Goal: Task Accomplishment & Management: Manage account settings

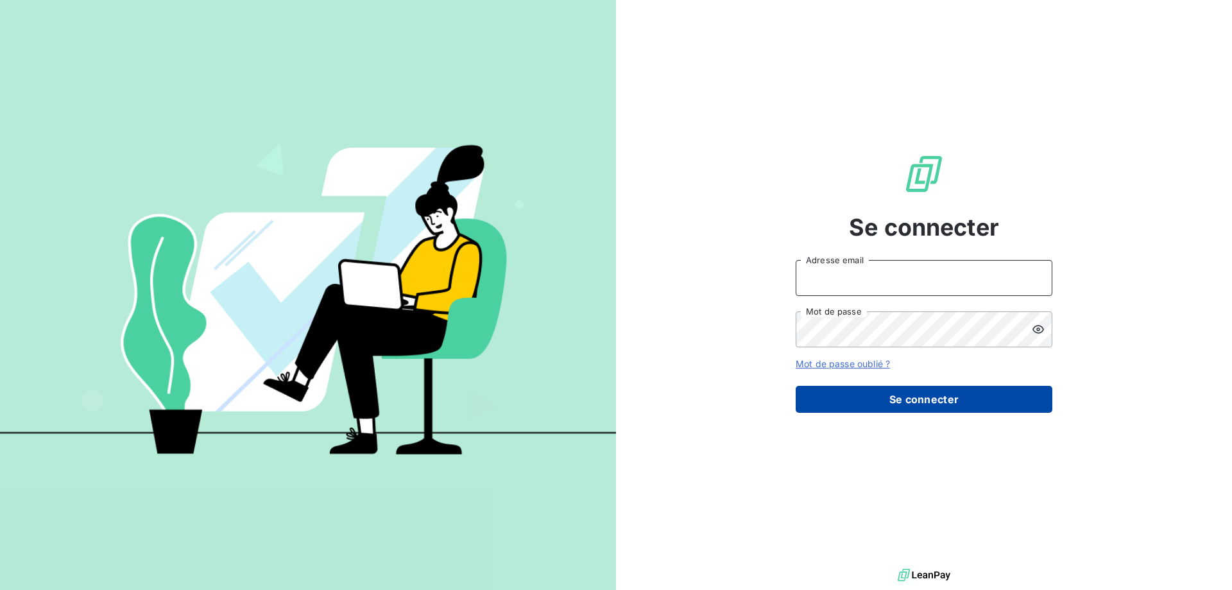
type input "[EMAIL_ADDRESS][DOMAIN_NAME]"
click at [880, 405] on button "Se connecter" at bounding box center [924, 399] width 257 height 27
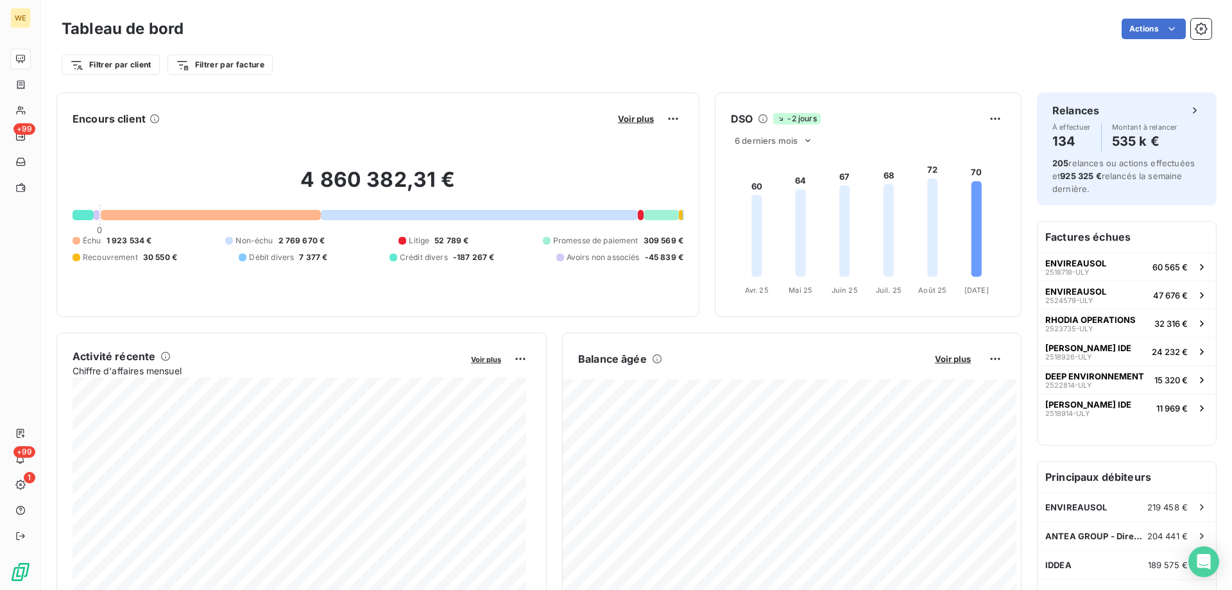
click at [423, 27] on div "Actions" at bounding box center [705, 29] width 1012 height 21
click at [540, 33] on div "Actions" at bounding box center [705, 29] width 1012 height 21
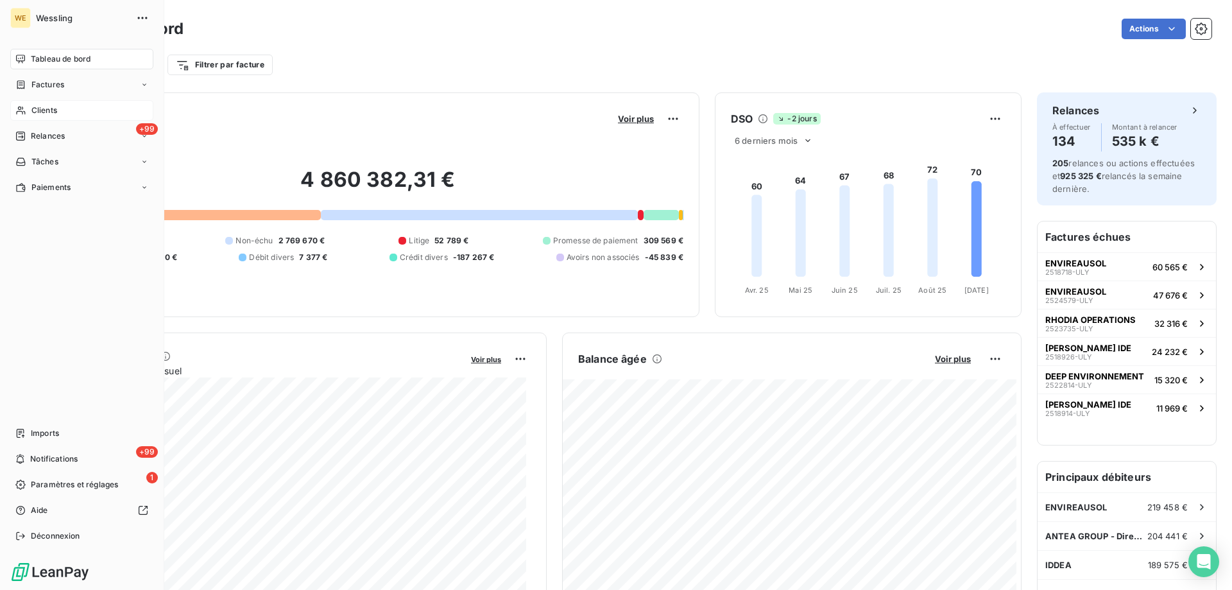
click at [53, 107] on span "Clients" at bounding box center [44, 111] width 26 height 12
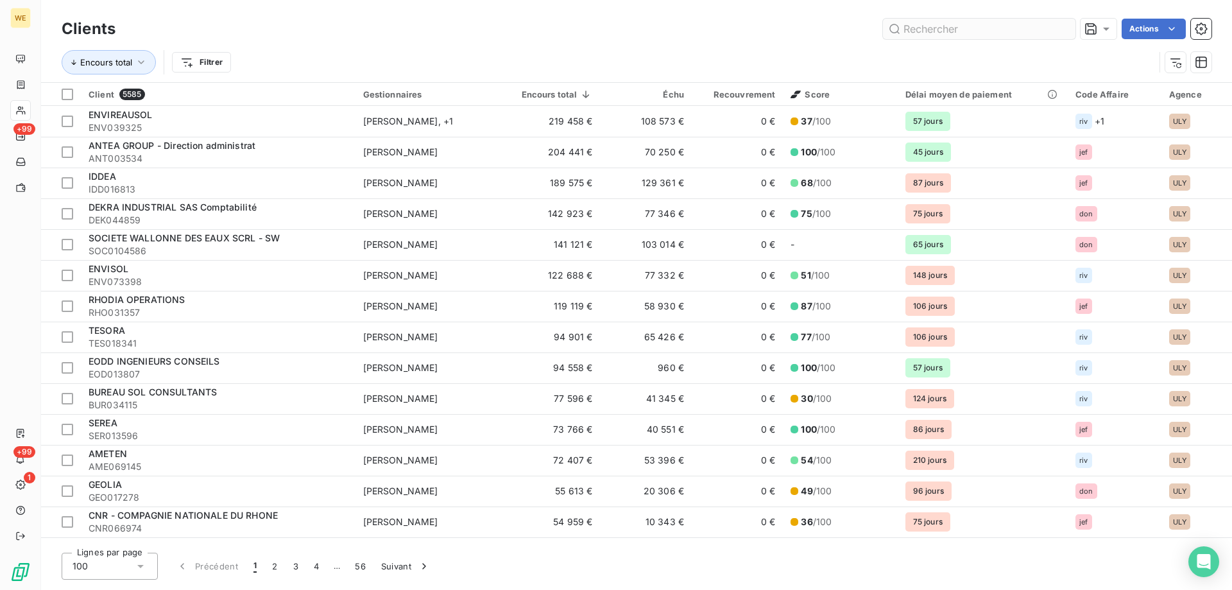
click at [950, 26] on input "text" at bounding box center [979, 29] width 192 height 21
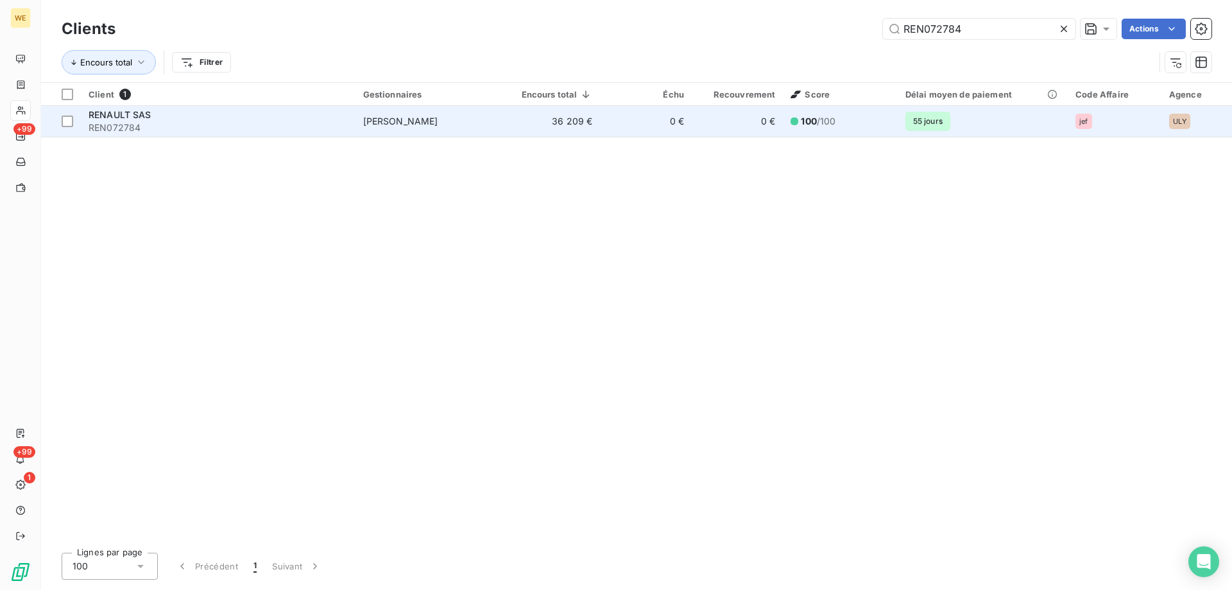
type input "REN072784"
click at [326, 124] on span "REN072784" at bounding box center [218, 127] width 259 height 13
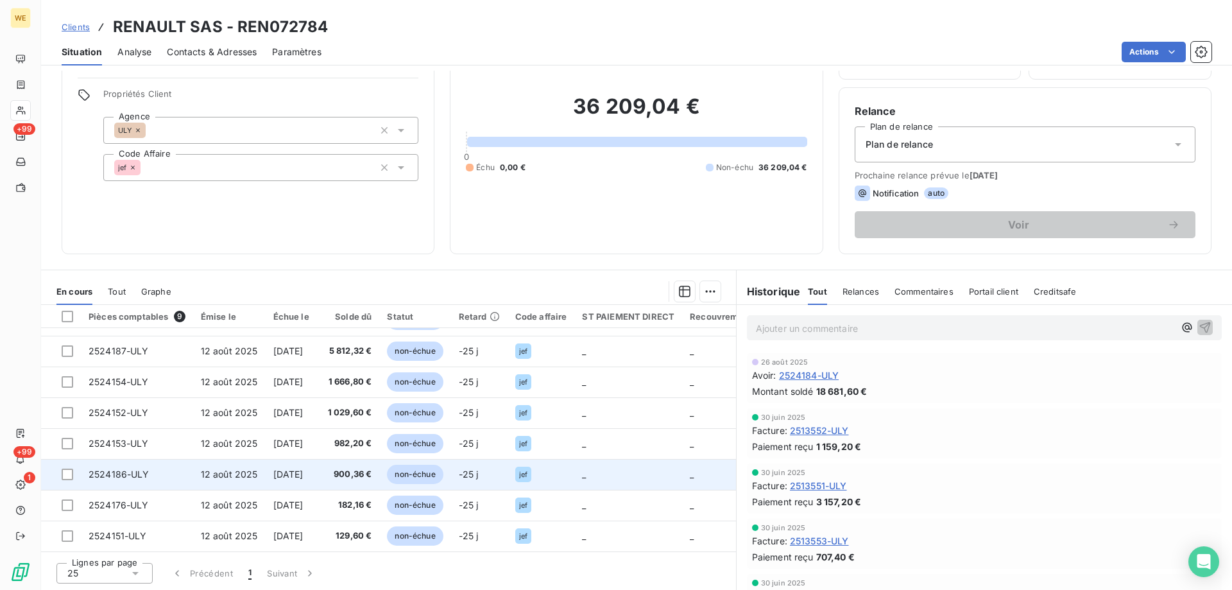
scroll to position [81, 0]
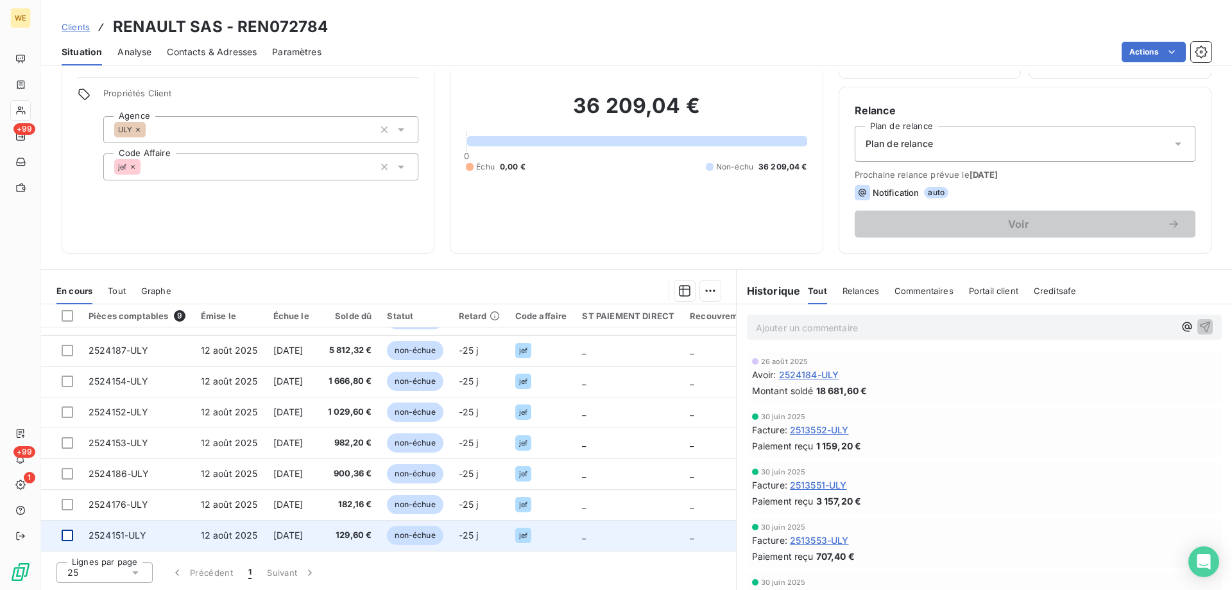
click at [68, 534] on div at bounding box center [68, 535] width 12 height 12
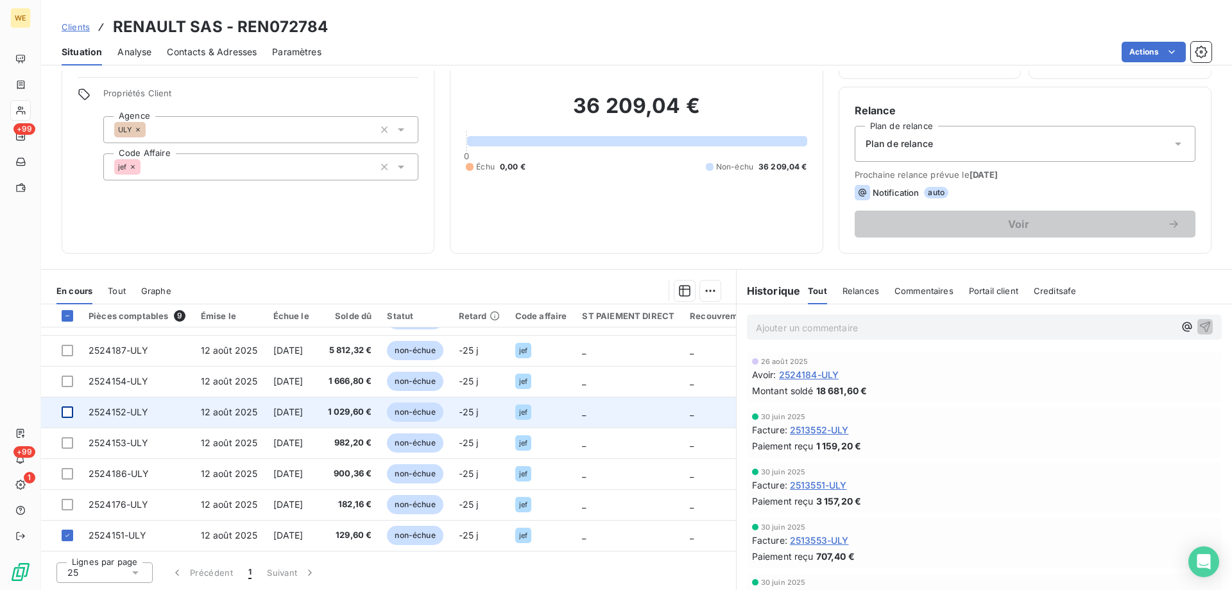
click at [71, 406] on div at bounding box center [68, 412] width 12 height 12
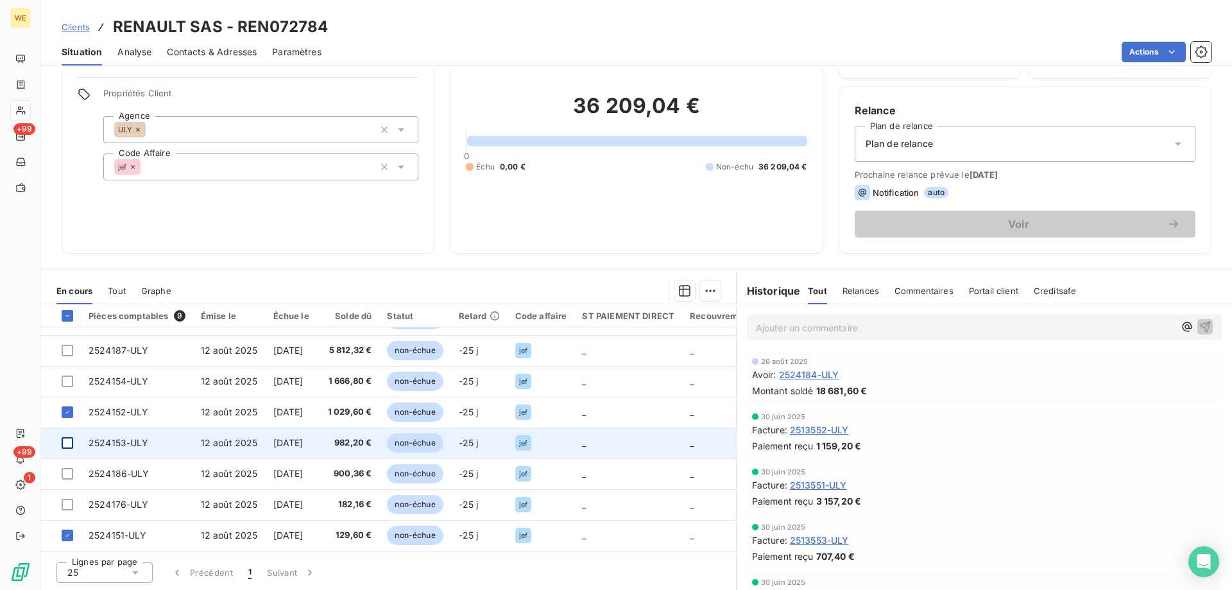
click at [63, 440] on div at bounding box center [68, 443] width 12 height 12
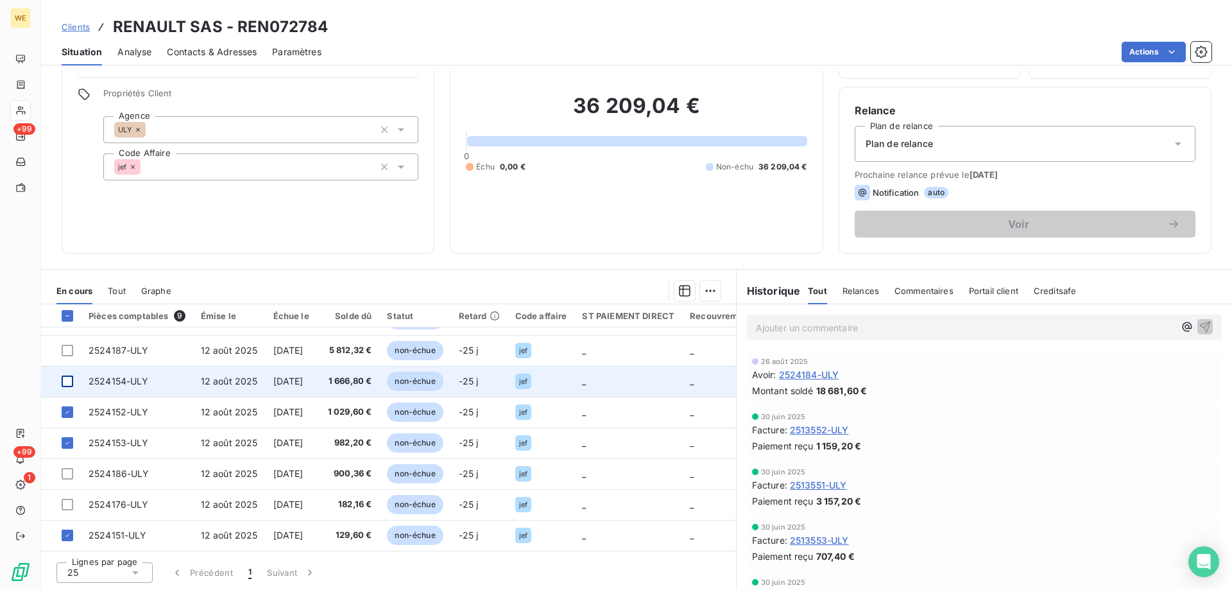
click at [69, 377] on div at bounding box center [68, 381] width 12 height 12
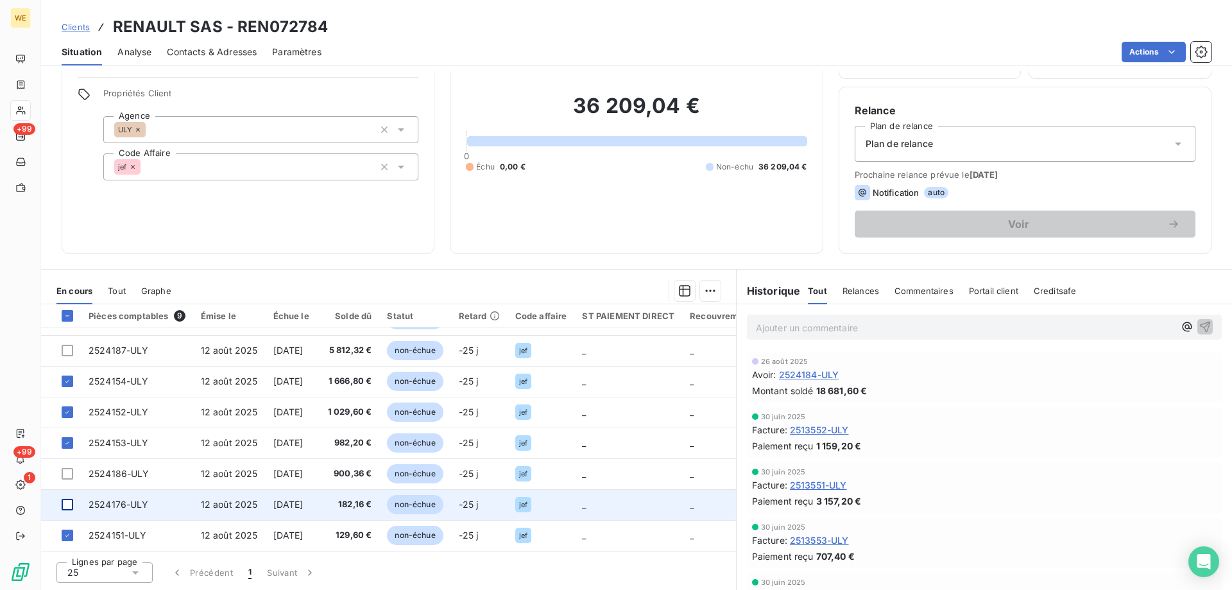
click at [67, 500] on div at bounding box center [68, 505] width 12 height 12
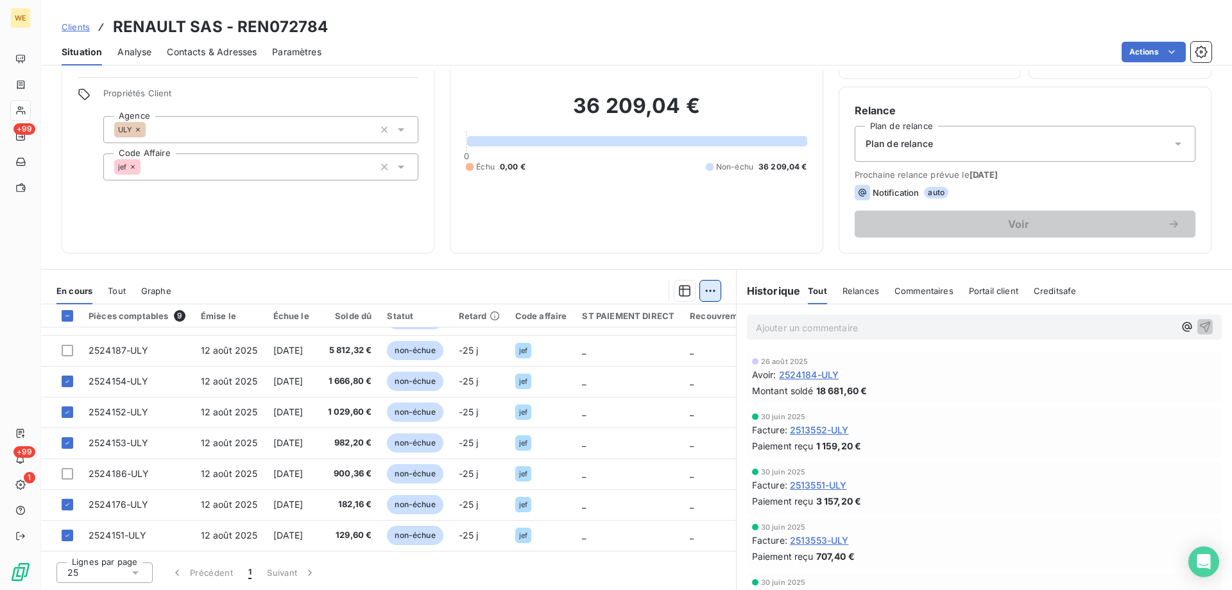
click at [705, 293] on html "WE +99 +99 1 Clients RENAULT SAS - REN072784 Situation Analyse Contacts & Adres…" at bounding box center [616, 295] width 1232 height 590
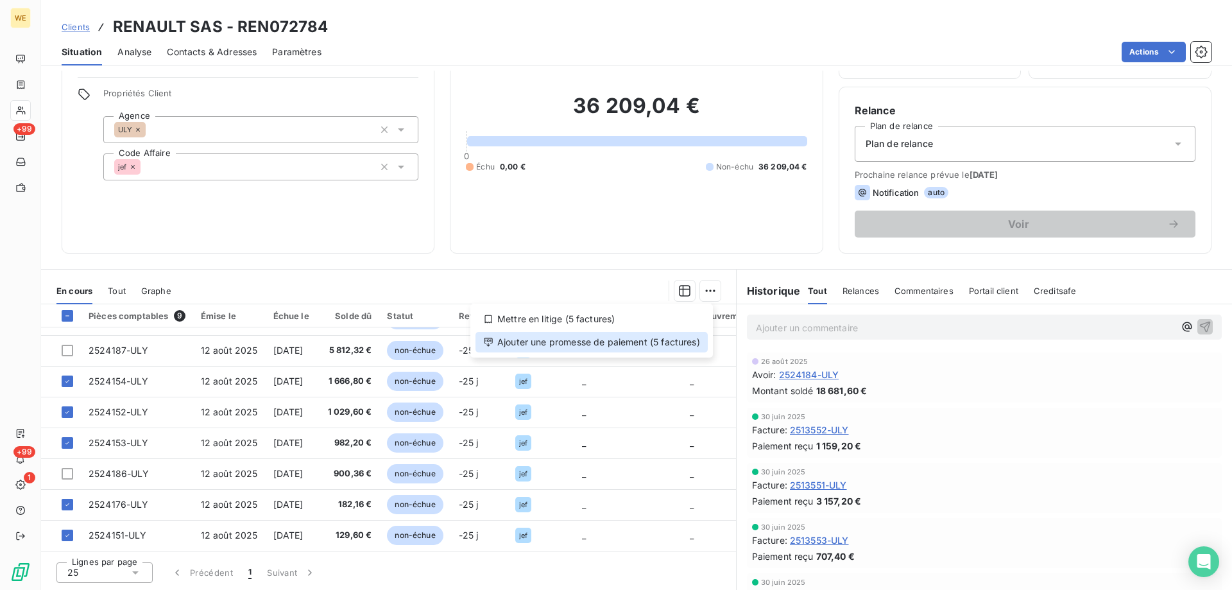
click at [684, 346] on div "Ajouter une promesse de paiement (5 factures)" at bounding box center [591, 342] width 232 height 21
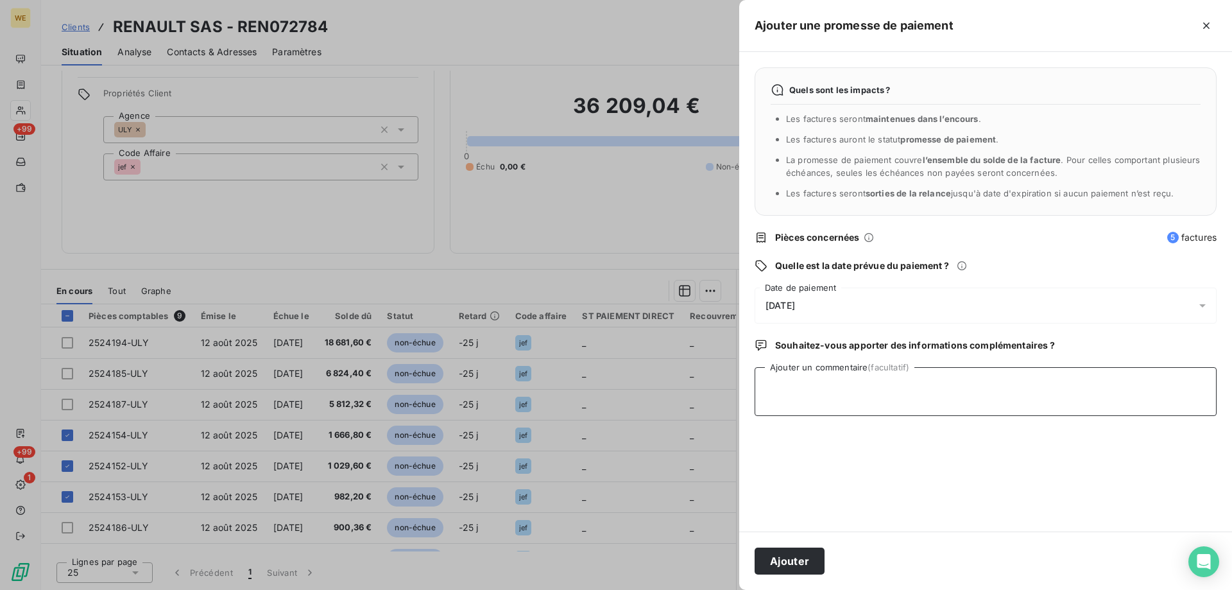
click at [788, 389] on textarea "Ajouter un commentaire (facultatif)" at bounding box center [986, 391] width 462 height 49
click at [820, 390] on textarea "Ajouter un commentaire (facultatif)" at bounding box center [986, 391] width 462 height 49
type textarea "30/09/25"
click at [821, 302] on div "17/09/2025" at bounding box center [986, 305] width 462 height 36
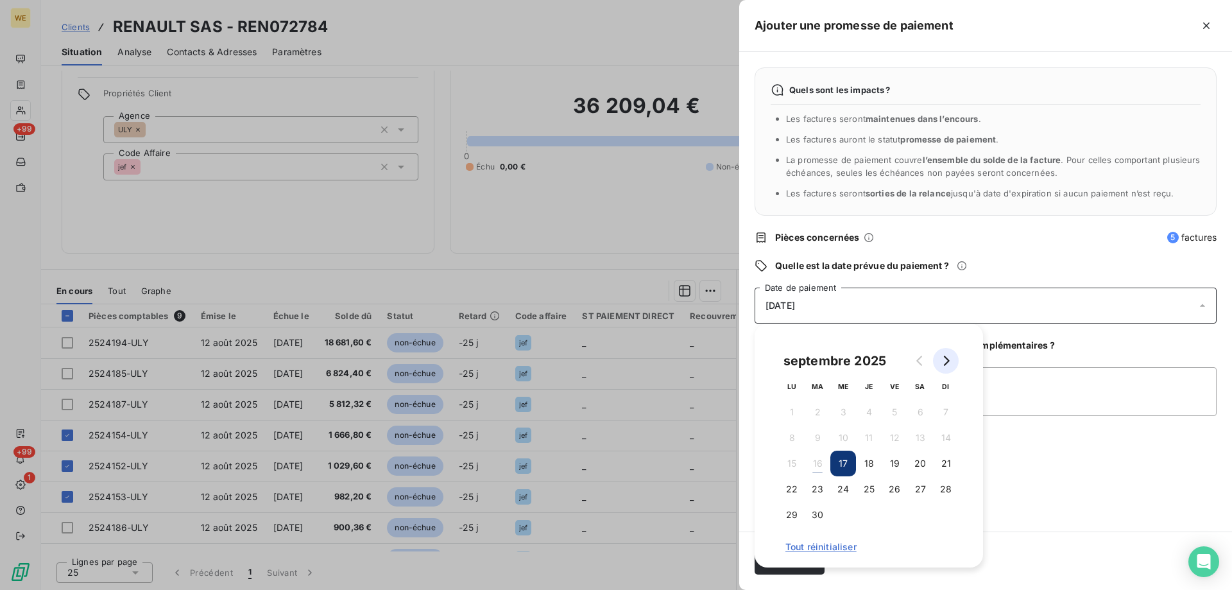
click at [944, 360] on icon "Go to next month" at bounding box center [946, 360] width 10 height 10
click at [821, 434] on button "7" at bounding box center [818, 438] width 26 height 26
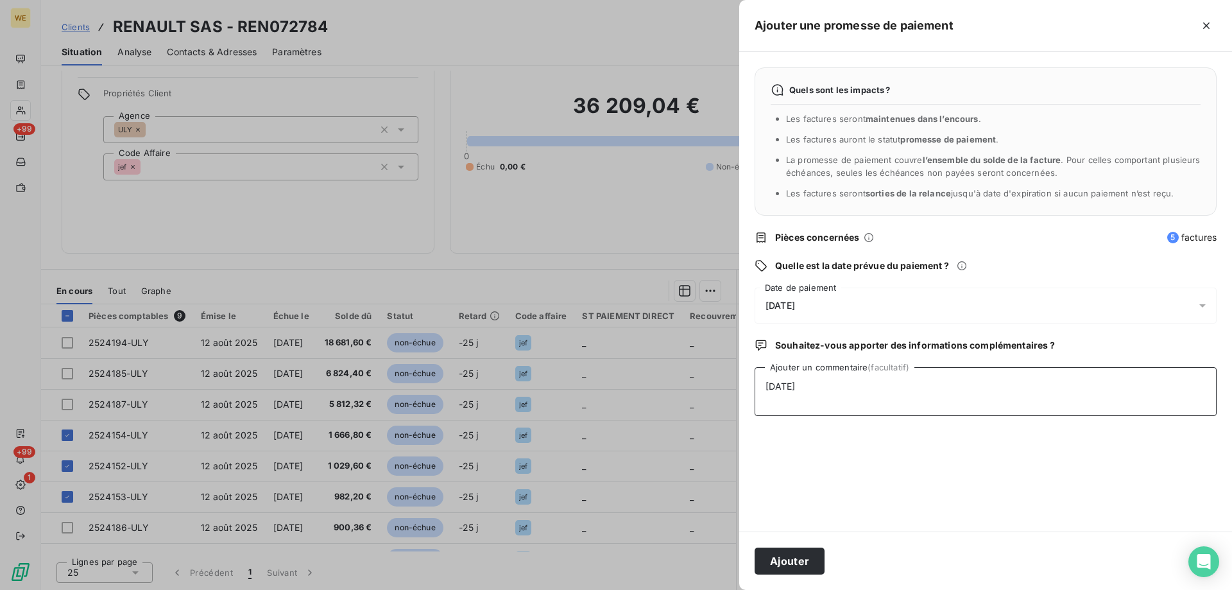
click at [1052, 391] on textarea "30/09/25" at bounding box center [986, 391] width 462 height 49
click at [796, 563] on button "Ajouter" at bounding box center [790, 560] width 70 height 27
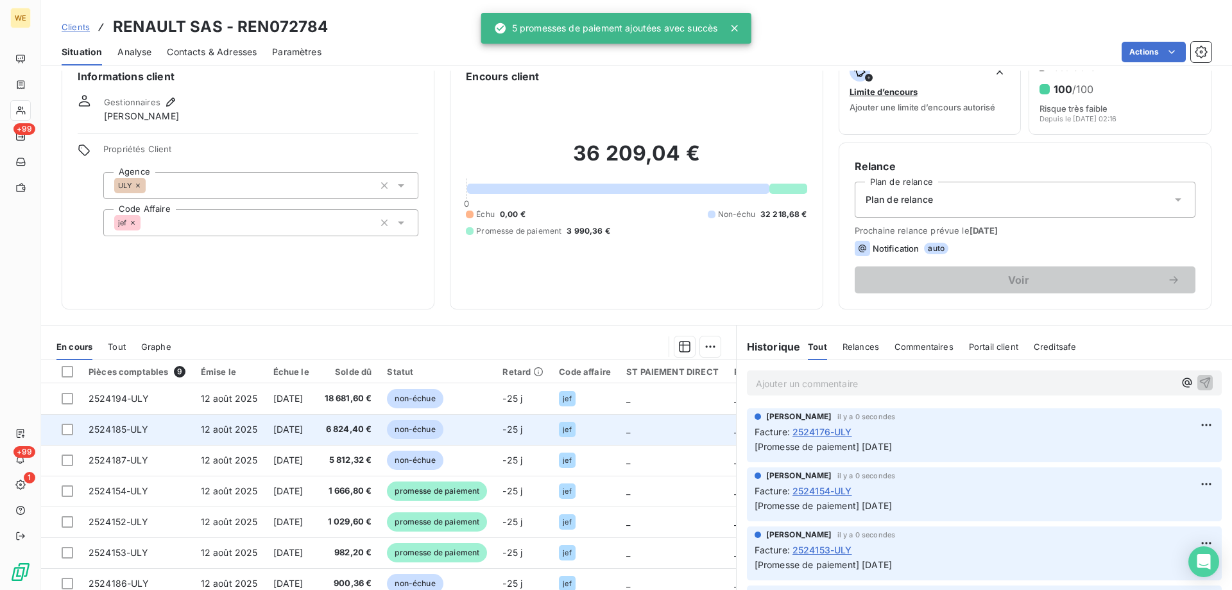
scroll to position [0, 0]
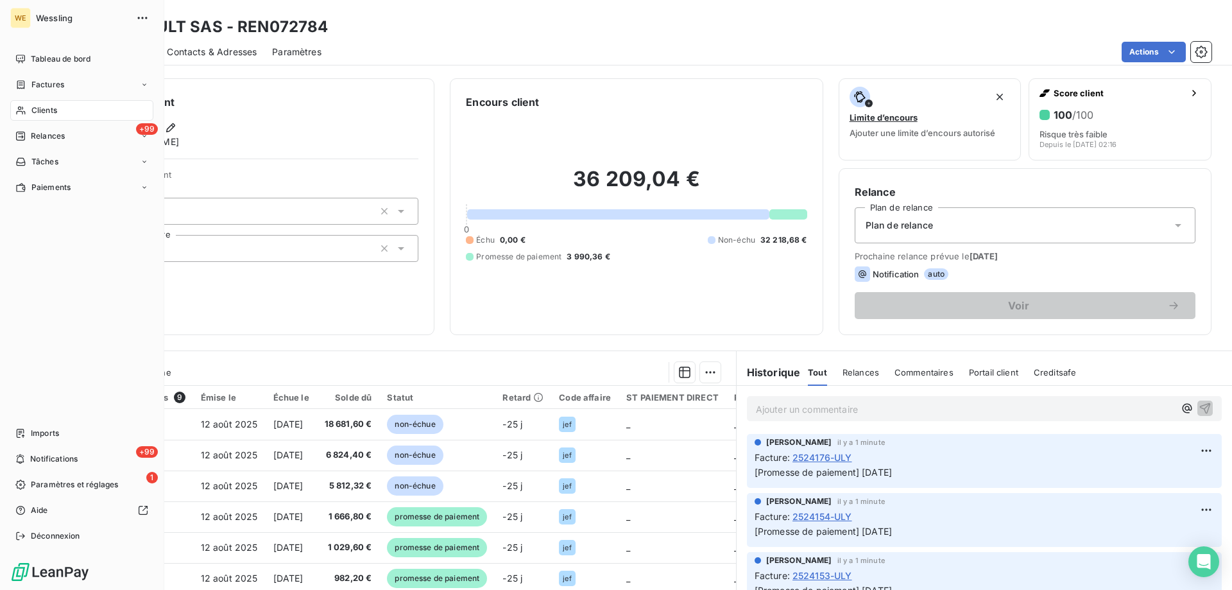
drag, startPoint x: 42, startPoint y: 110, endPoint x: 456, endPoint y: 73, distance: 415.5
click at [42, 110] on span "Clients" at bounding box center [44, 111] width 26 height 12
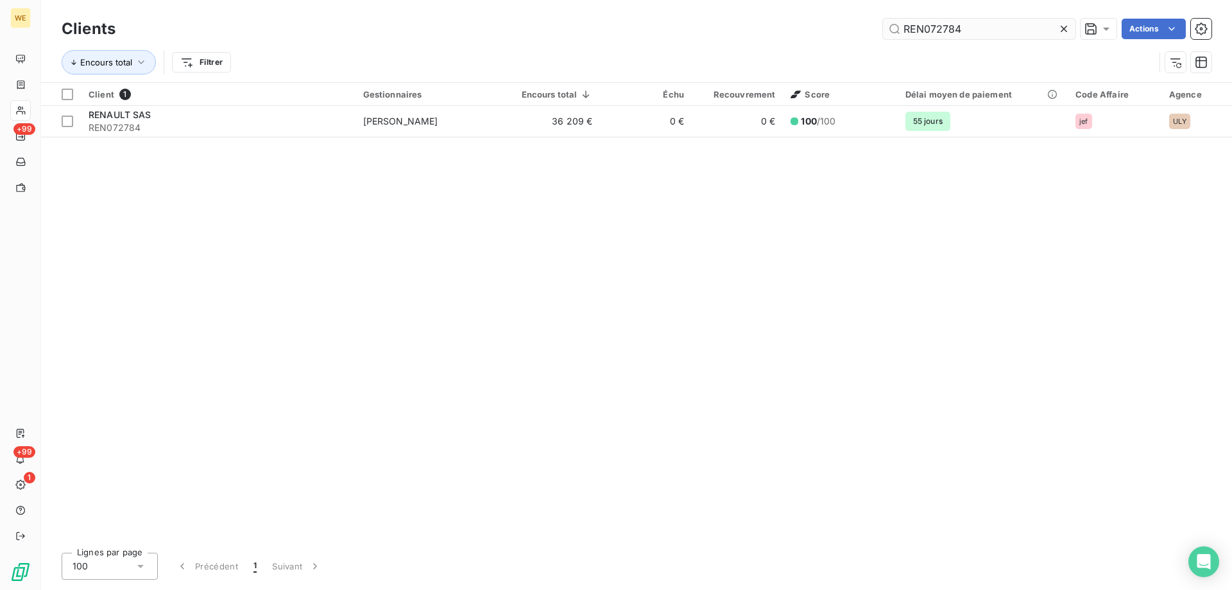
click at [910, 30] on input "REN072784" at bounding box center [979, 29] width 192 height 21
click at [907, 31] on input "REN072784" at bounding box center [979, 29] width 192 height 21
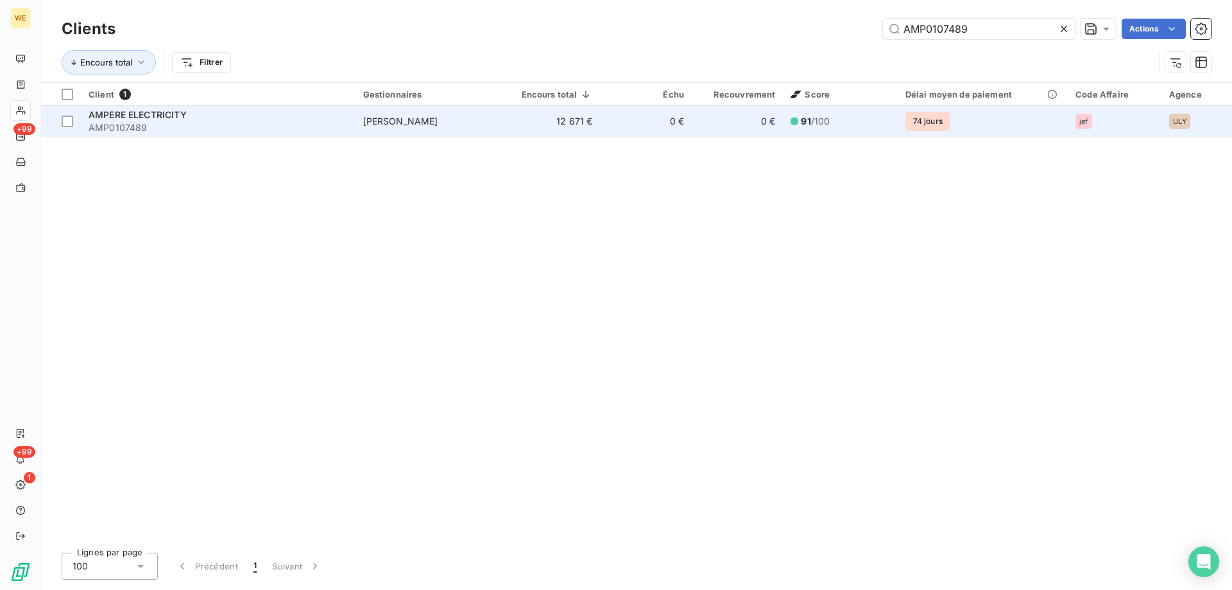
type input "AMP0107489"
click at [283, 117] on div "AMPERE ELECTRICITY" at bounding box center [218, 114] width 259 height 13
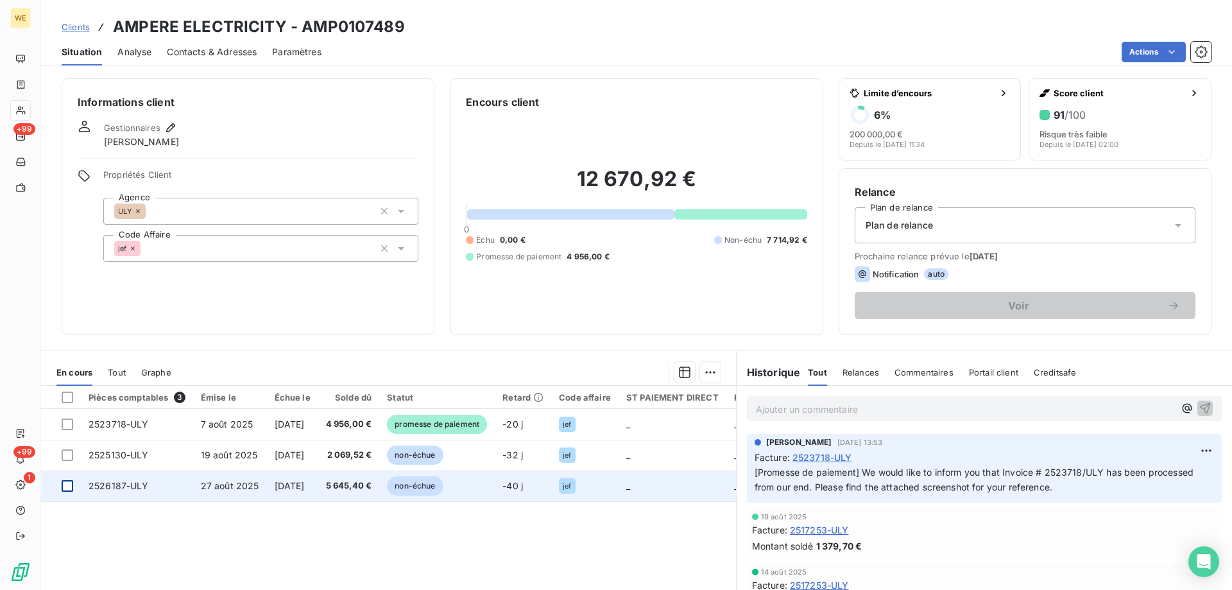
click at [67, 489] on div at bounding box center [68, 486] width 12 height 12
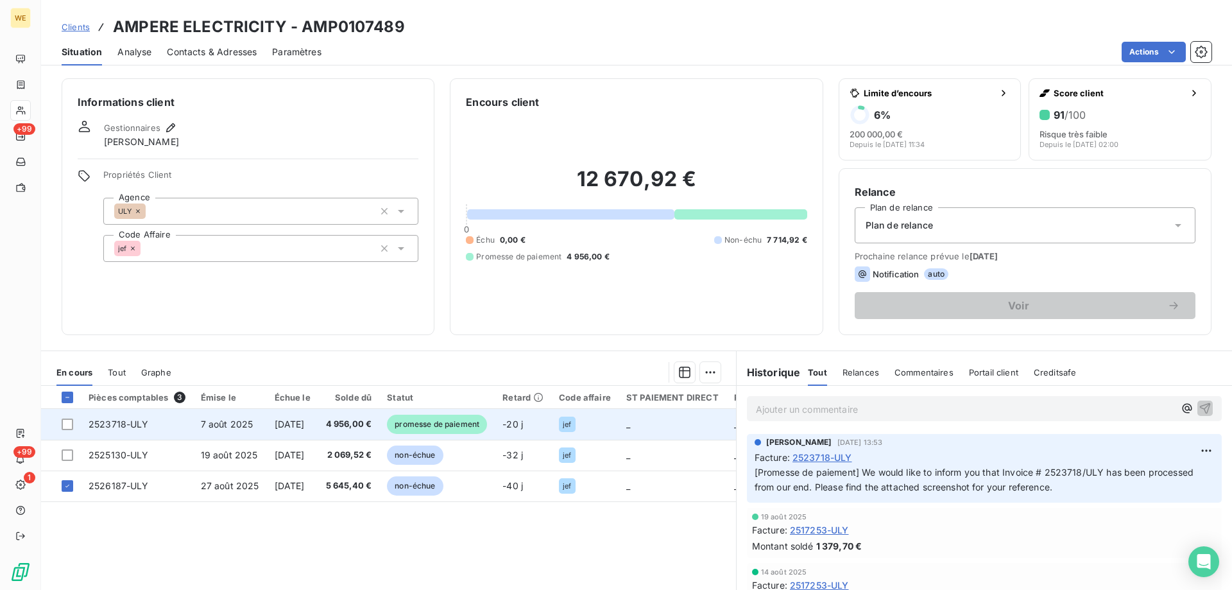
drag, startPoint x: 71, startPoint y: 427, endPoint x: 89, endPoint y: 436, distance: 20.7
click at [71, 426] on div at bounding box center [68, 424] width 12 height 12
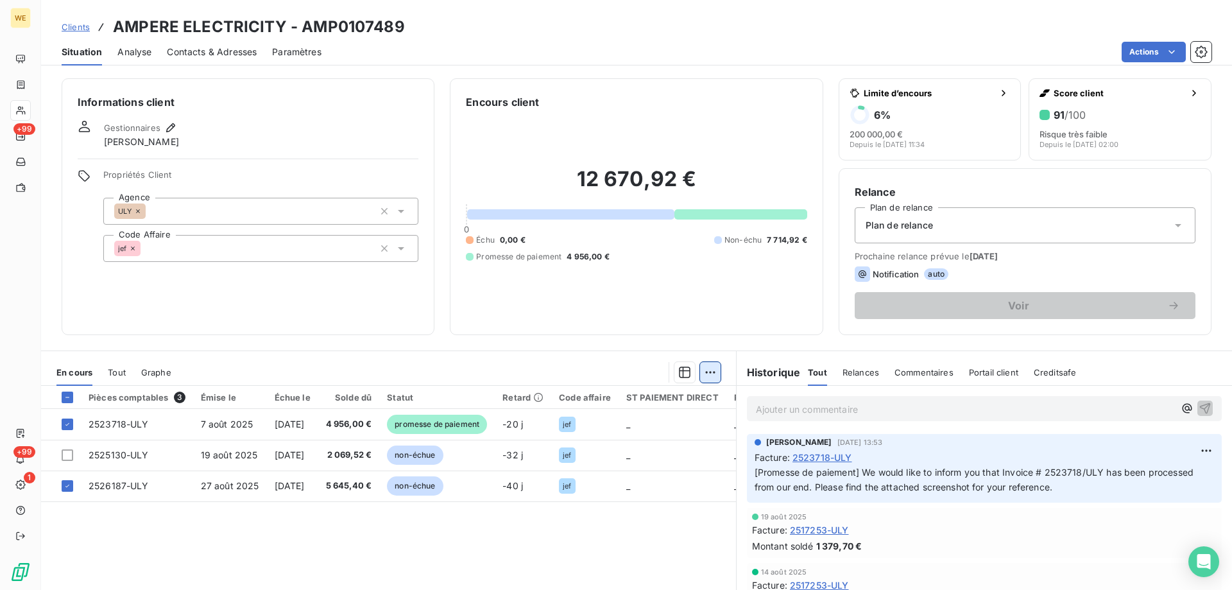
click at [707, 373] on html "WE +99 +99 1 Clients AMPERE ELECTRICITY - AMP0107489 Situation Analyse Contacts…" at bounding box center [616, 295] width 1232 height 590
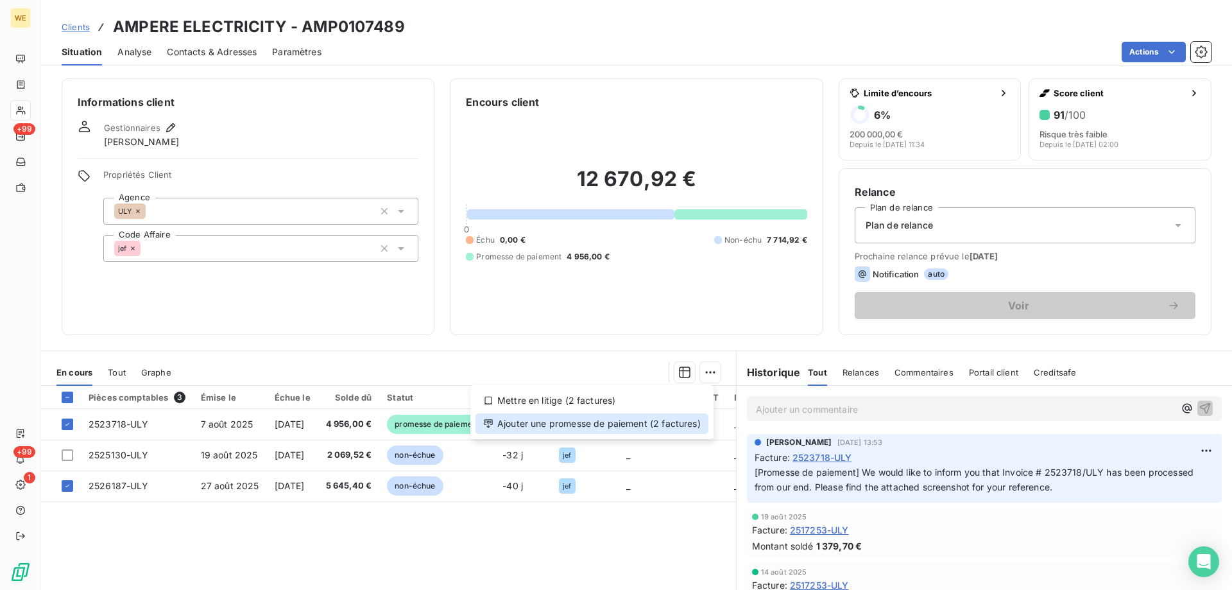
click at [678, 431] on div "Ajouter une promesse de paiement (2 factures)" at bounding box center [591, 423] width 233 height 21
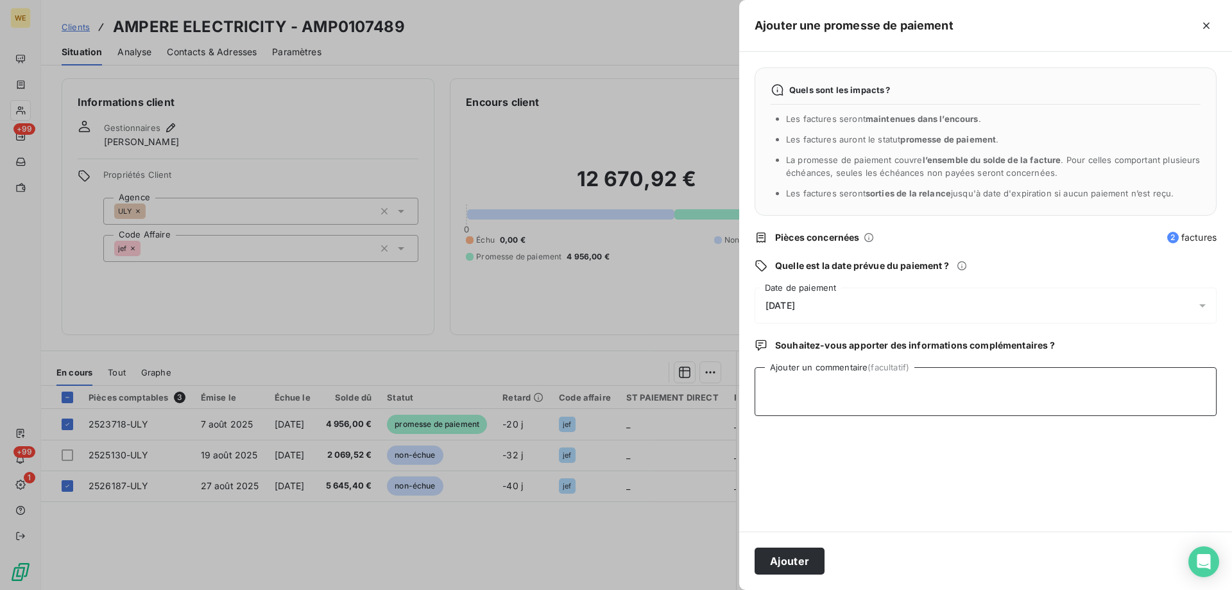
click at [817, 404] on textarea "Ajouter un commentaire (facultatif)" at bounding box center [986, 391] width 462 height 49
type textarea "30/09/25"
click at [971, 296] on div "17/09/2025" at bounding box center [986, 305] width 462 height 36
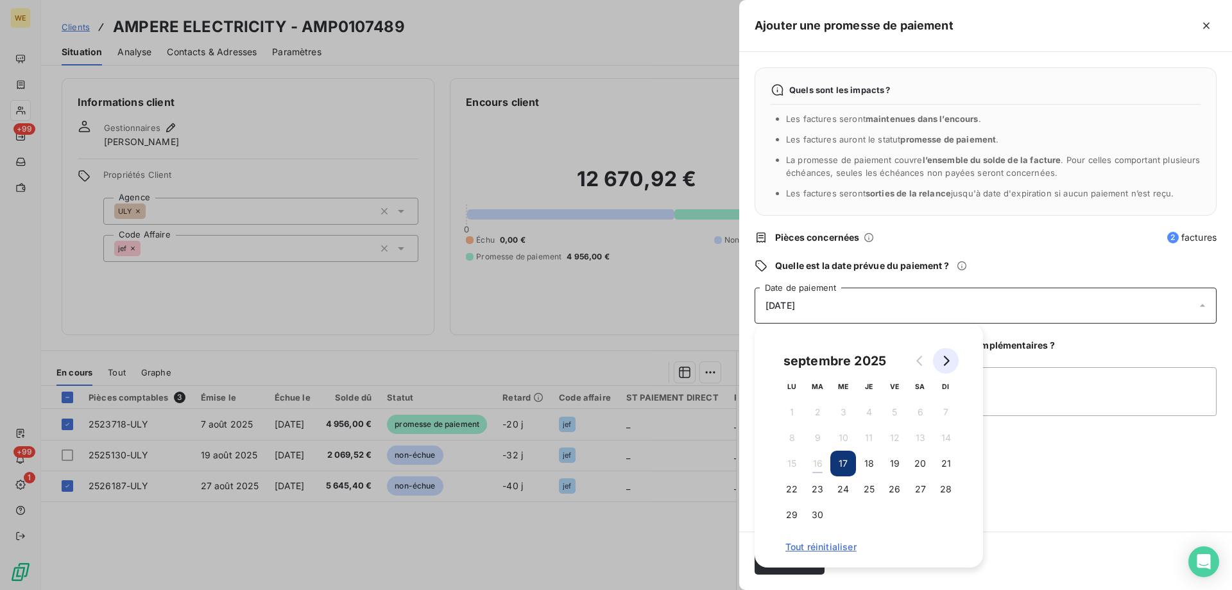
click at [952, 363] on button "Go to next month" at bounding box center [946, 361] width 26 height 26
click at [823, 434] on button "7" at bounding box center [818, 438] width 26 height 26
click at [1050, 395] on textarea "30/09/25" at bounding box center [986, 391] width 462 height 49
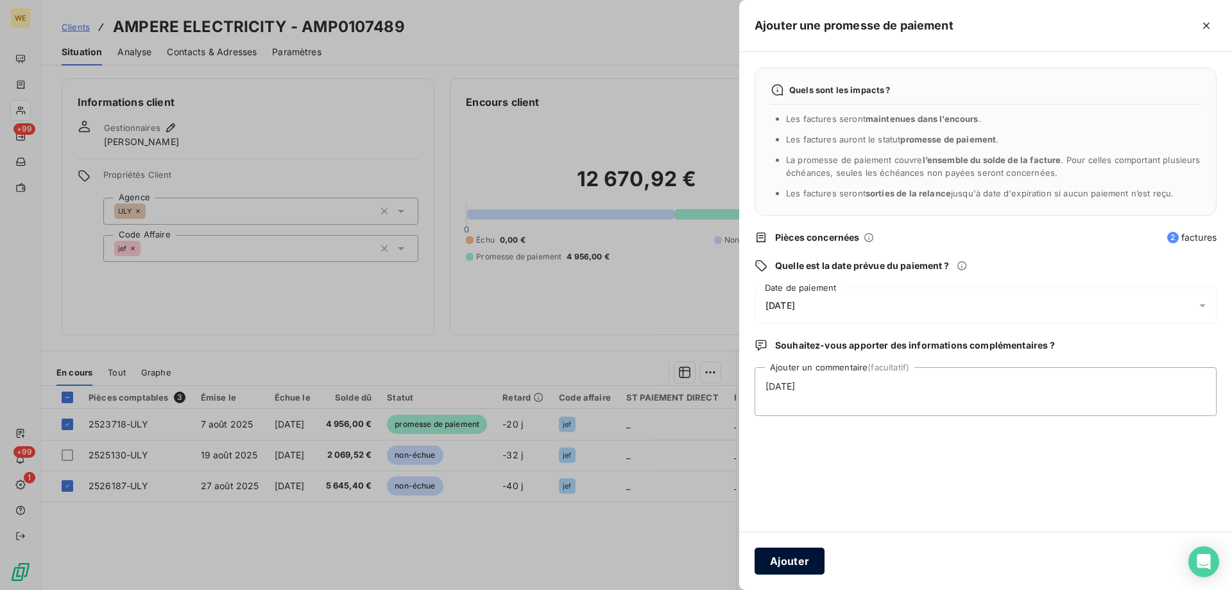
click at [783, 563] on button "Ajouter" at bounding box center [790, 560] width 70 height 27
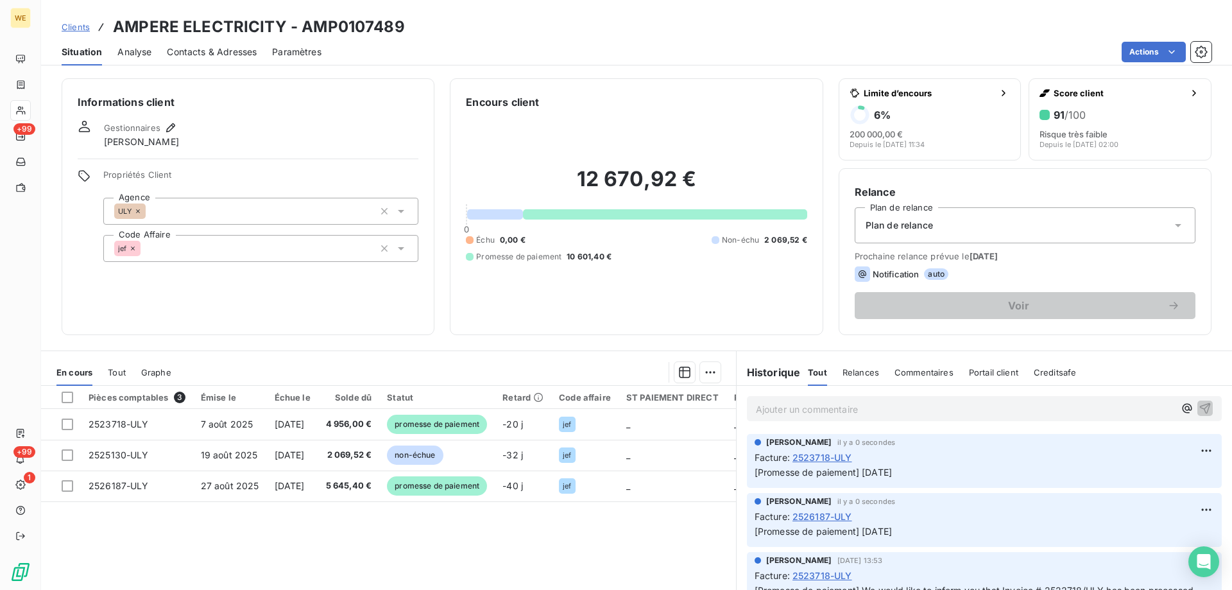
click at [314, 139] on div "Gestionnaires FREDERIC JEAMPIERRE" at bounding box center [248, 134] width 341 height 28
click at [1219, 147] on div "Informations client Gestionnaires FREDERIC JEAMPIERRE Propriétés Client Agence …" at bounding box center [636, 206] width 1191 height 257
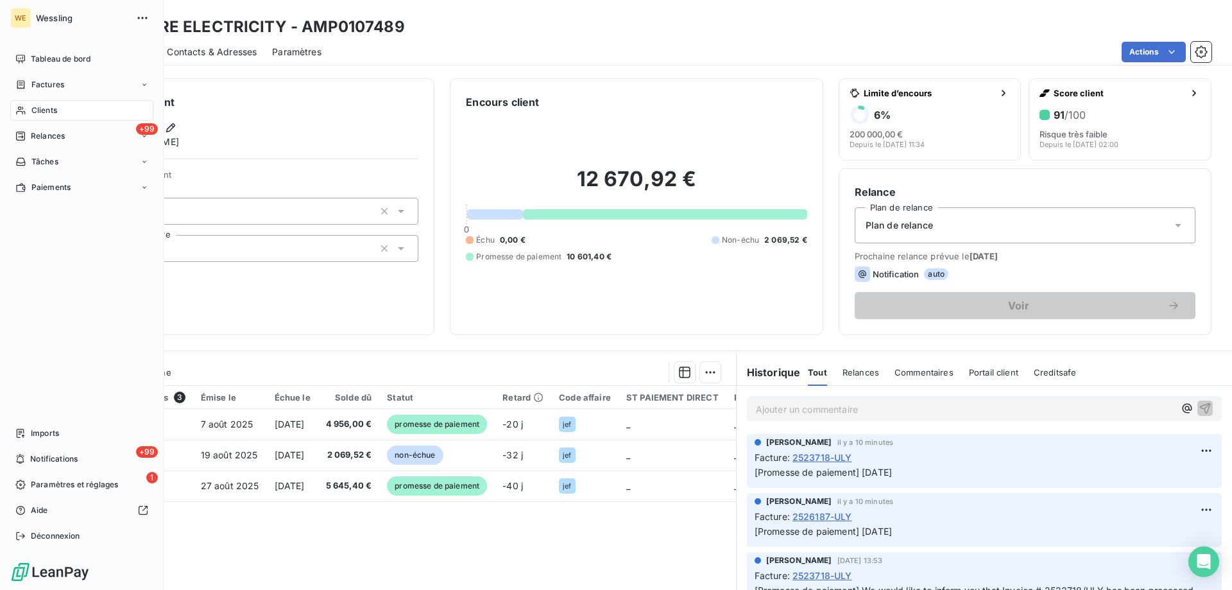
click at [59, 109] on div "Clients" at bounding box center [81, 110] width 143 height 21
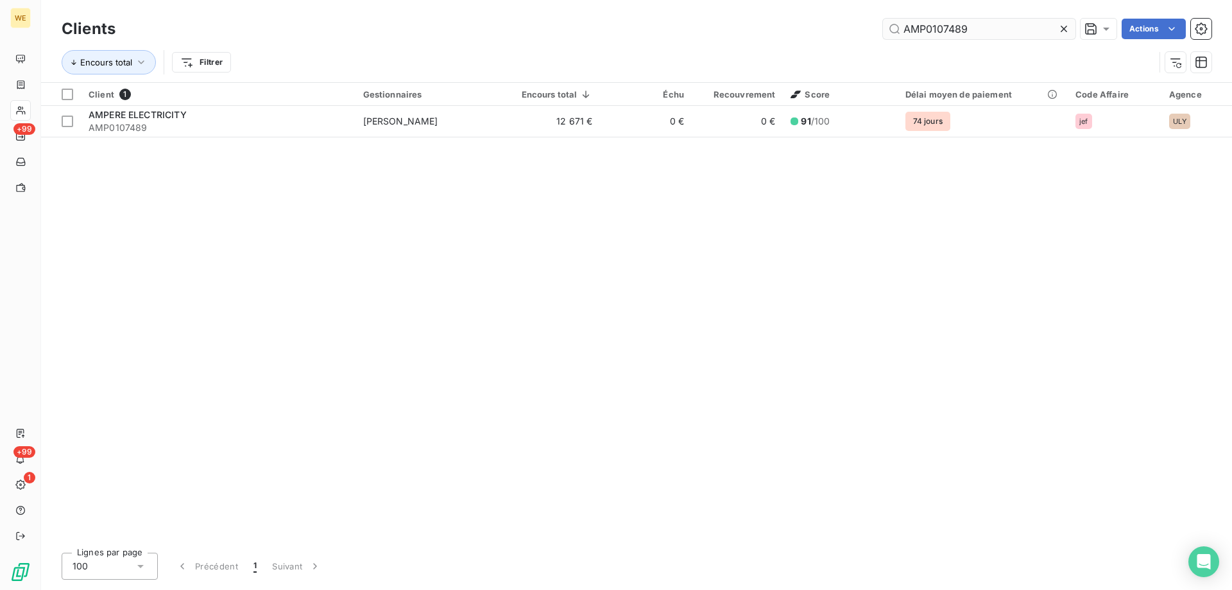
click at [914, 35] on input "AMP0107489" at bounding box center [979, 29] width 192 height 21
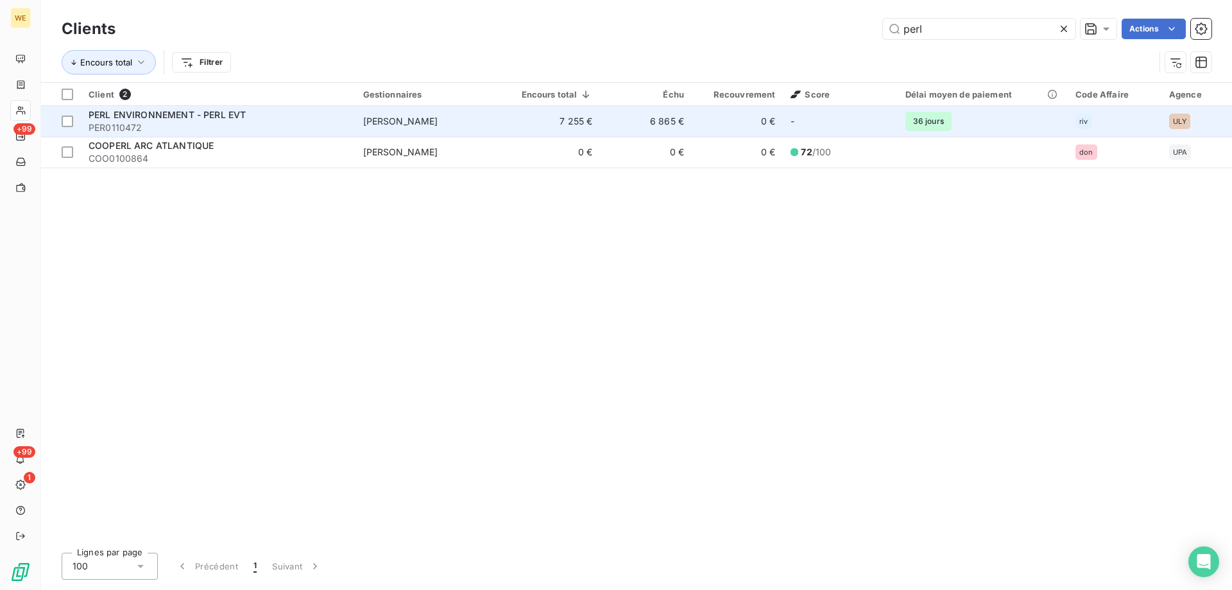
type input "perl"
click at [210, 109] on span "PERL ENVIRONNEMENT - PERL EVT" at bounding box center [167, 114] width 157 height 11
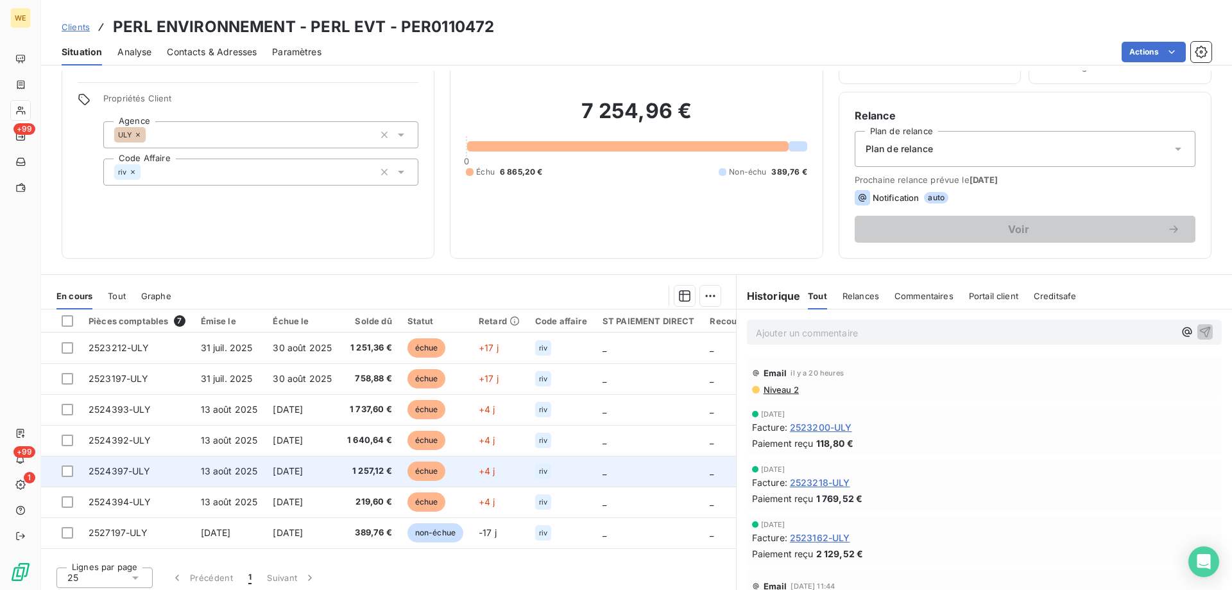
scroll to position [81, 0]
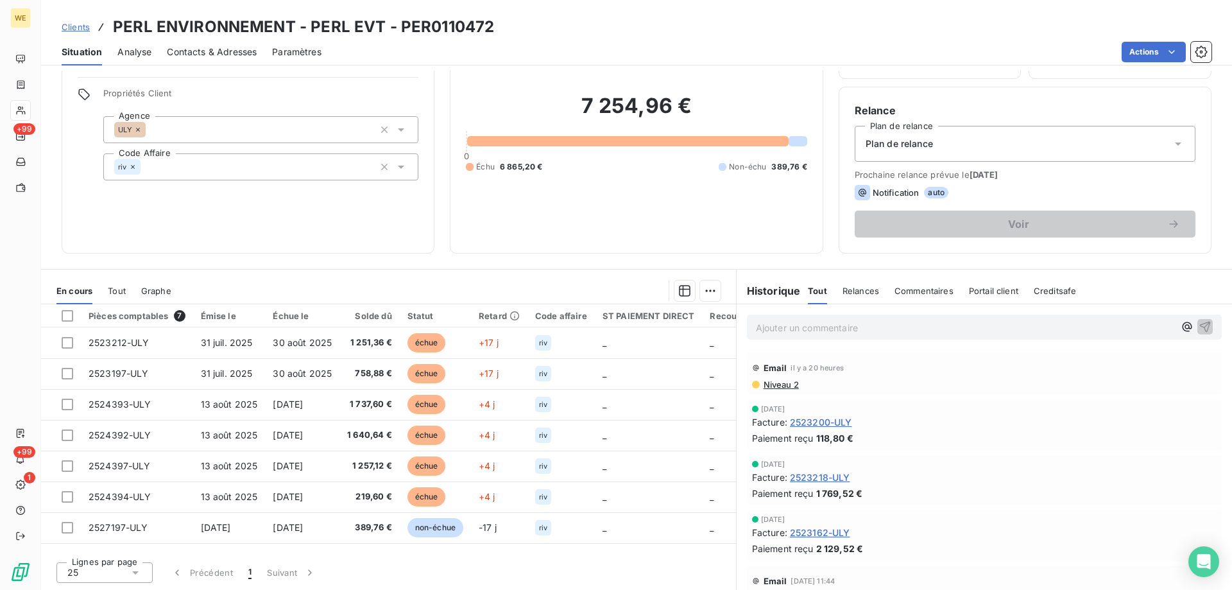
click at [1138, 386] on div "Niveau 2" at bounding box center [984, 384] width 465 height 10
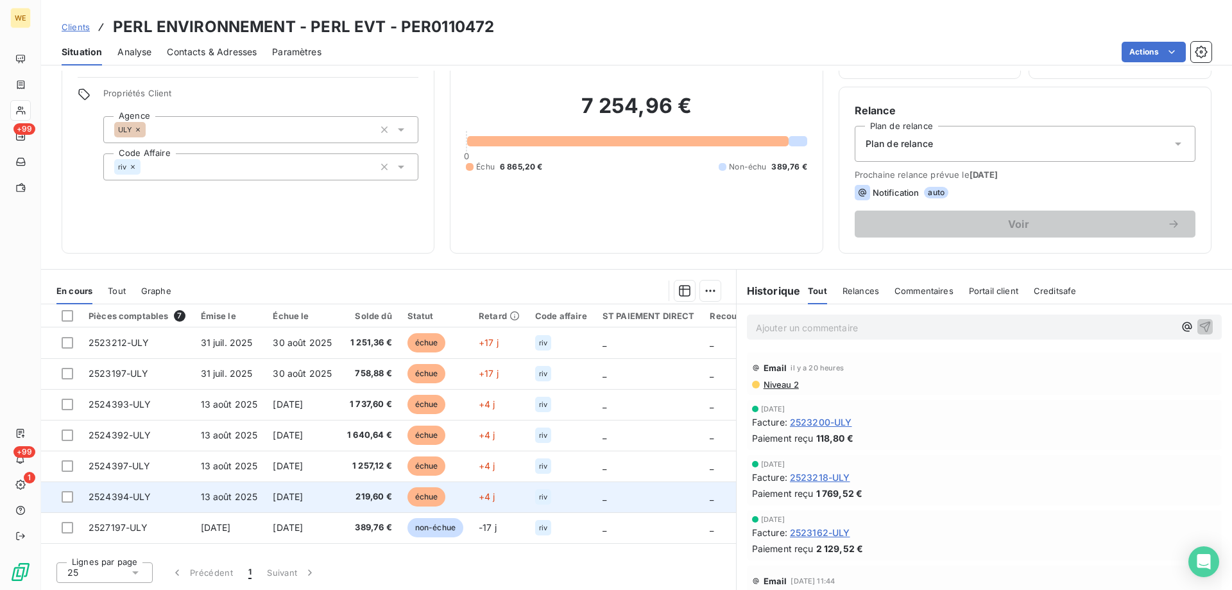
click at [142, 503] on td "2524394-ULY" at bounding box center [137, 496] width 112 height 31
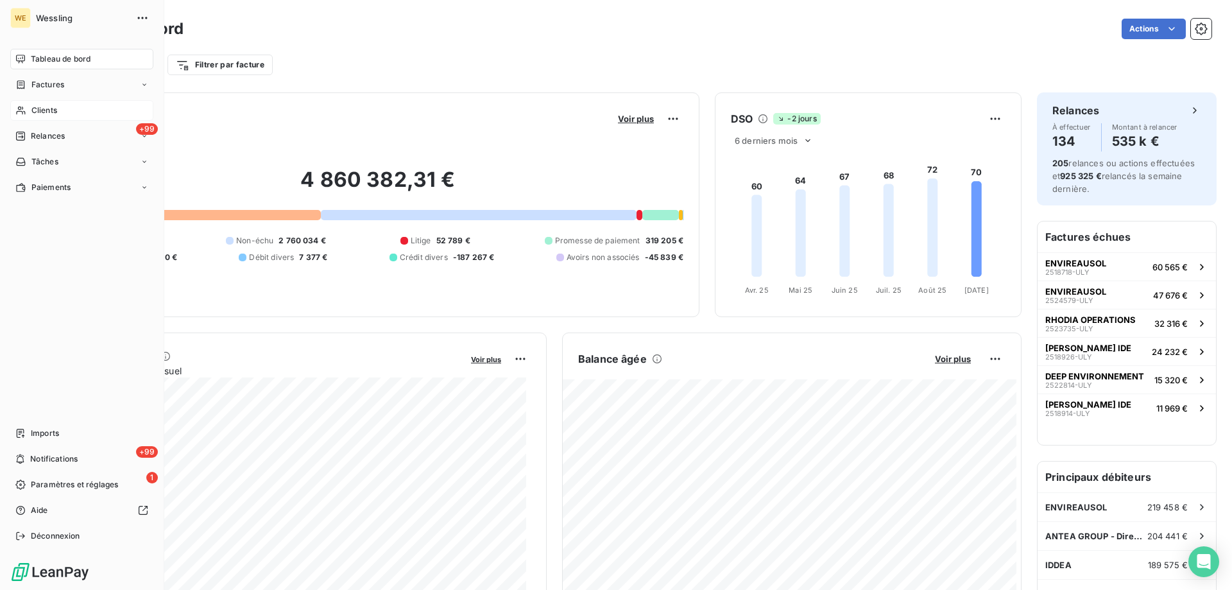
click at [47, 114] on span "Clients" at bounding box center [44, 111] width 26 height 12
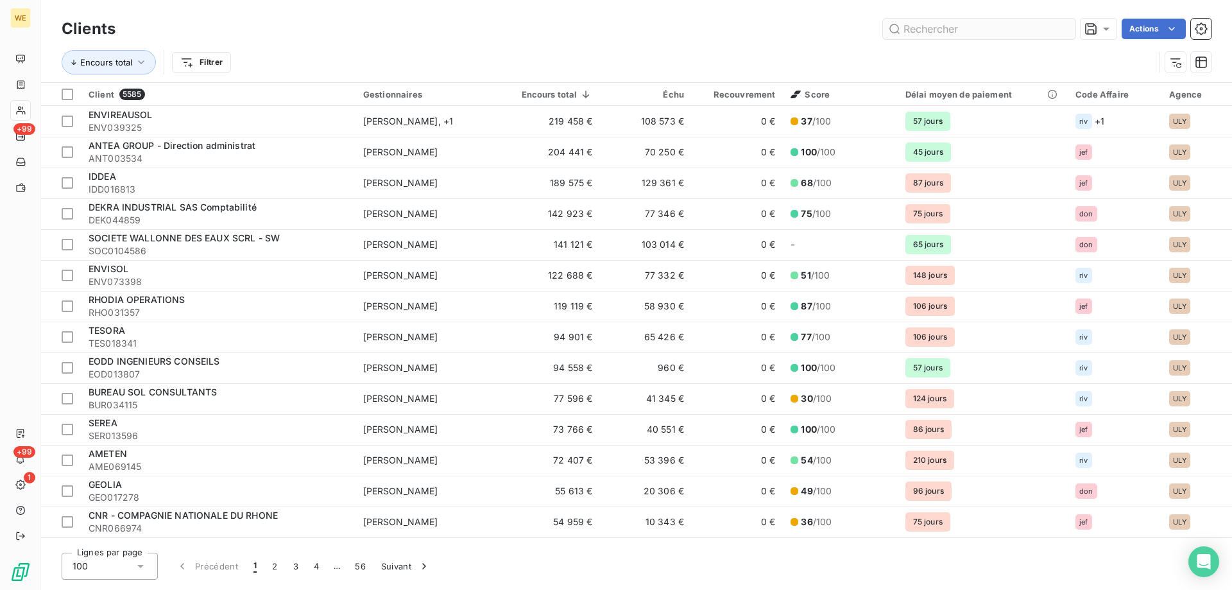
click at [934, 27] on input "text" at bounding box center [979, 29] width 192 height 21
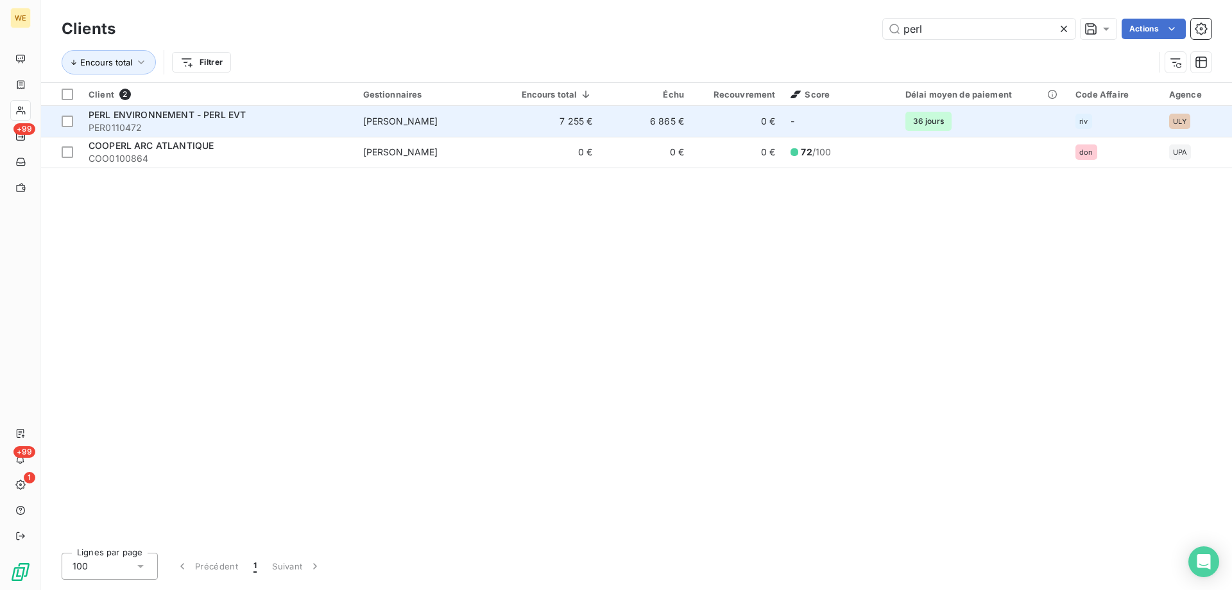
type input "perl"
click at [246, 123] on span "PER0110472" at bounding box center [218, 127] width 259 height 13
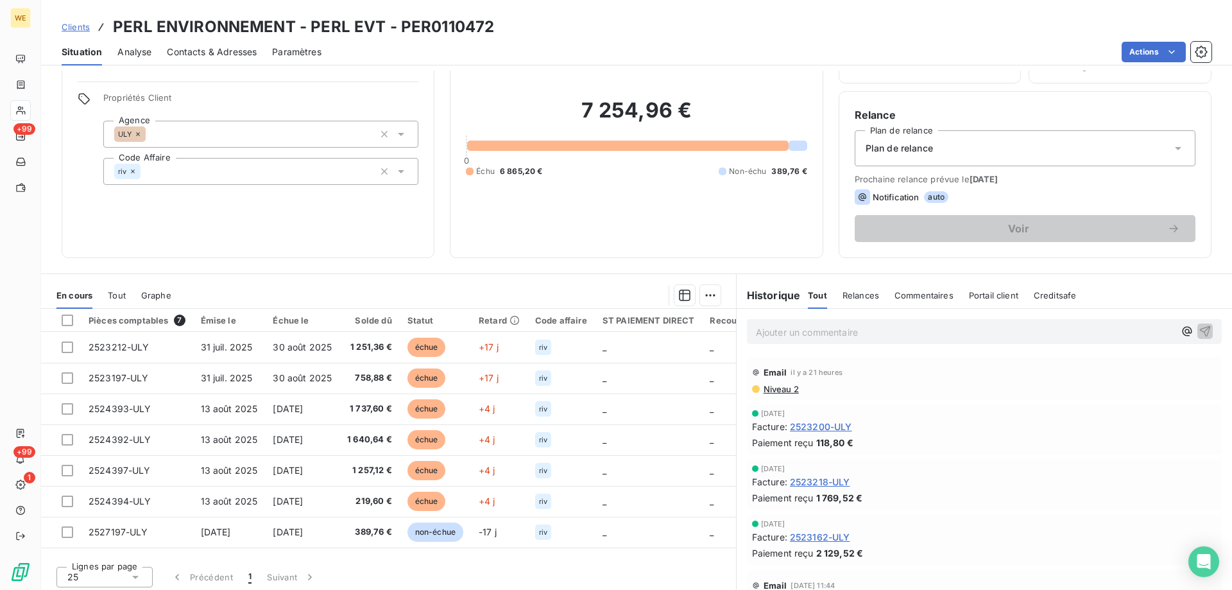
scroll to position [81, 0]
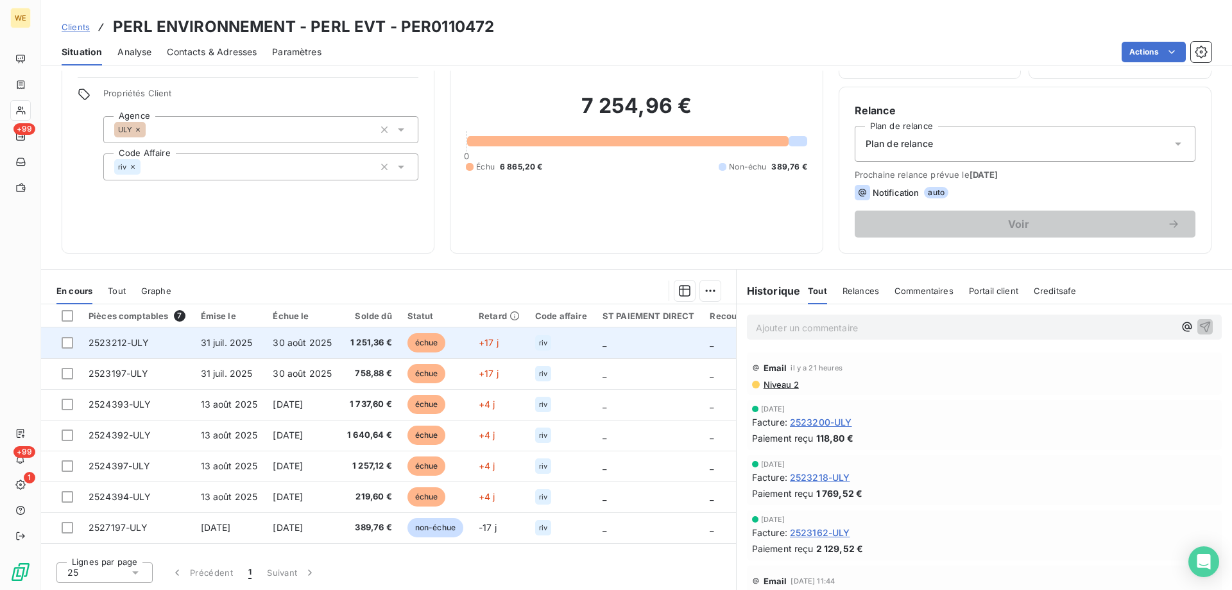
click at [159, 345] on td "2523212-ULY" at bounding box center [137, 342] width 112 height 31
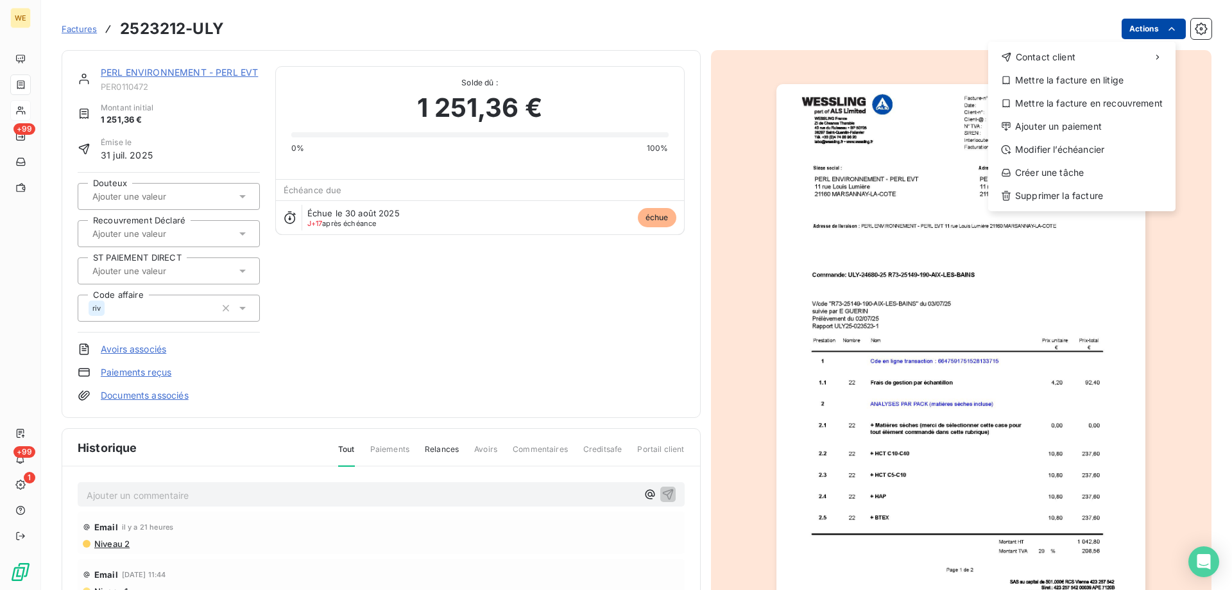
click at [1143, 33] on html "WE +99 +99 1 Factures 2523212-ULY Actions Contact client Mettre la facture en l…" at bounding box center [616, 295] width 1232 height 590
click at [1068, 145] on div "Modifier l’échéancier" at bounding box center [1081, 149] width 177 height 21
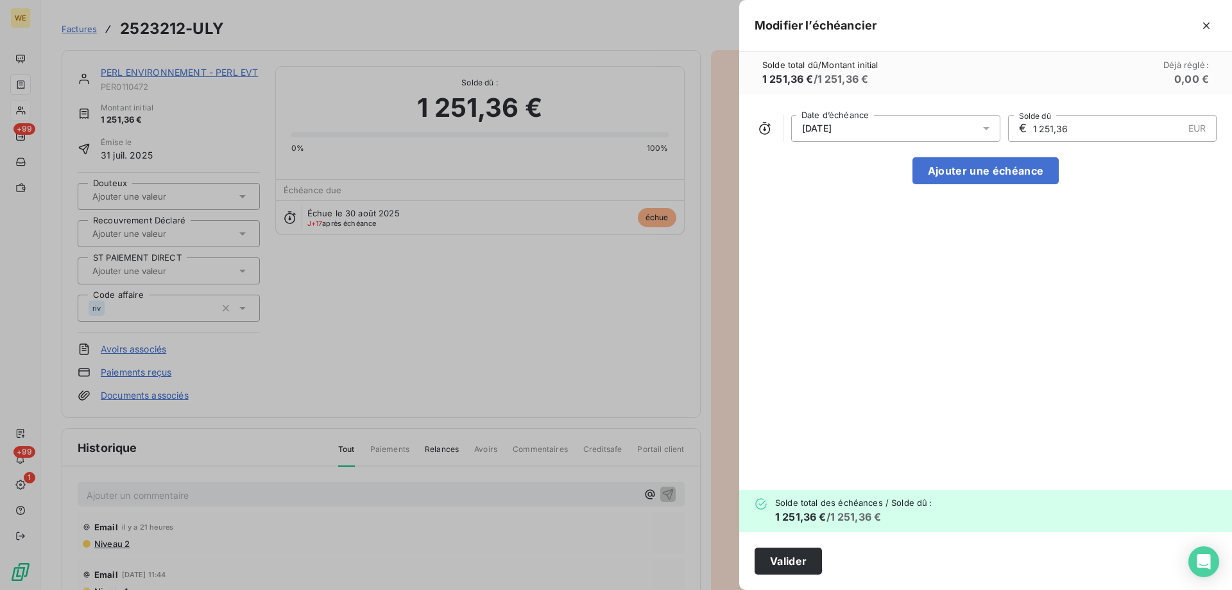
click at [857, 130] on div "30/08/2025" at bounding box center [895, 128] width 209 height 27
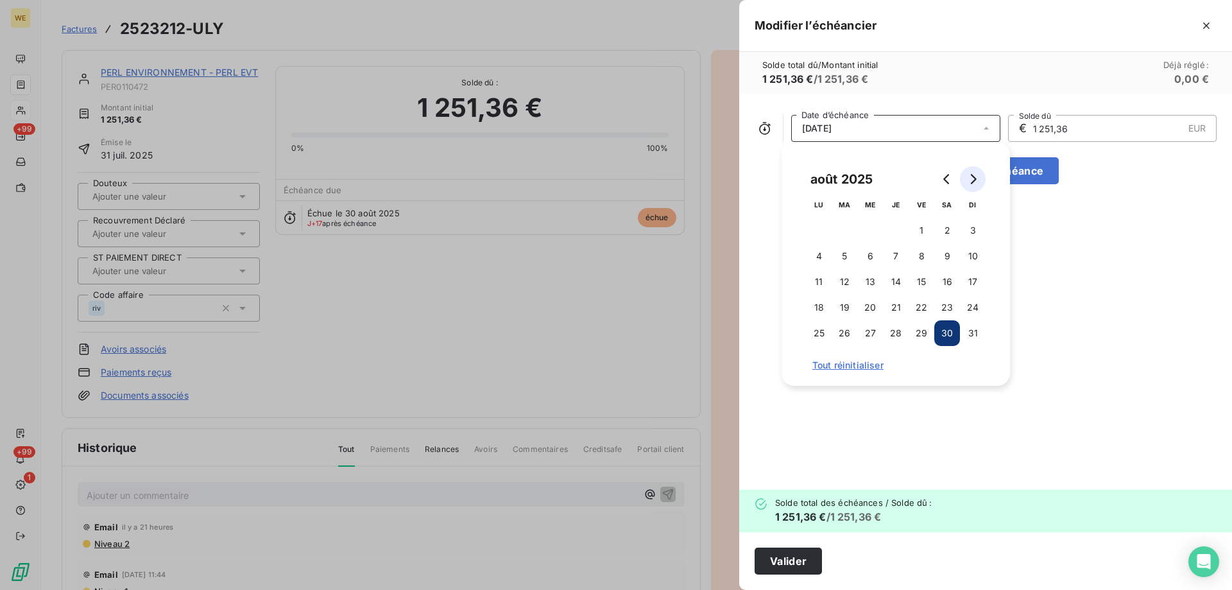
click at [979, 182] on button "Go to next month" at bounding box center [973, 179] width 26 height 26
click at [974, 259] on button "14" at bounding box center [973, 256] width 26 height 26
click at [935, 411] on div "14/09/2025 Date d’échéance € 1 251,36 EUR Solde dû Ajouter une échéance" at bounding box center [985, 291] width 493 height 395
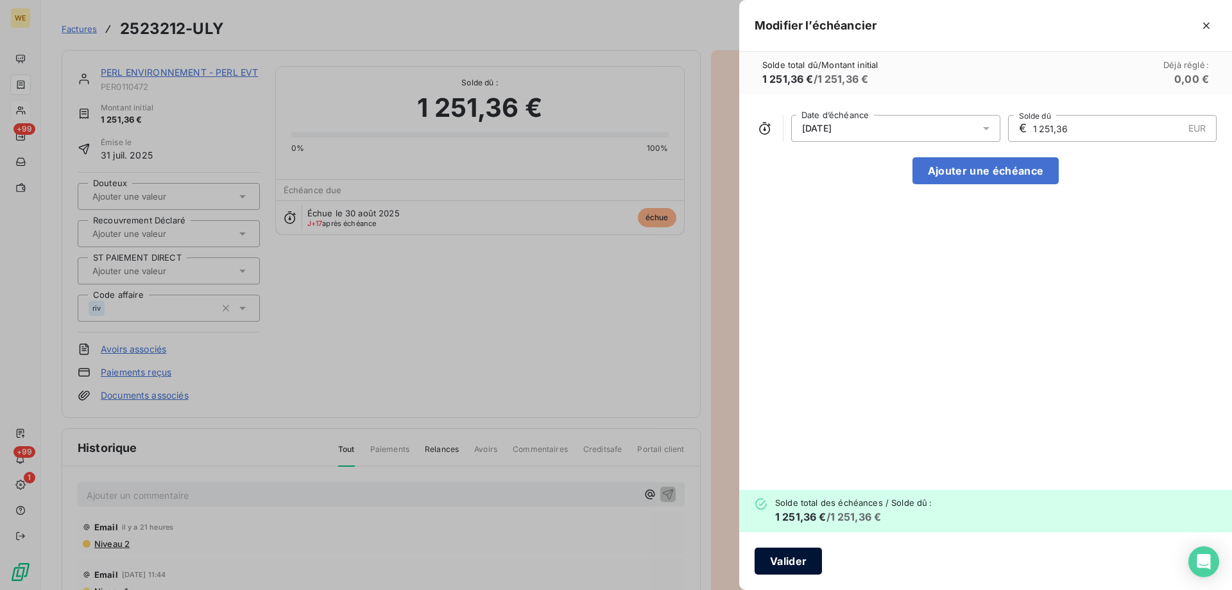
click at [794, 564] on button "Valider" at bounding box center [788, 560] width 67 height 27
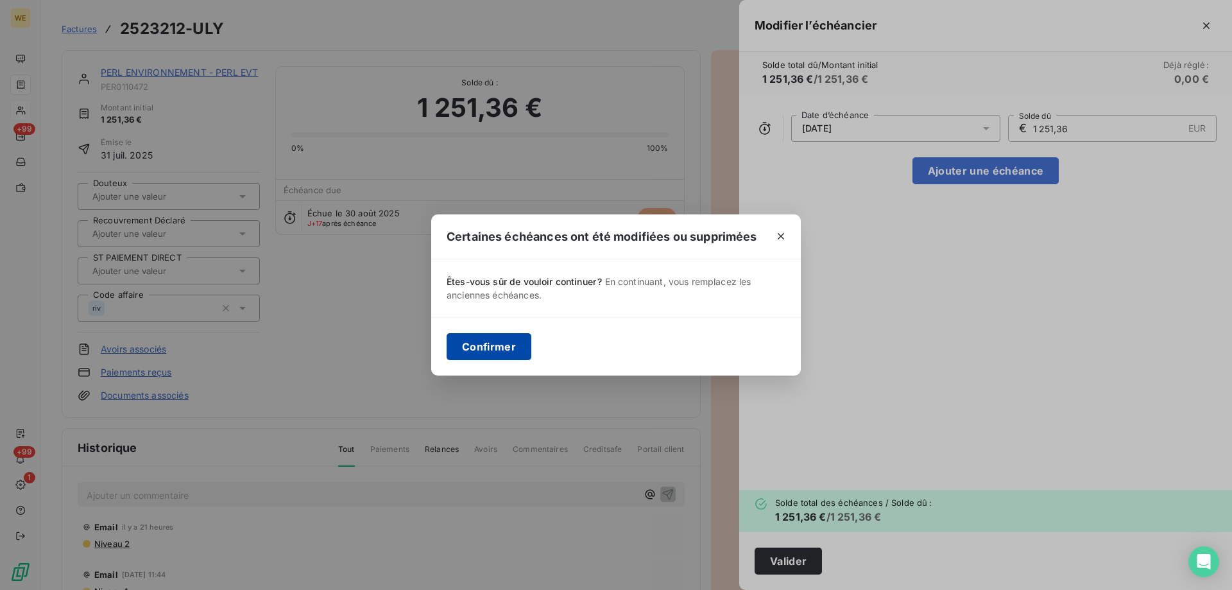
click at [508, 346] on button "Confirmer" at bounding box center [489, 346] width 85 height 27
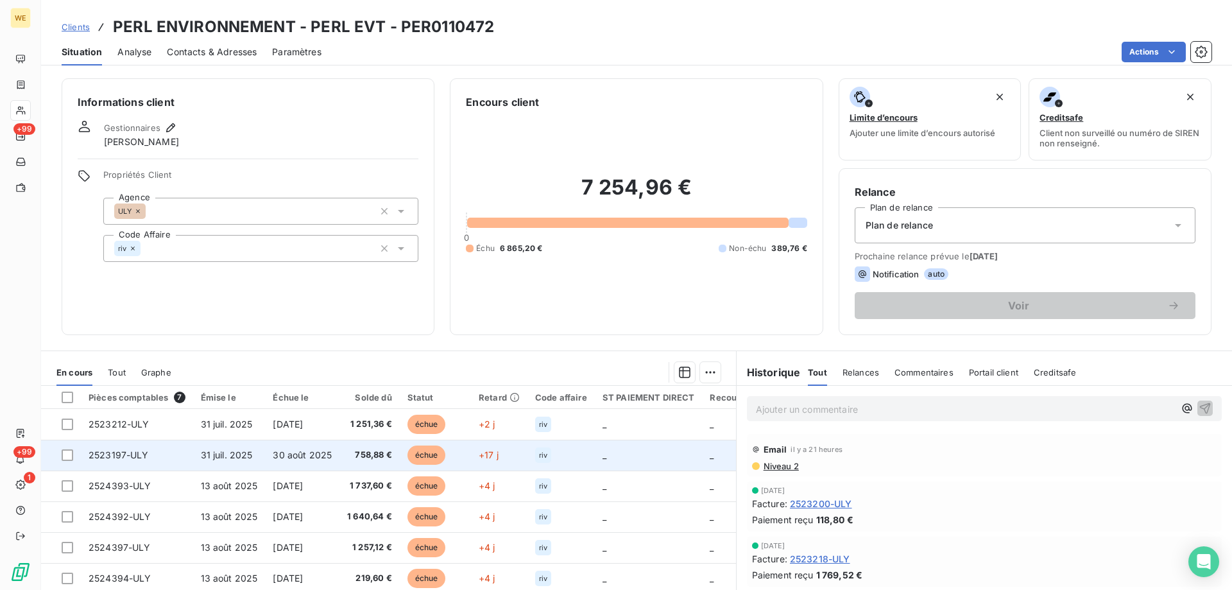
click at [218, 449] on span "31 juil. 2025" at bounding box center [227, 454] width 52 height 11
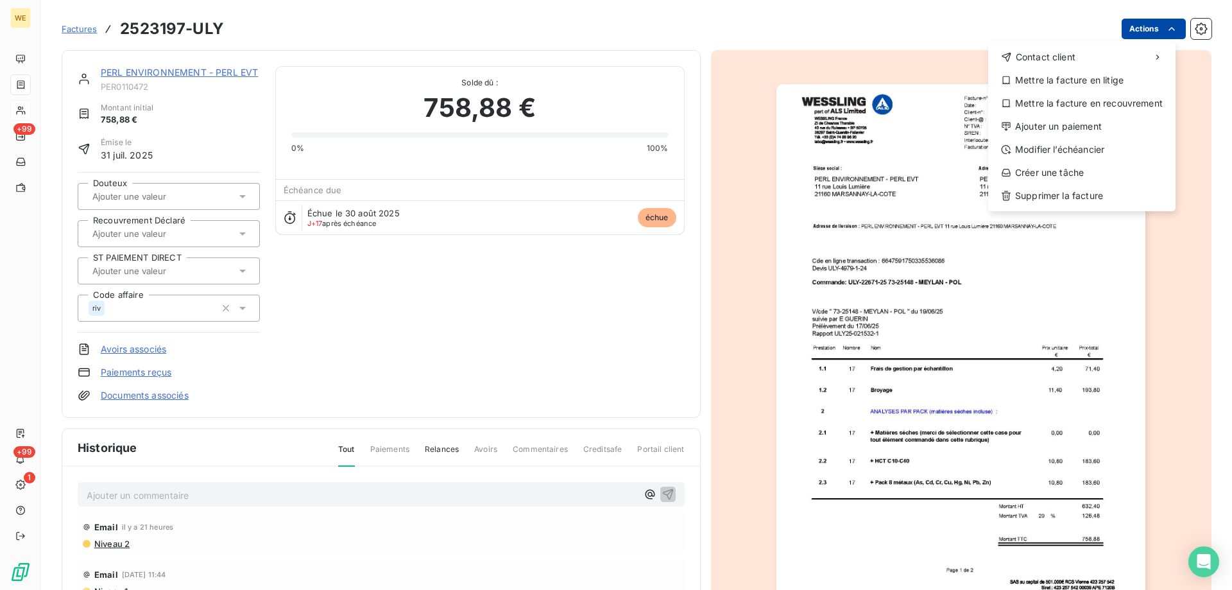
click at [1145, 26] on html "WE +99 +99 1 Factures 2523197-ULY Actions Contact client Mettre la facture en l…" at bounding box center [616, 295] width 1232 height 590
click at [1064, 151] on div "Modifier l’échéancier" at bounding box center [1081, 149] width 177 height 21
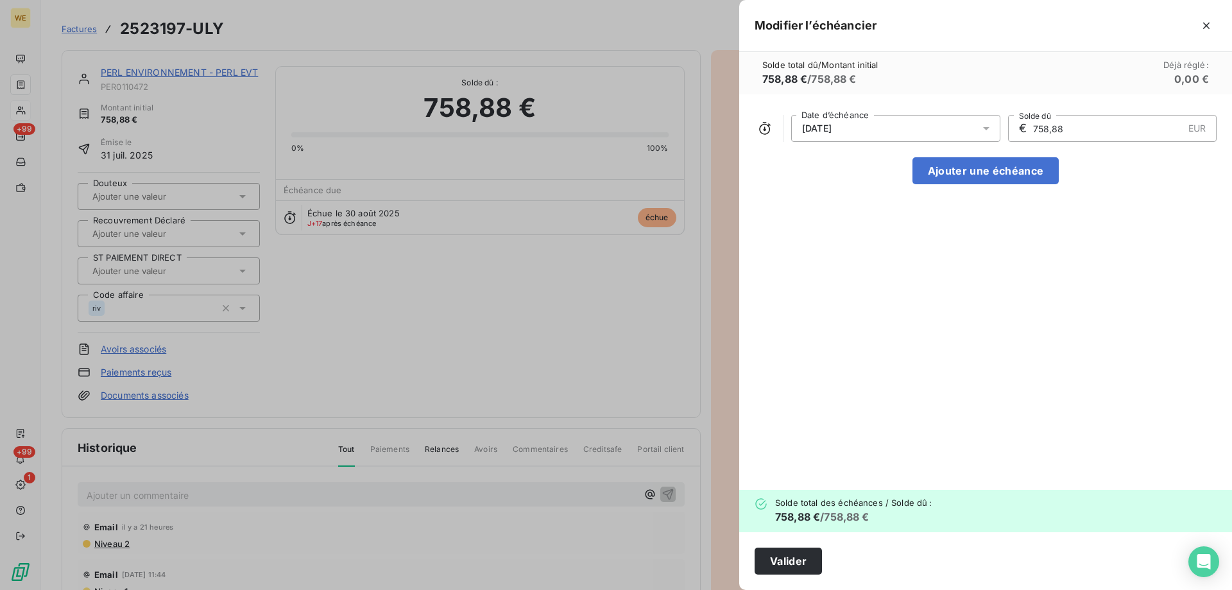
click at [912, 130] on div "30/08/2025" at bounding box center [895, 128] width 209 height 27
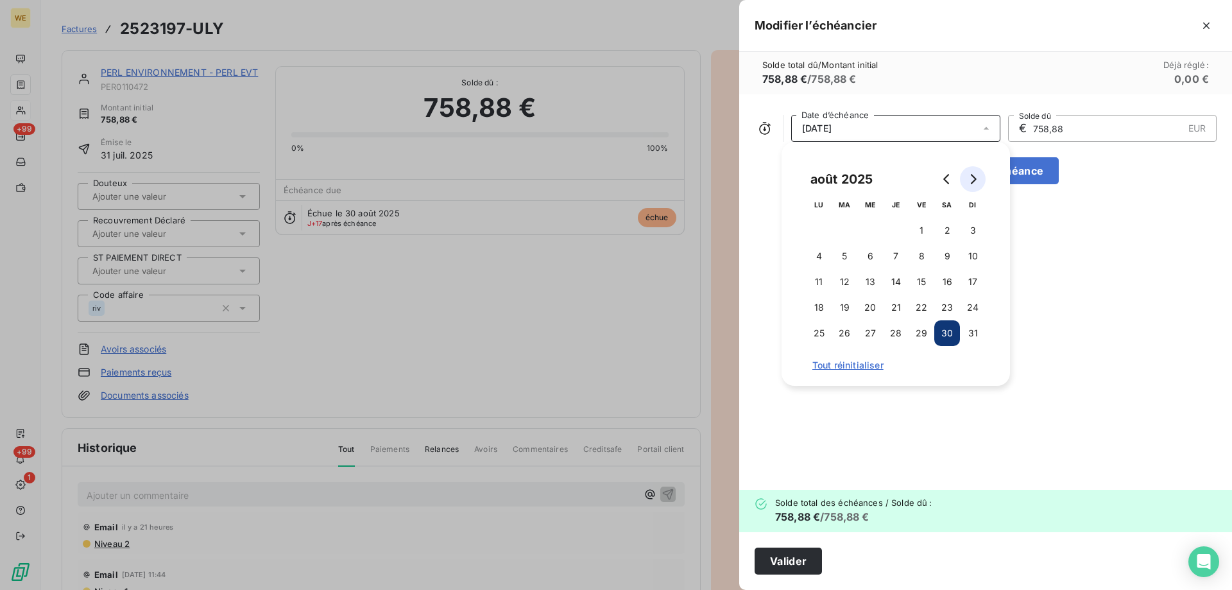
click at [976, 172] on button "Go to next month" at bounding box center [973, 179] width 26 height 26
click at [969, 257] on button "14" at bounding box center [973, 256] width 26 height 26
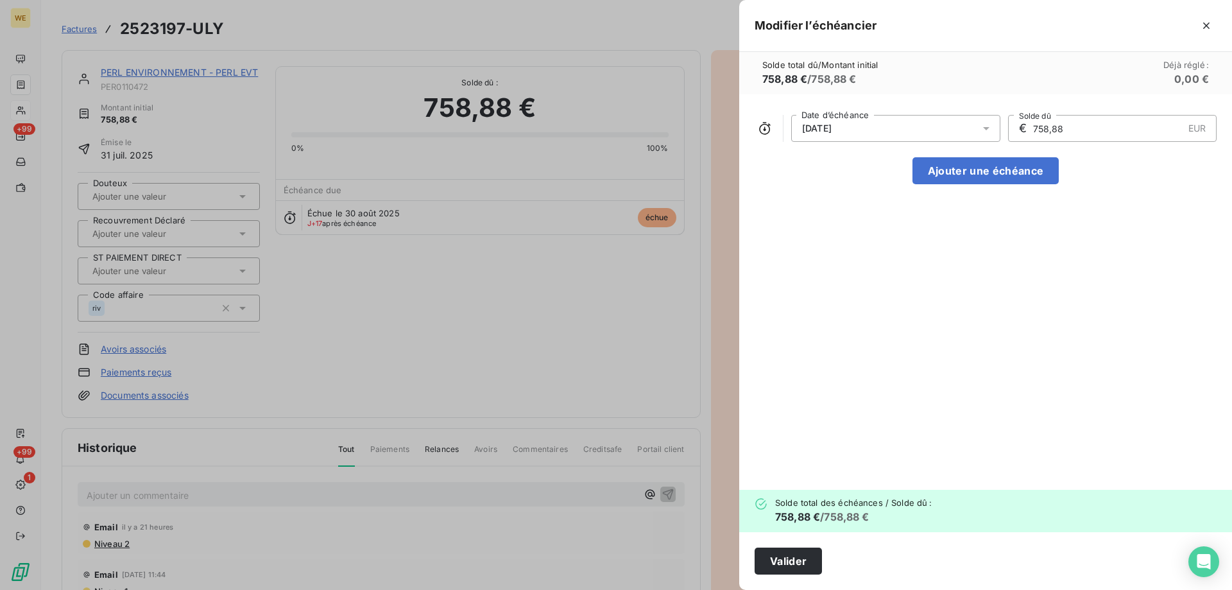
click at [1078, 250] on div "14/09/2025 Date d’échéance € 758,88 EUR Solde dû Ajouter une échéance" at bounding box center [985, 291] width 493 height 395
click at [777, 564] on button "Valider" at bounding box center [788, 560] width 67 height 27
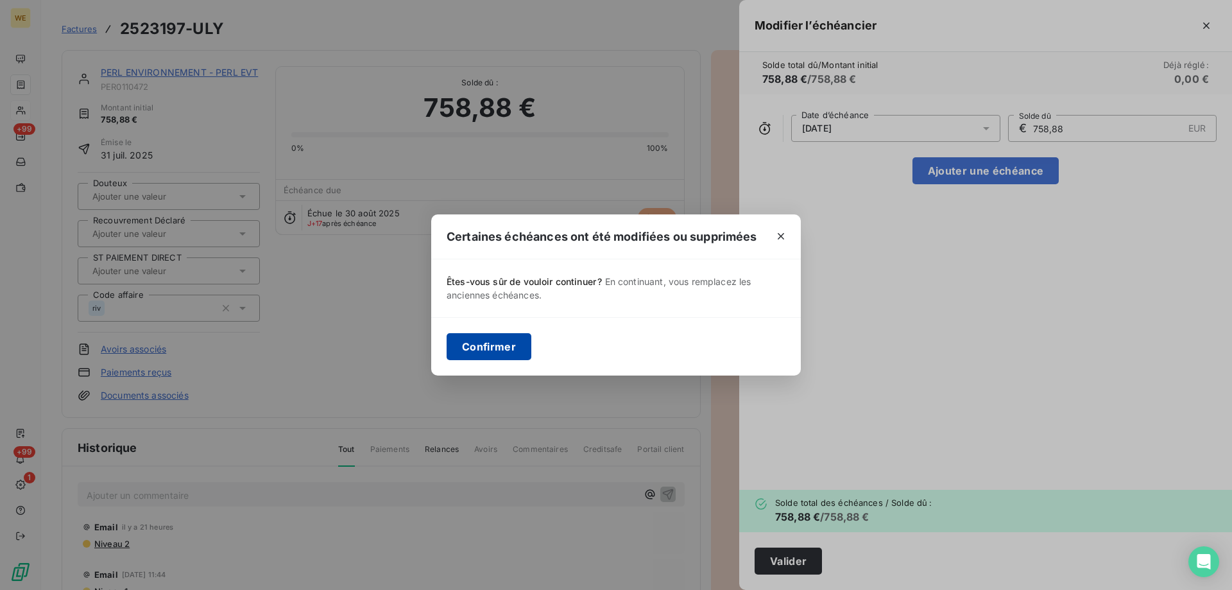
click at [517, 353] on button "Confirmer" at bounding box center [489, 346] width 85 height 27
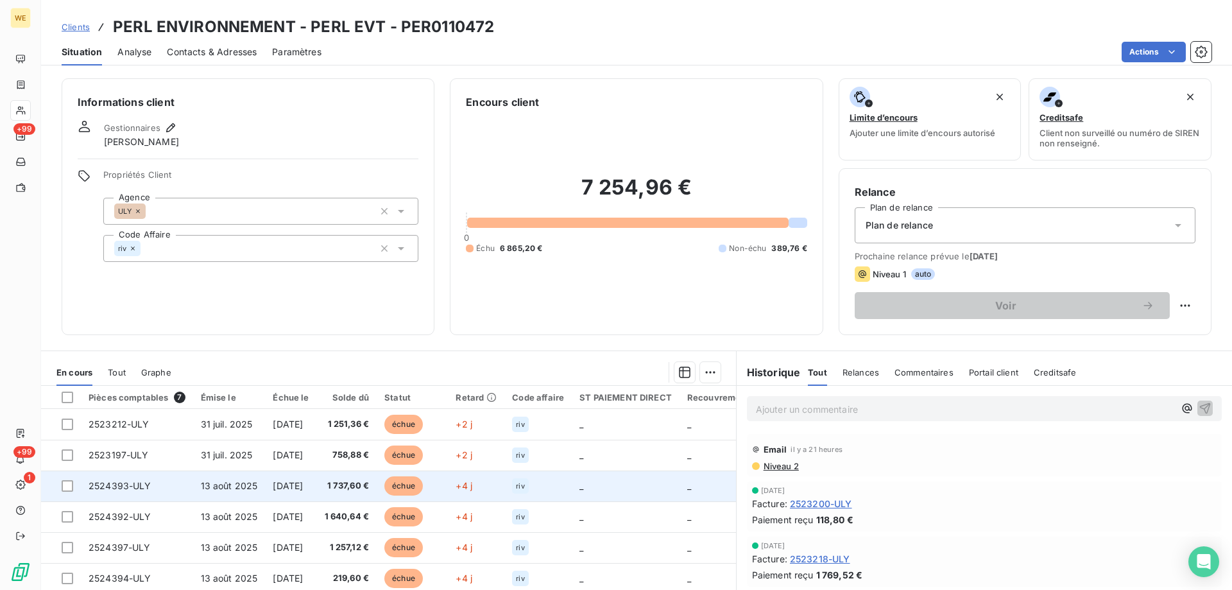
click at [209, 488] on span "13 août 2025" at bounding box center [229, 485] width 57 height 11
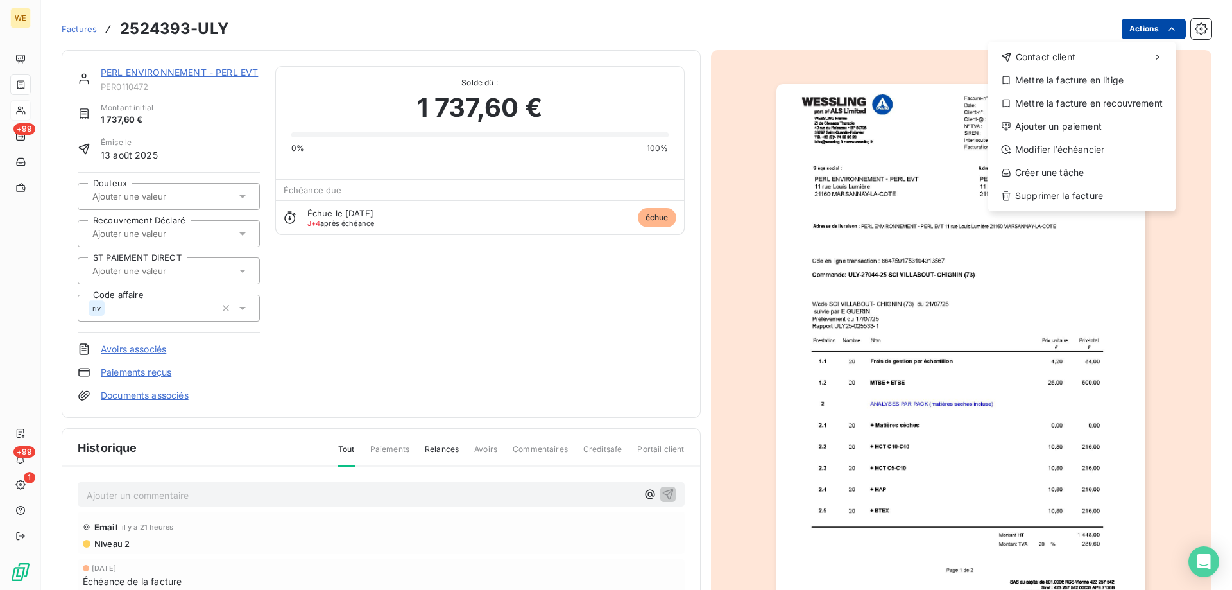
click at [1134, 31] on html "WE +99 +99 1 Factures 2524393-ULY Actions Contact client Mettre la facture en l…" at bounding box center [616, 295] width 1232 height 590
click at [1030, 154] on div "Modifier l’échéancier" at bounding box center [1081, 149] width 177 height 21
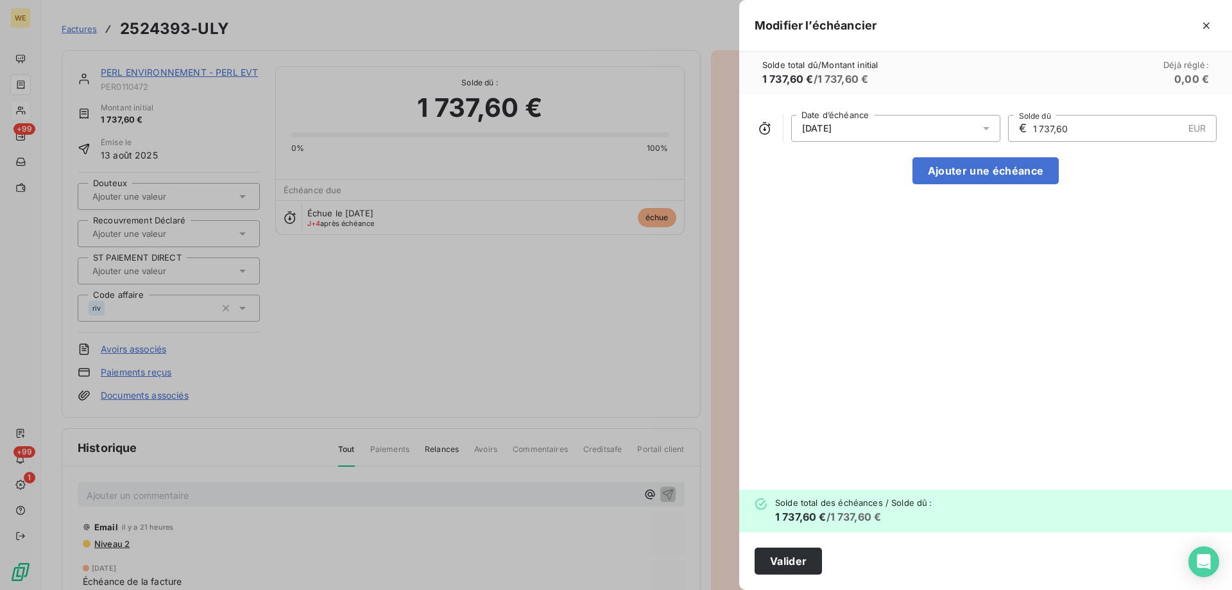
click at [891, 126] on div "12/09/2025" at bounding box center [895, 128] width 209 height 27
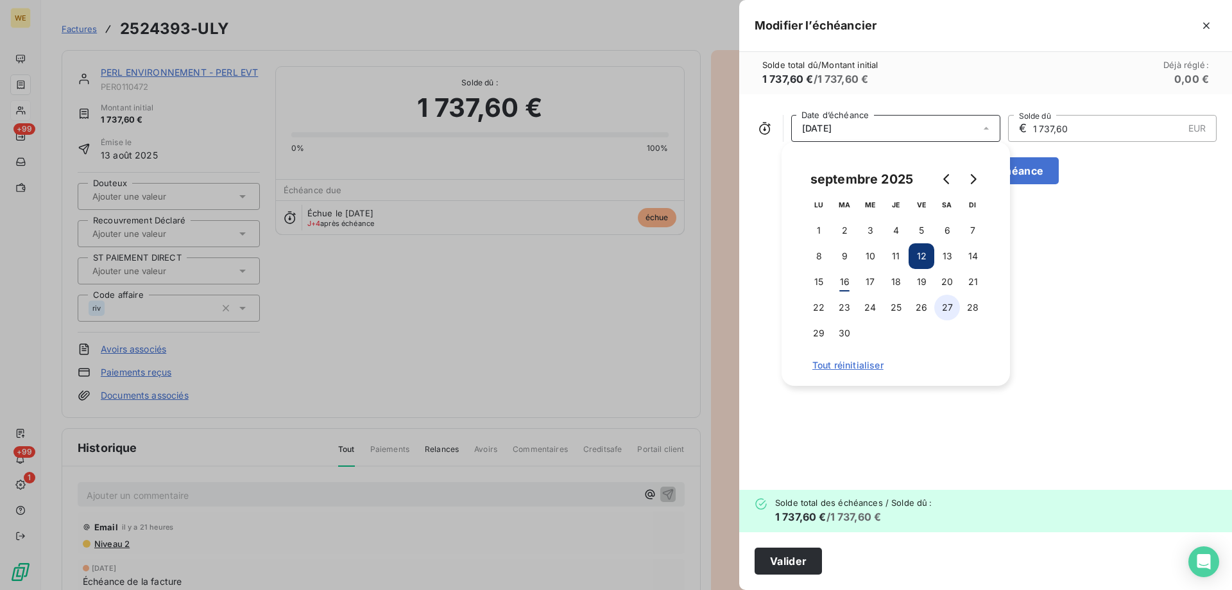
click at [946, 317] on button "27" at bounding box center [947, 308] width 26 height 26
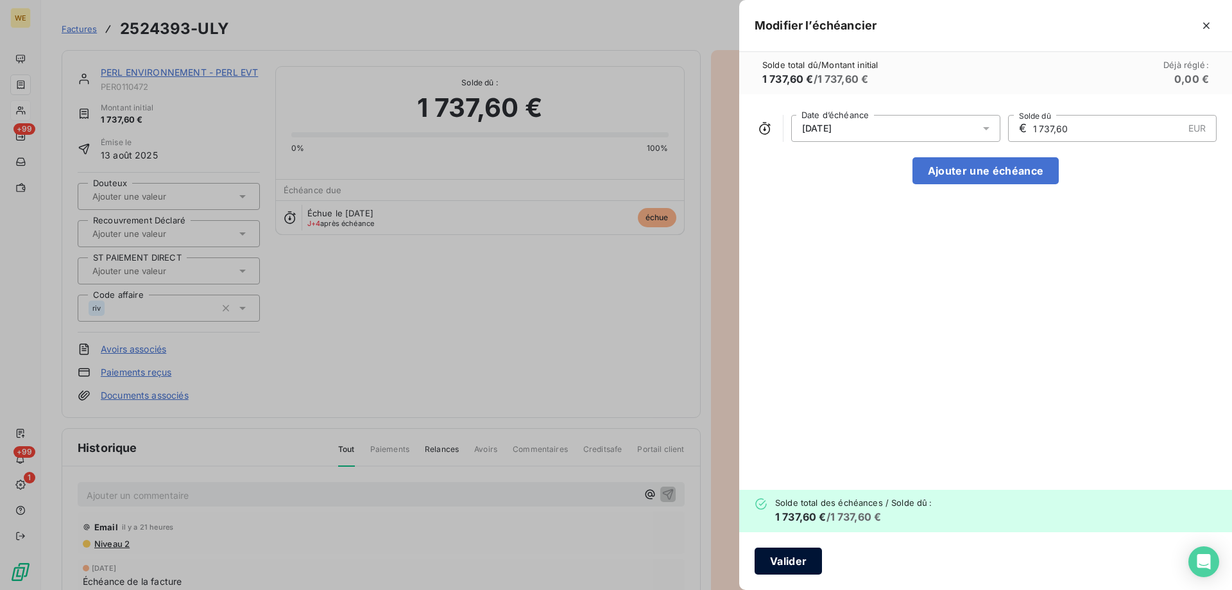
click at [783, 561] on button "Valider" at bounding box center [788, 560] width 67 height 27
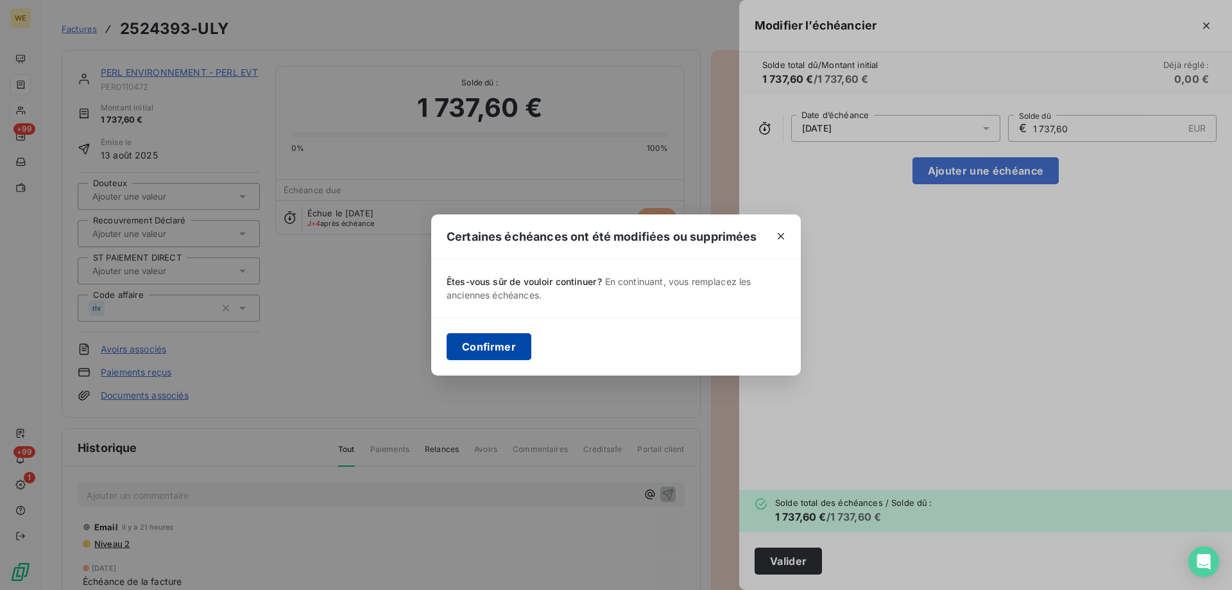
click at [490, 344] on button "Confirmer" at bounding box center [489, 346] width 85 height 27
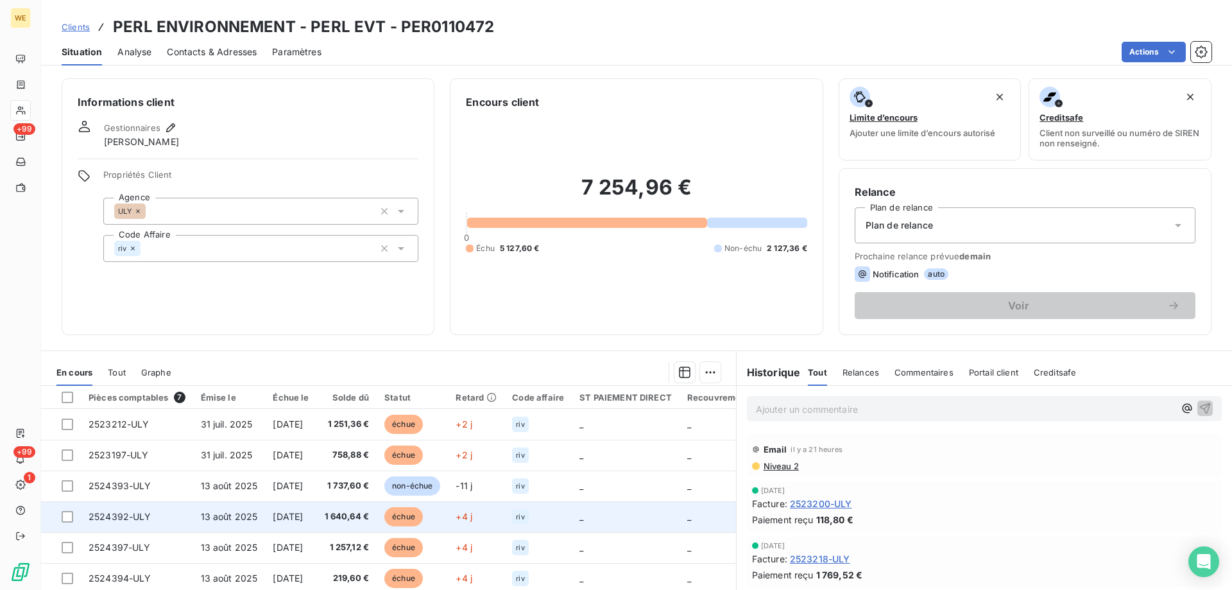
click at [353, 521] on span "1 640,64 €" at bounding box center [347, 516] width 45 height 13
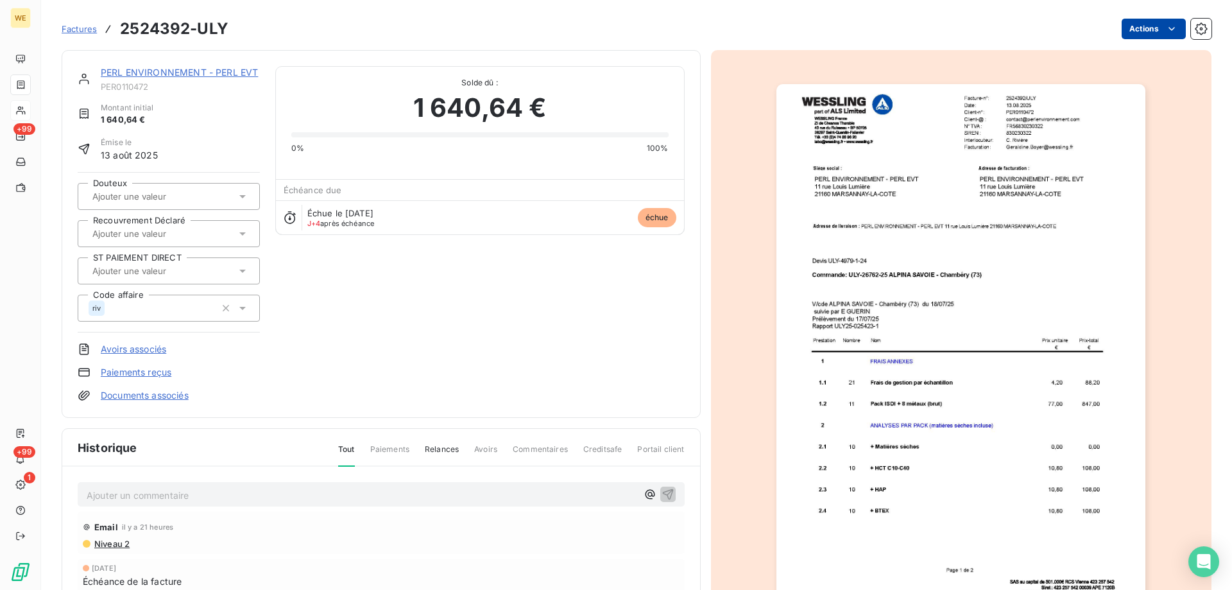
click at [1134, 26] on html "WE +99 +99 1 Factures 2524392-ULY Actions PERL ENVIRONNEMENT - PERL EVT PER0110…" at bounding box center [616, 295] width 1232 height 590
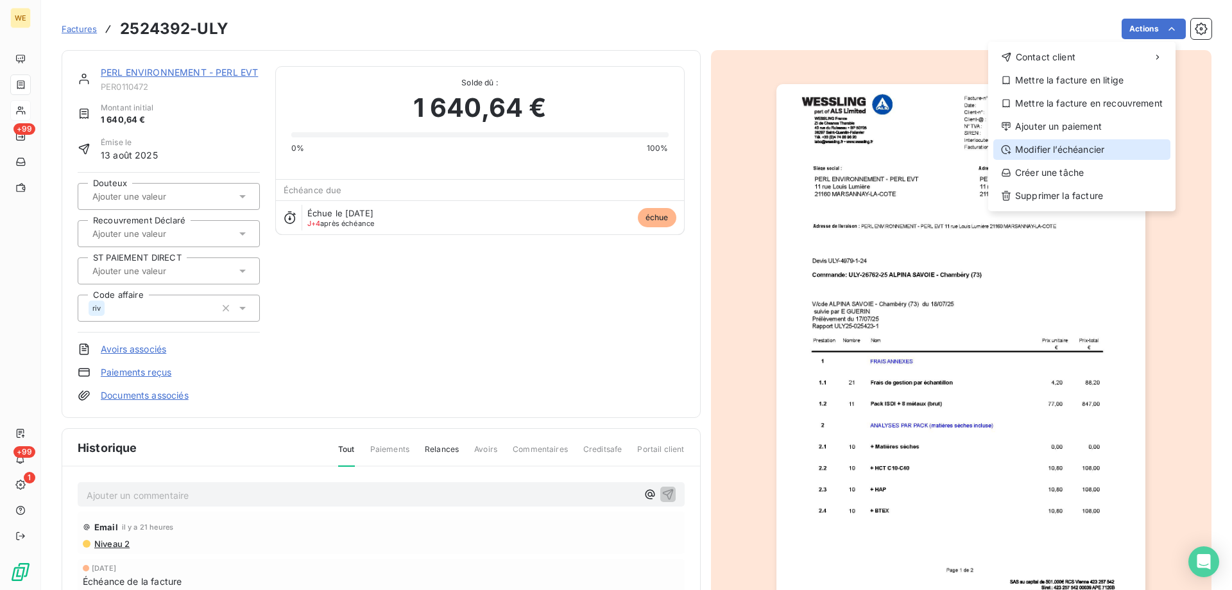
click at [1040, 156] on div "Modifier l’échéancier" at bounding box center [1081, 149] width 177 height 21
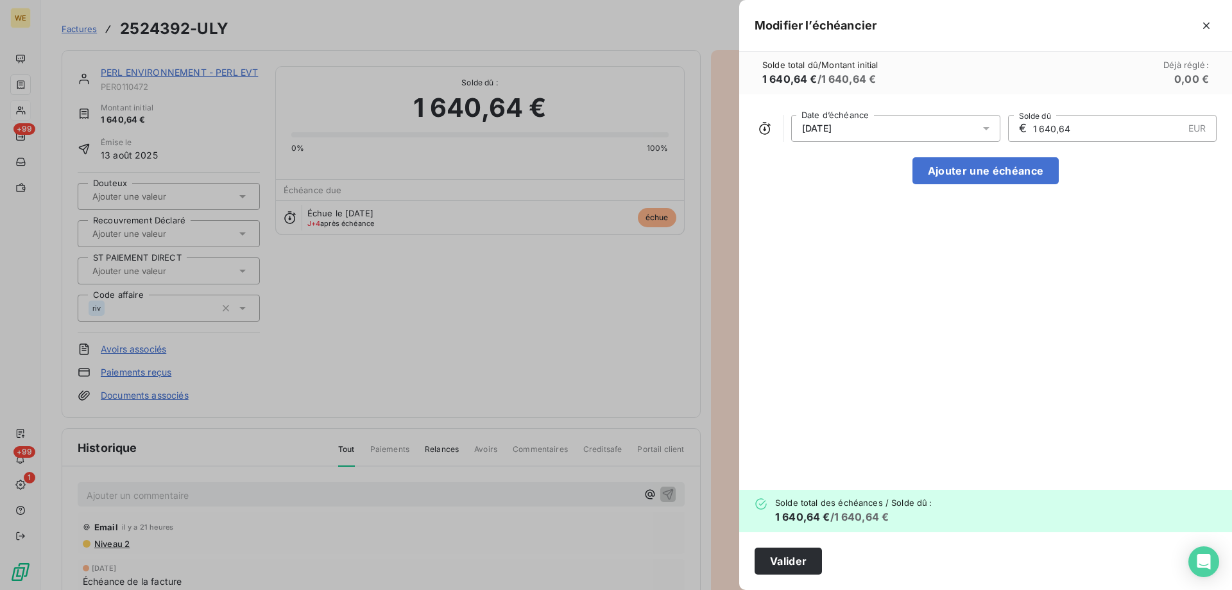
click at [879, 133] on div "12/09/2025" at bounding box center [895, 128] width 209 height 27
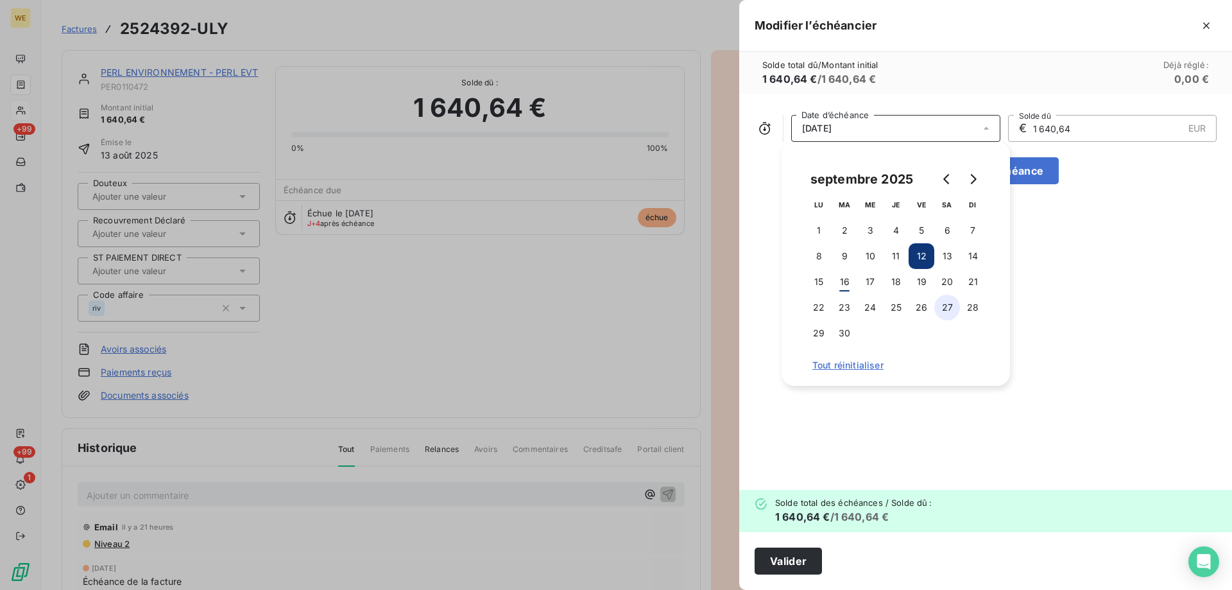
click at [946, 309] on button "27" at bounding box center [947, 308] width 26 height 26
click at [1061, 290] on div "27/09/2025 Date d’échéance € 1 640,64 EUR Solde dû Ajouter une échéance" at bounding box center [985, 291] width 493 height 395
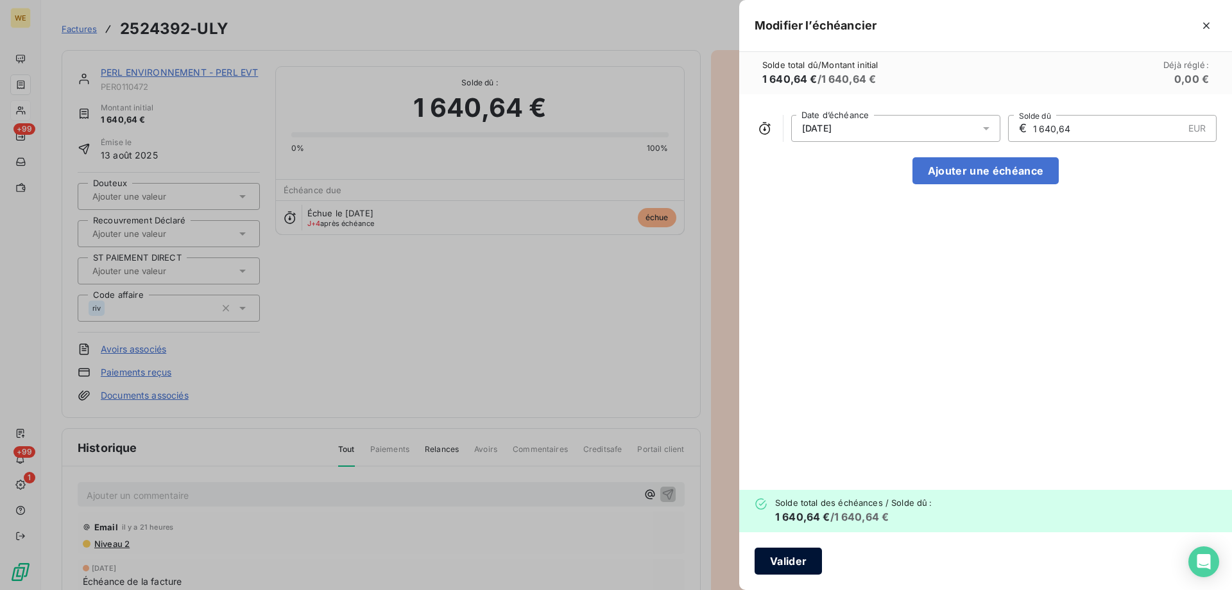
click at [780, 561] on button "Valider" at bounding box center [788, 560] width 67 height 27
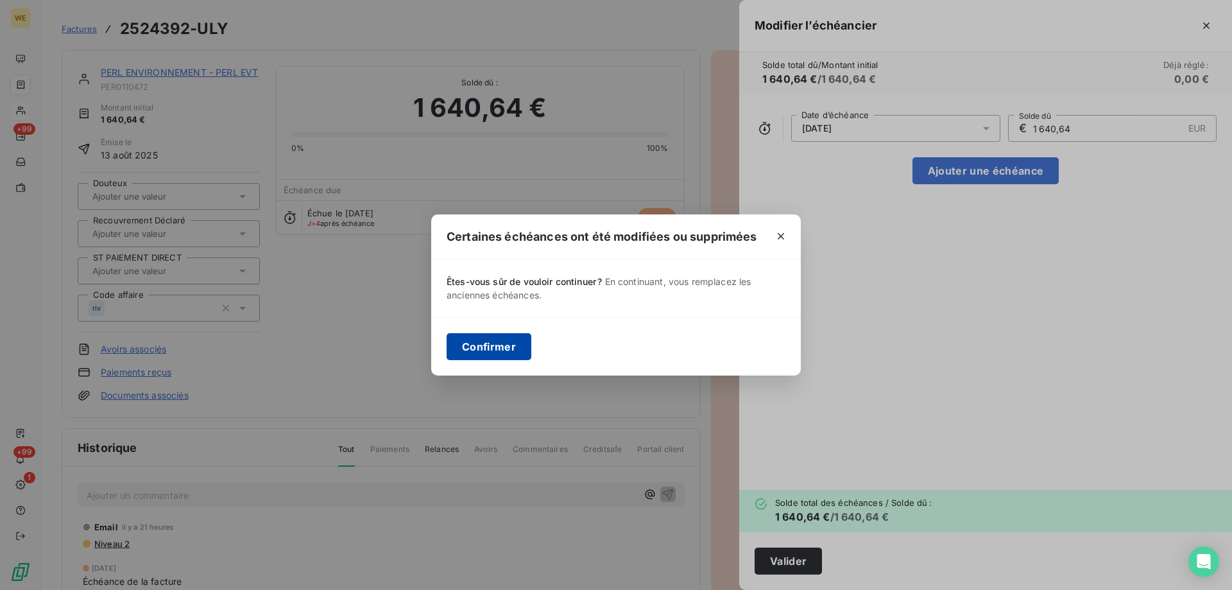
click at [475, 337] on button "Confirmer" at bounding box center [489, 346] width 85 height 27
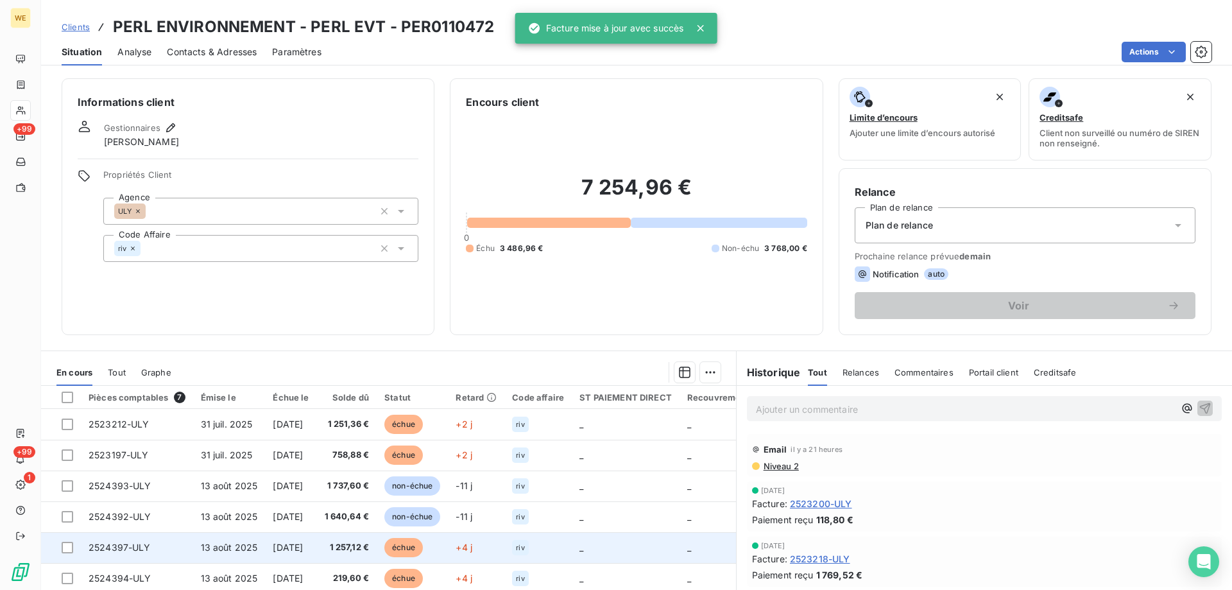
click at [278, 551] on span "12 sept. 2025" at bounding box center [288, 547] width 30 height 11
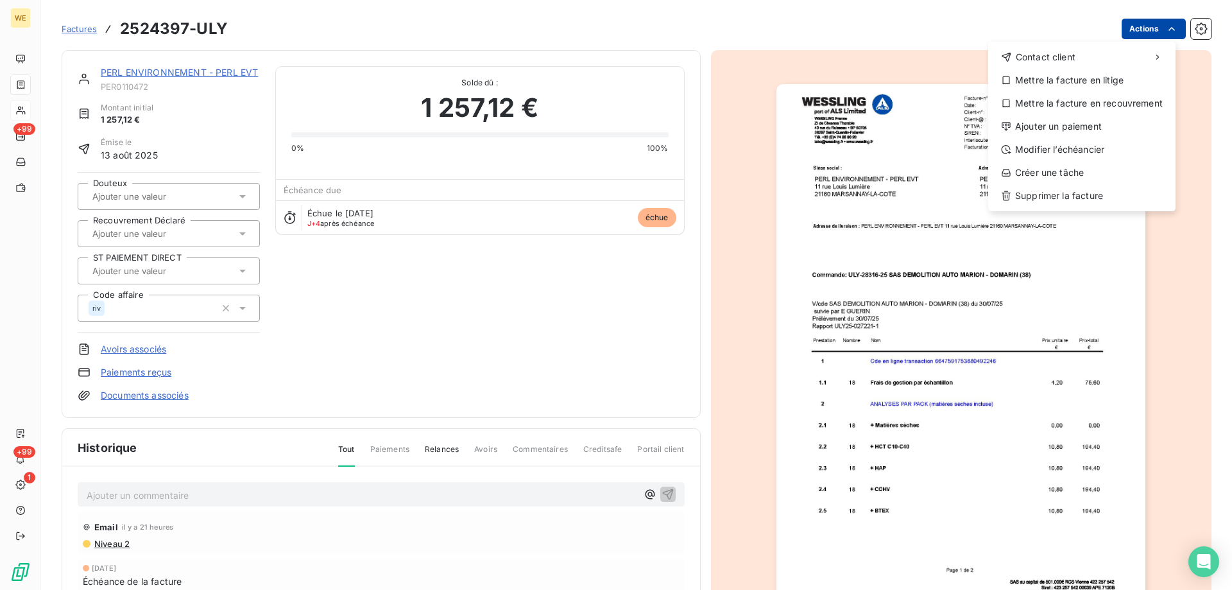
click at [1129, 35] on html "WE +99 +99 1 Factures 2524397-ULY Actions Contact client Mettre la facture en l…" at bounding box center [616, 295] width 1232 height 590
click at [1046, 157] on div "Modifier l’échéancier" at bounding box center [1081, 149] width 177 height 21
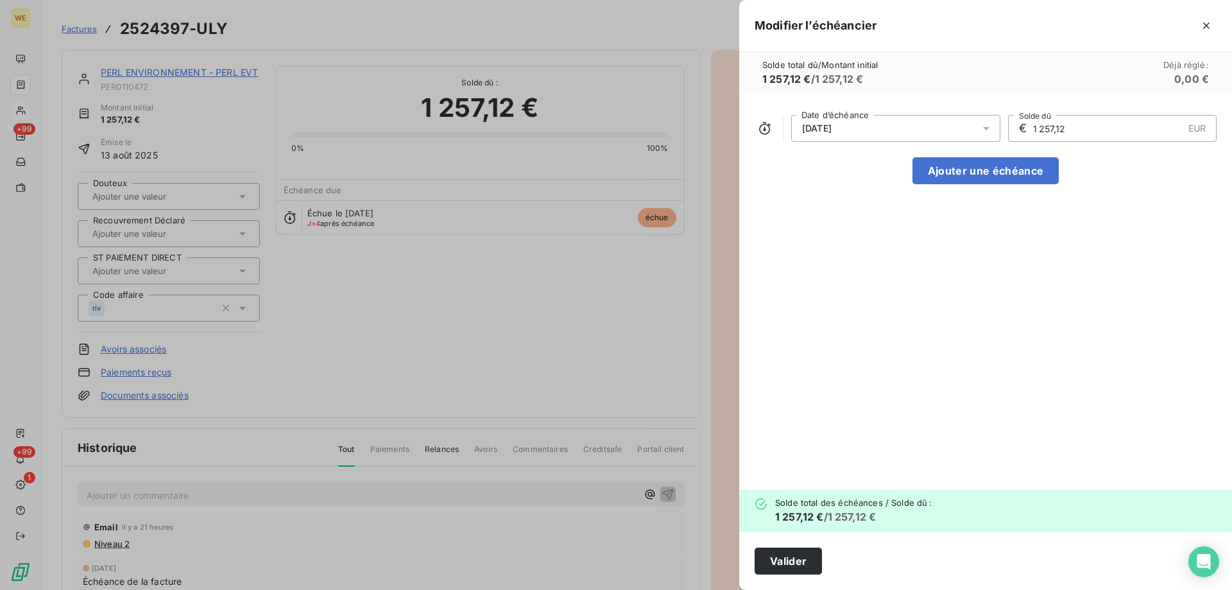
click at [857, 129] on div "12/09/2025" at bounding box center [895, 128] width 209 height 27
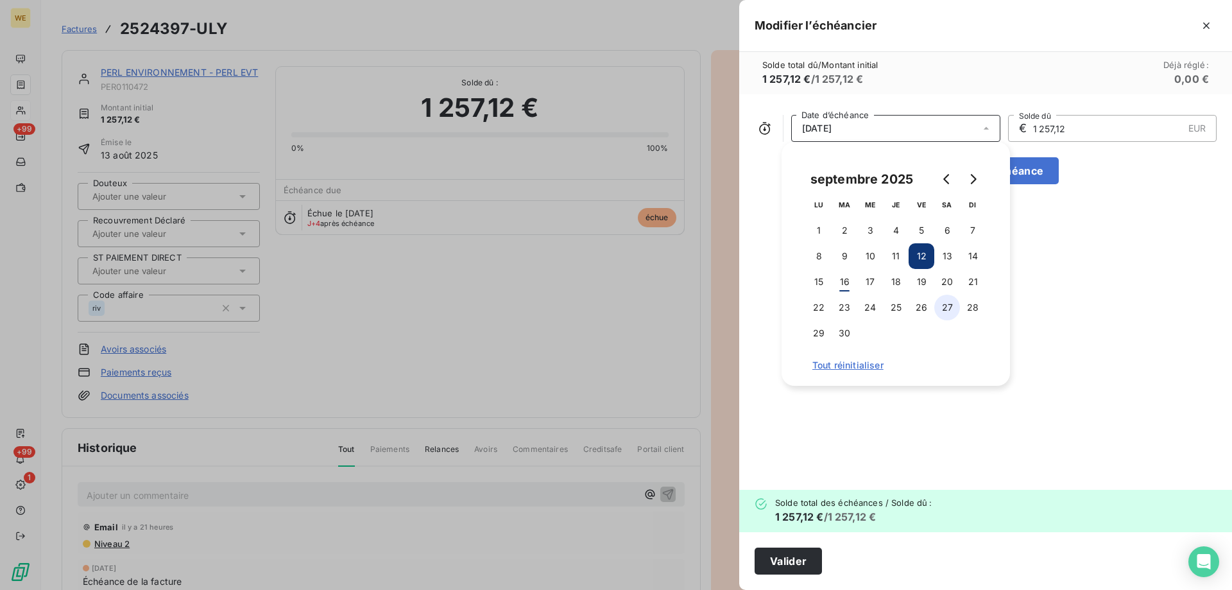
click at [942, 310] on button "27" at bounding box center [947, 308] width 26 height 26
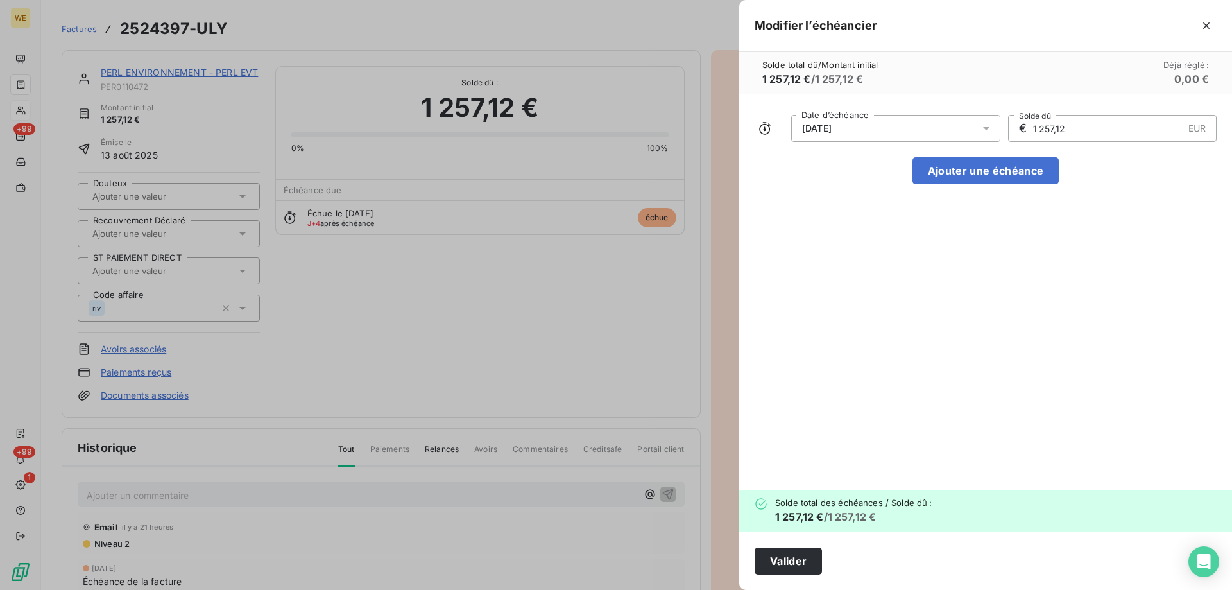
click at [1095, 270] on div "27/09/2025 Date d’échéance € 1 257,12 EUR Solde dû Ajouter une échéance" at bounding box center [985, 291] width 493 height 395
click at [798, 558] on button "Valider" at bounding box center [788, 560] width 67 height 27
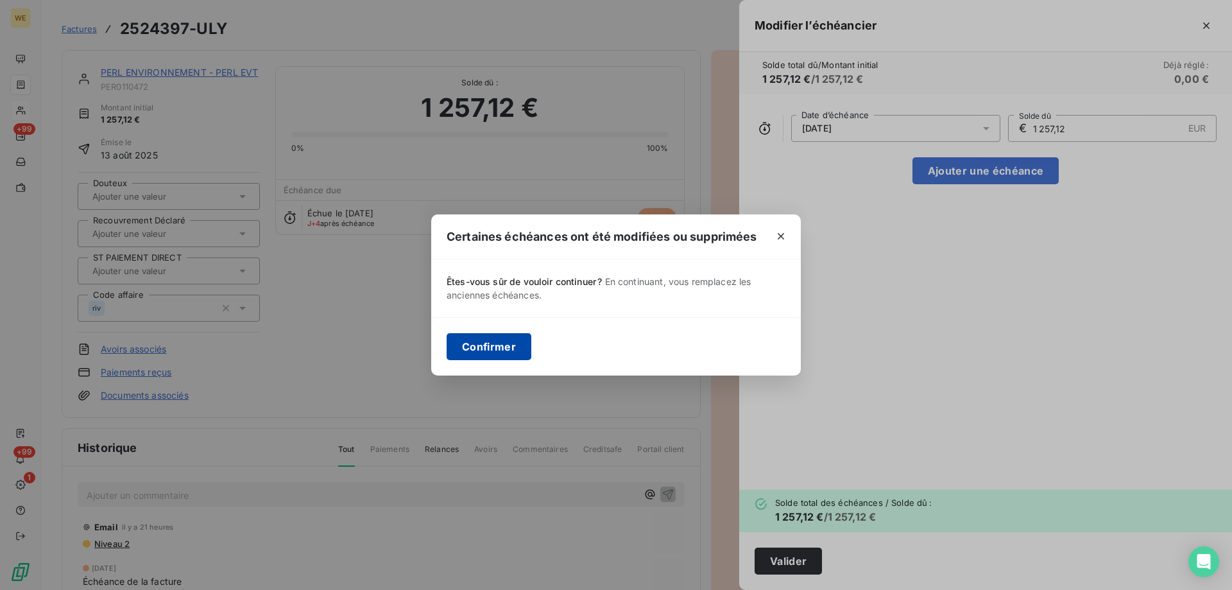
click at [483, 357] on button "Confirmer" at bounding box center [489, 346] width 85 height 27
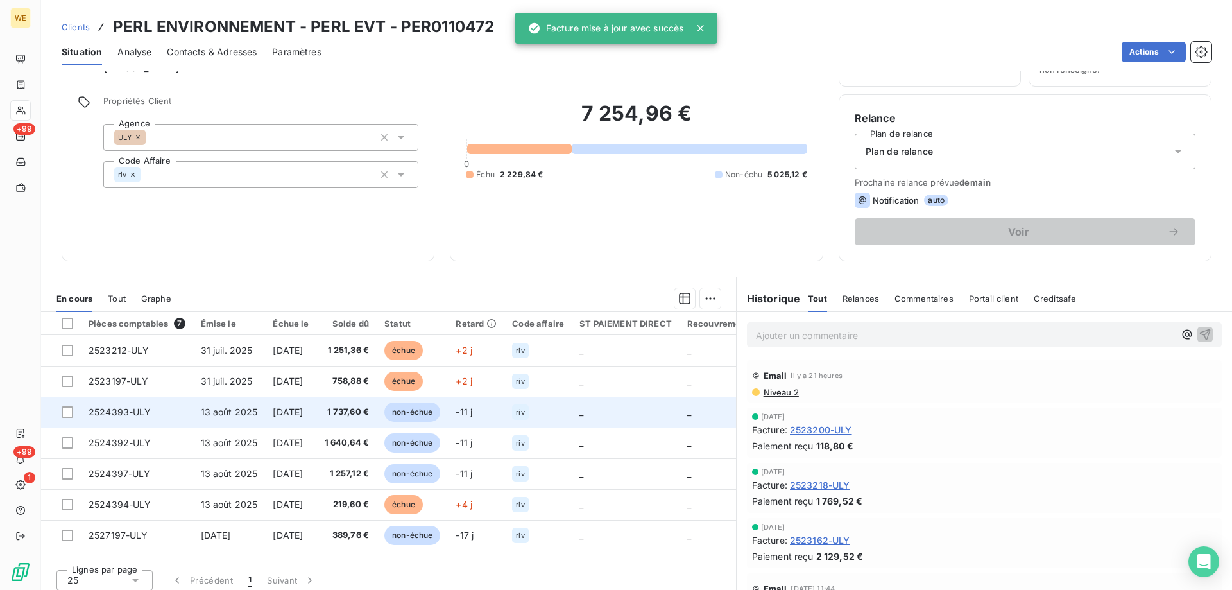
scroll to position [81, 0]
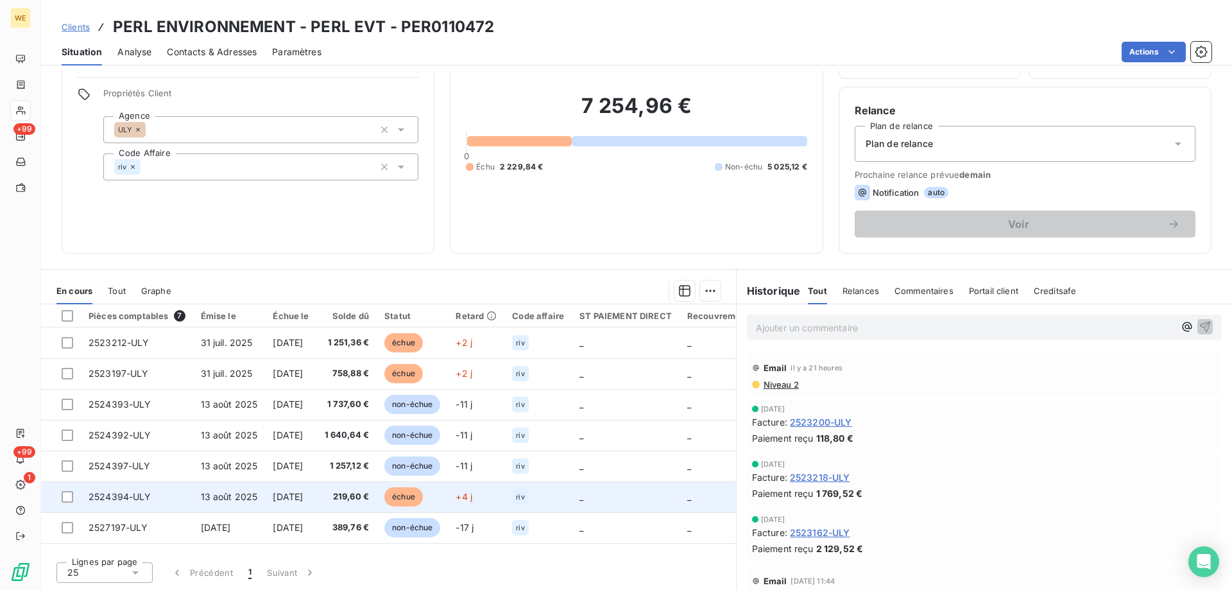
click at [233, 498] on span "13 août 2025" at bounding box center [229, 496] width 57 height 11
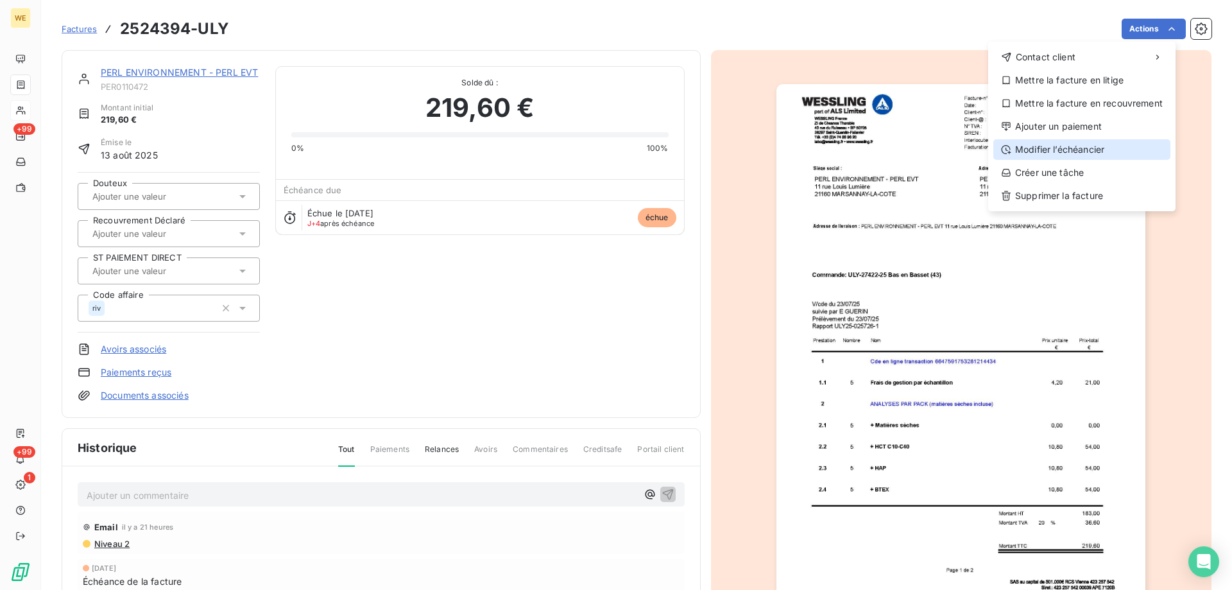
click at [1044, 151] on div "Modifier l’échéancier" at bounding box center [1081, 149] width 177 height 21
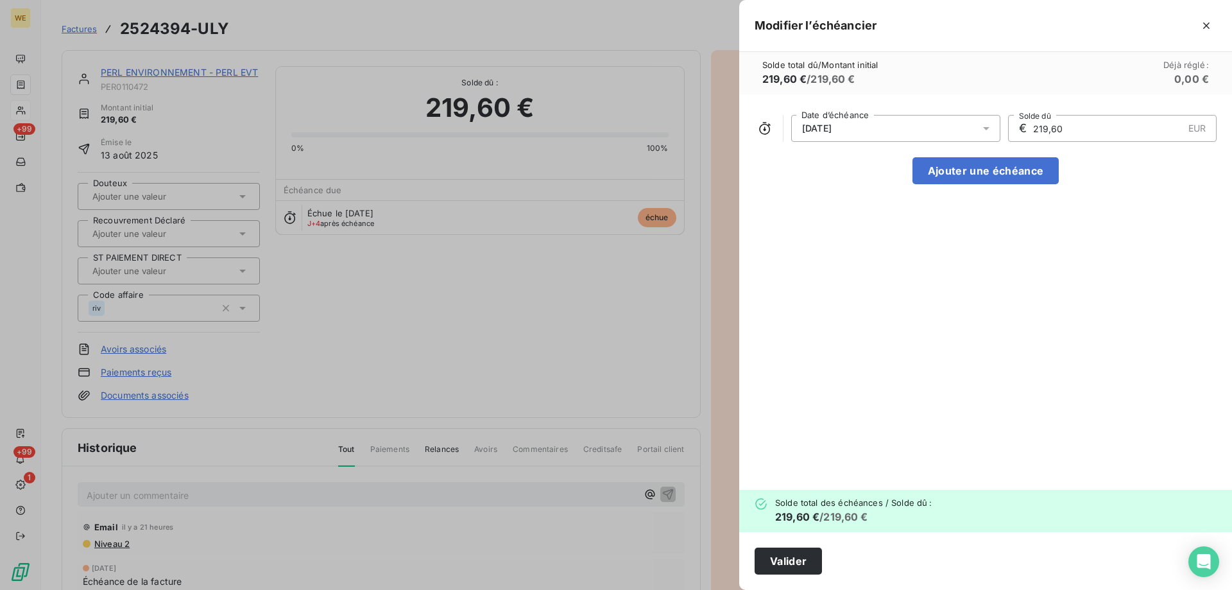
click at [832, 132] on span "12/09/2025" at bounding box center [817, 128] width 30 height 10
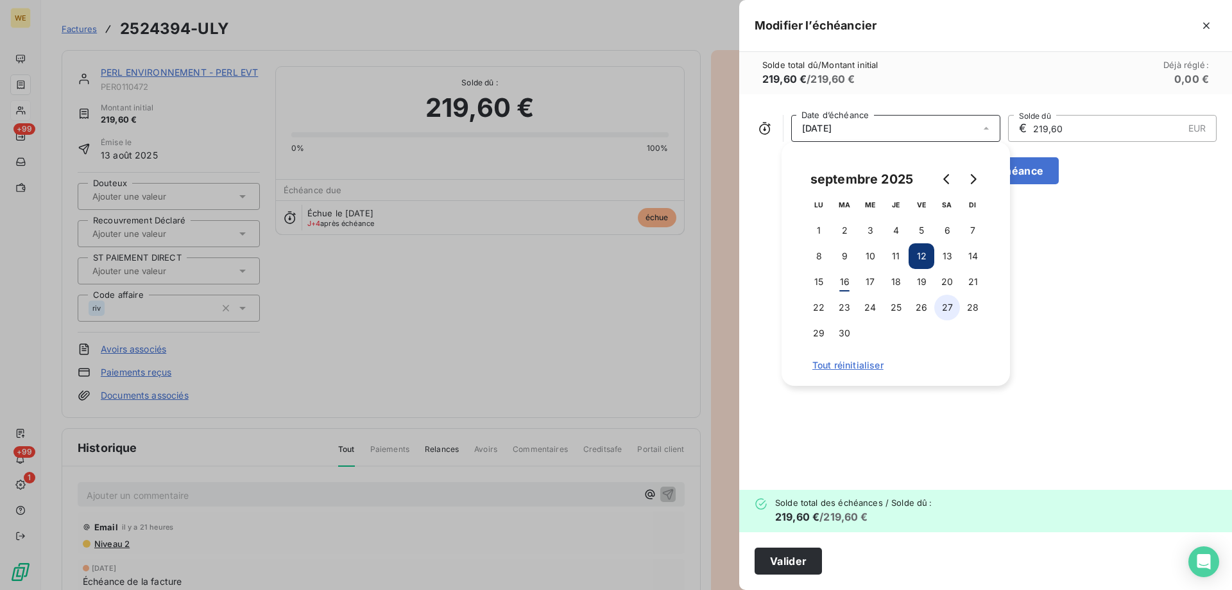
click at [944, 312] on button "27" at bounding box center [947, 308] width 26 height 26
click at [781, 560] on button "Valider" at bounding box center [788, 560] width 67 height 27
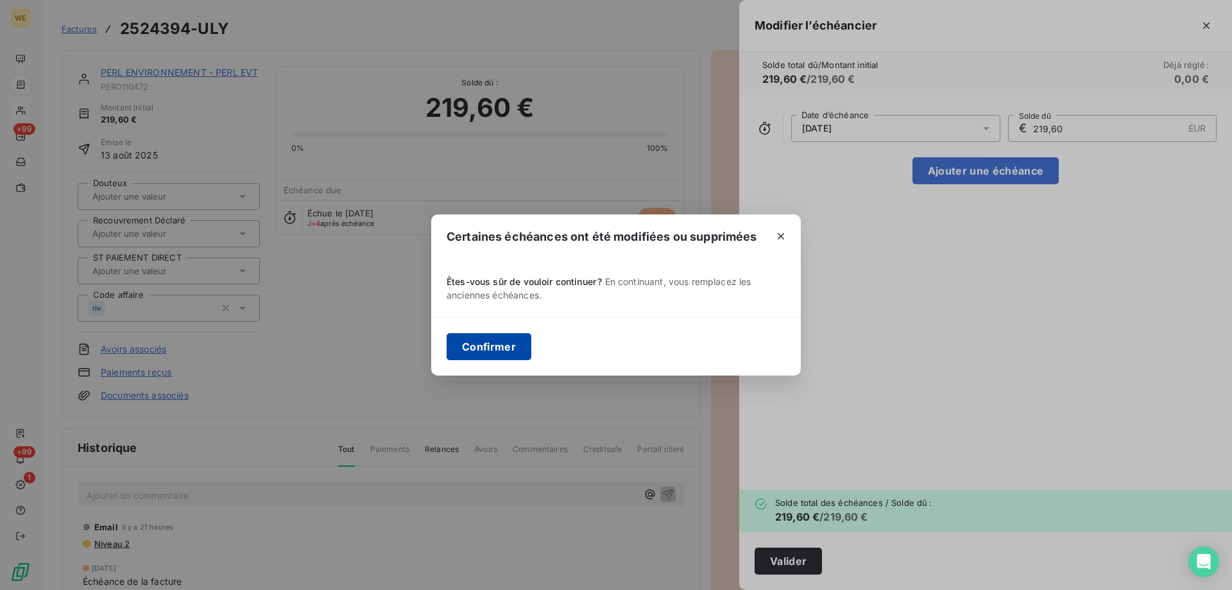
click at [493, 346] on button "Confirmer" at bounding box center [489, 346] width 85 height 27
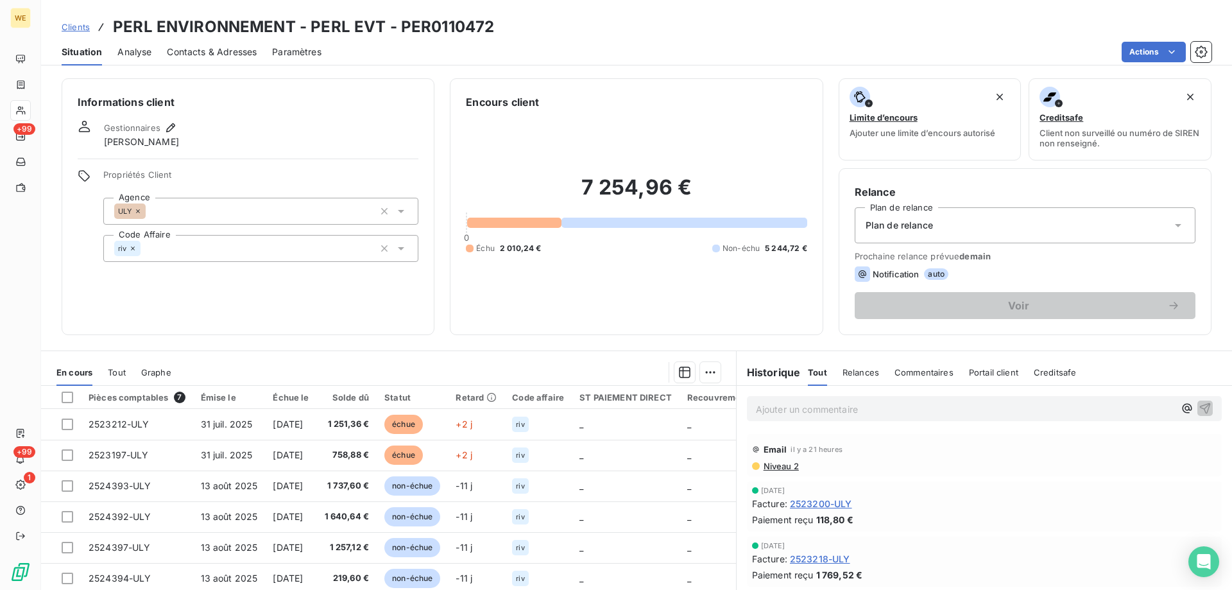
scroll to position [81, 0]
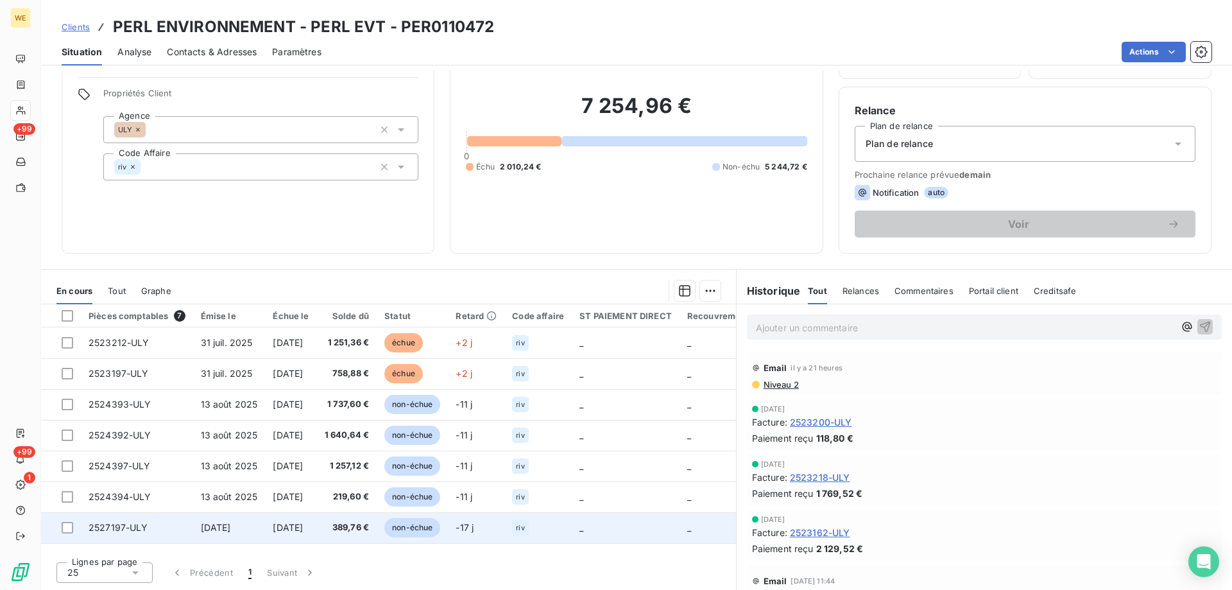
click at [169, 524] on td "2527197-ULY" at bounding box center [137, 527] width 112 height 31
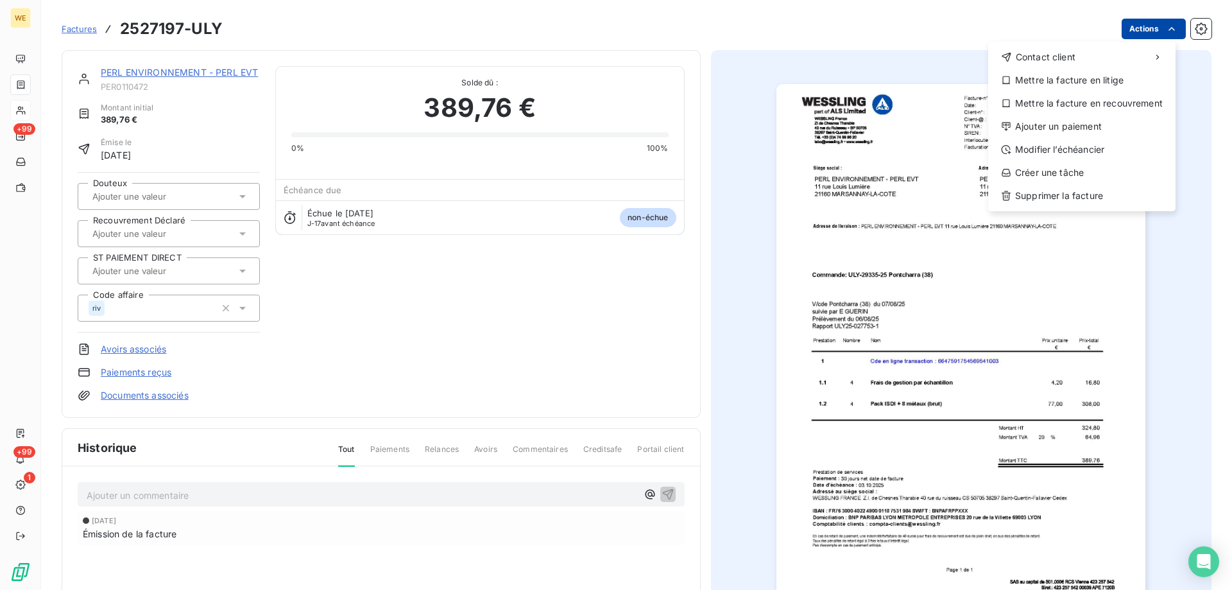
click at [1116, 32] on html "WE +99 +99 1 Factures 2527197-ULY Actions Contact client Mettre la facture en l…" at bounding box center [616, 295] width 1232 height 590
click at [1057, 155] on div "Modifier l’échéancier" at bounding box center [1081, 149] width 177 height 21
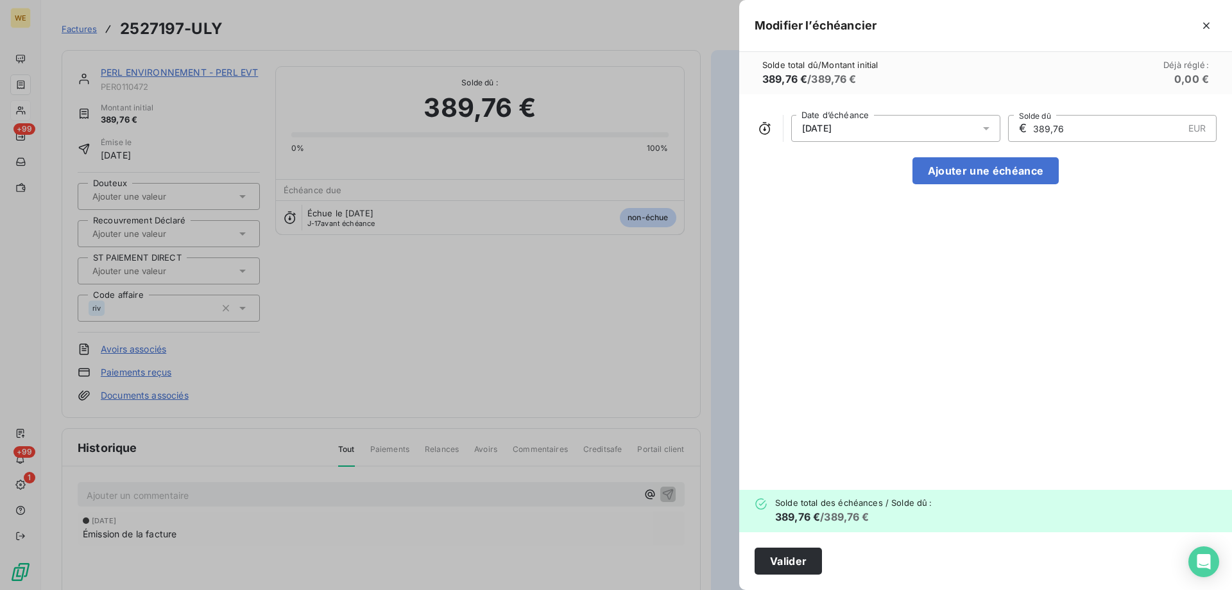
click at [882, 119] on div "03/10/2025" at bounding box center [895, 128] width 209 height 27
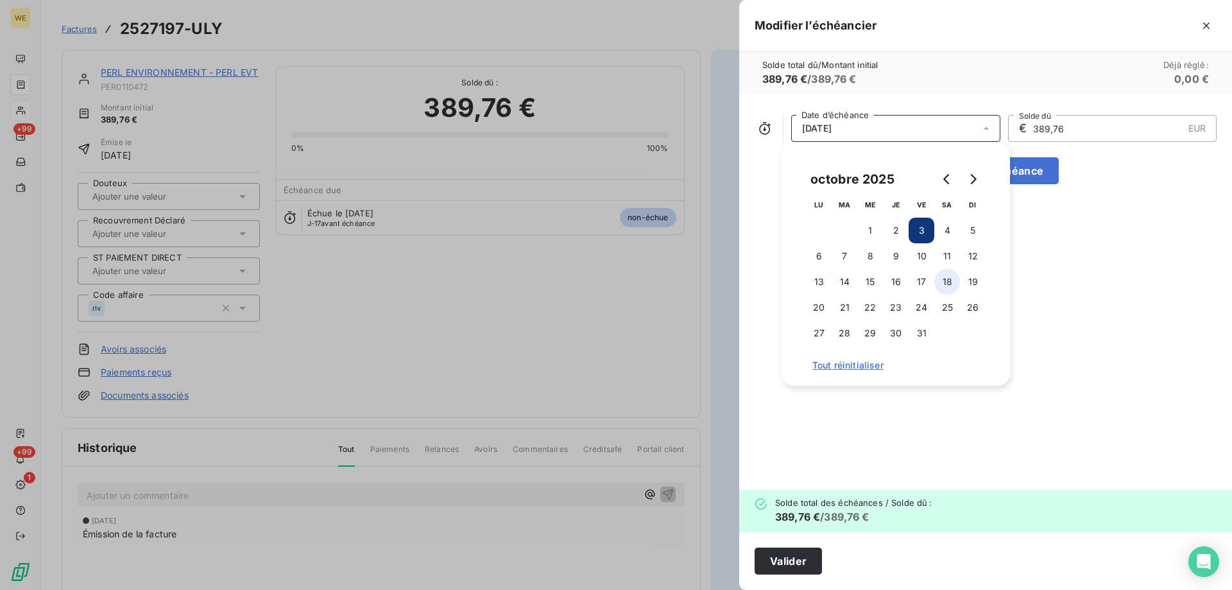
click at [953, 280] on button "18" at bounding box center [947, 282] width 26 height 26
click at [781, 564] on button "Valider" at bounding box center [788, 560] width 67 height 27
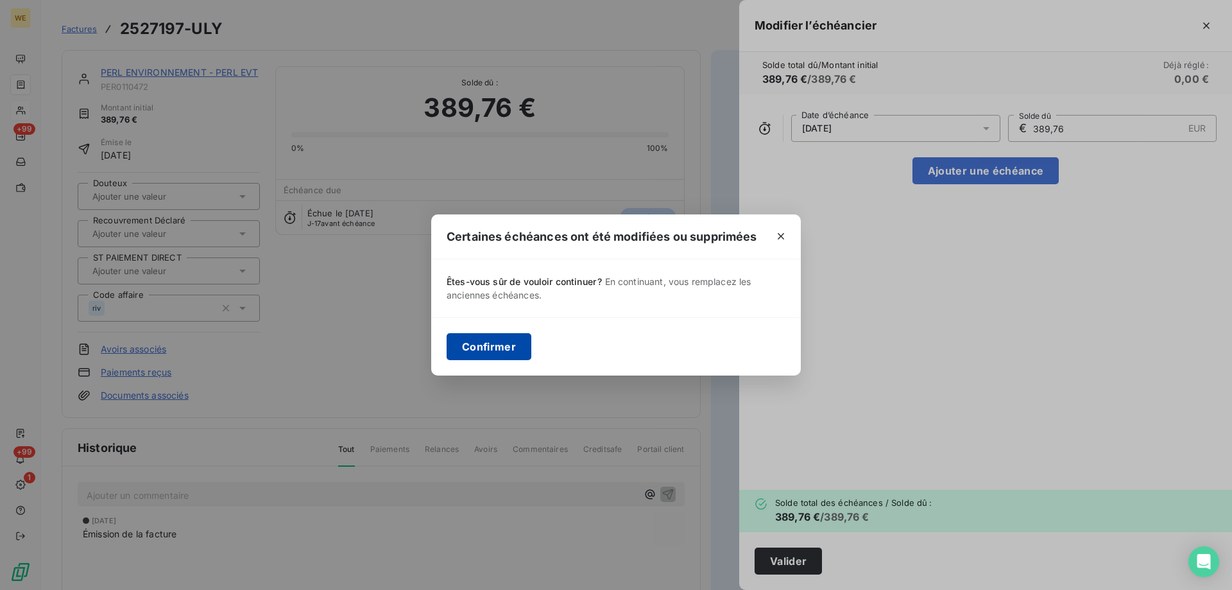
click at [485, 356] on button "Confirmer" at bounding box center [489, 346] width 85 height 27
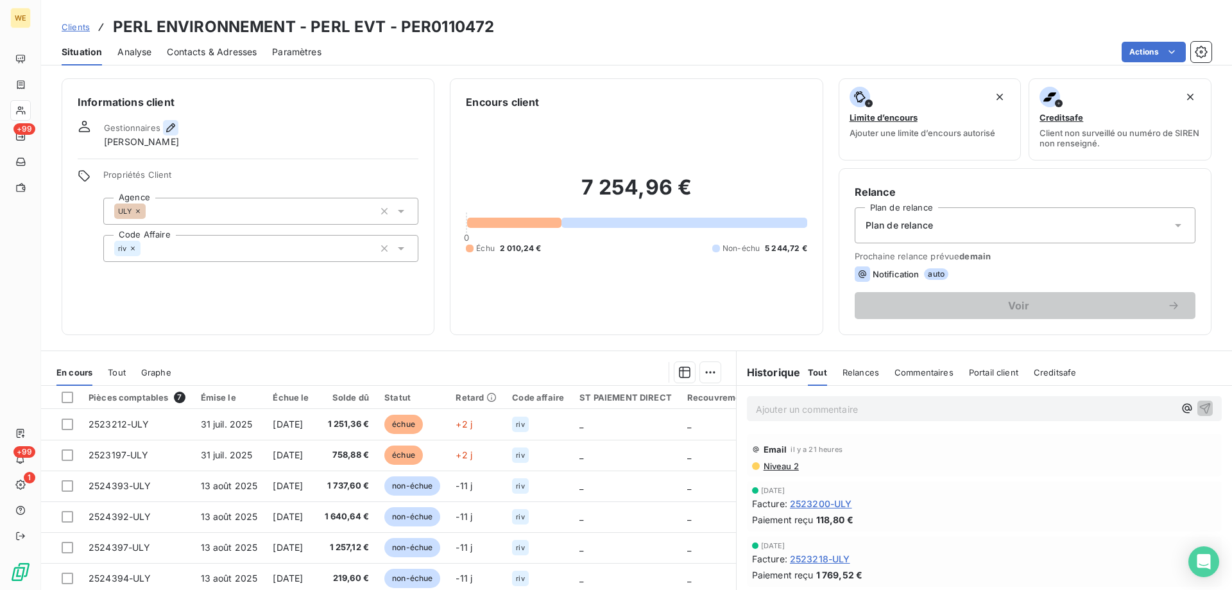
click at [170, 127] on icon "button" at bounding box center [170, 127] width 13 height 13
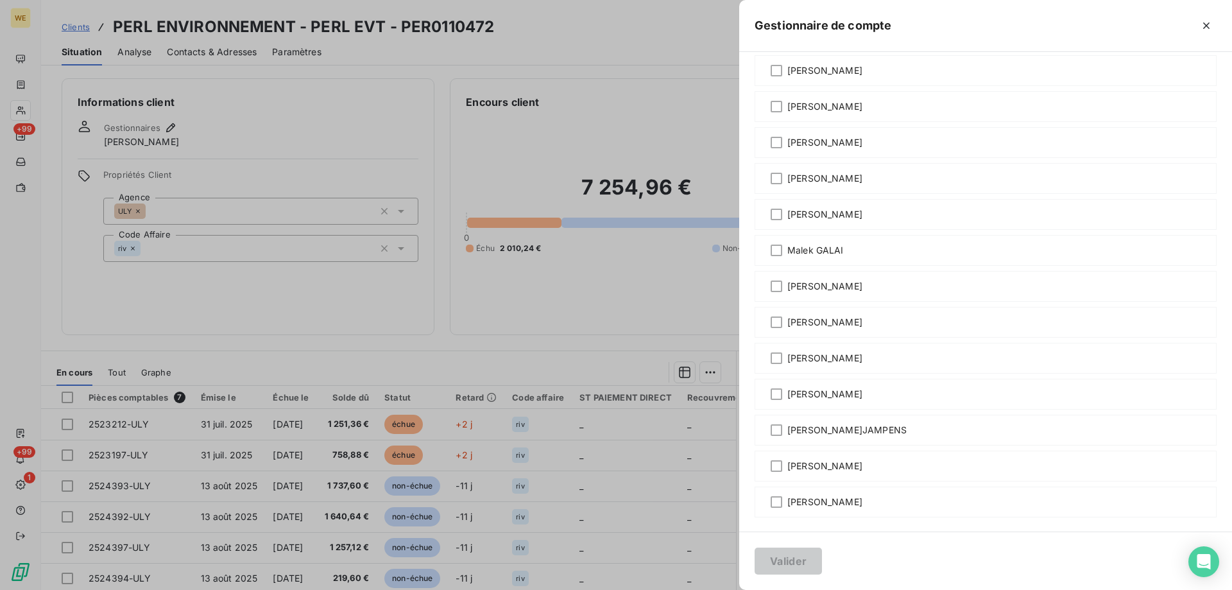
scroll to position [102, 0]
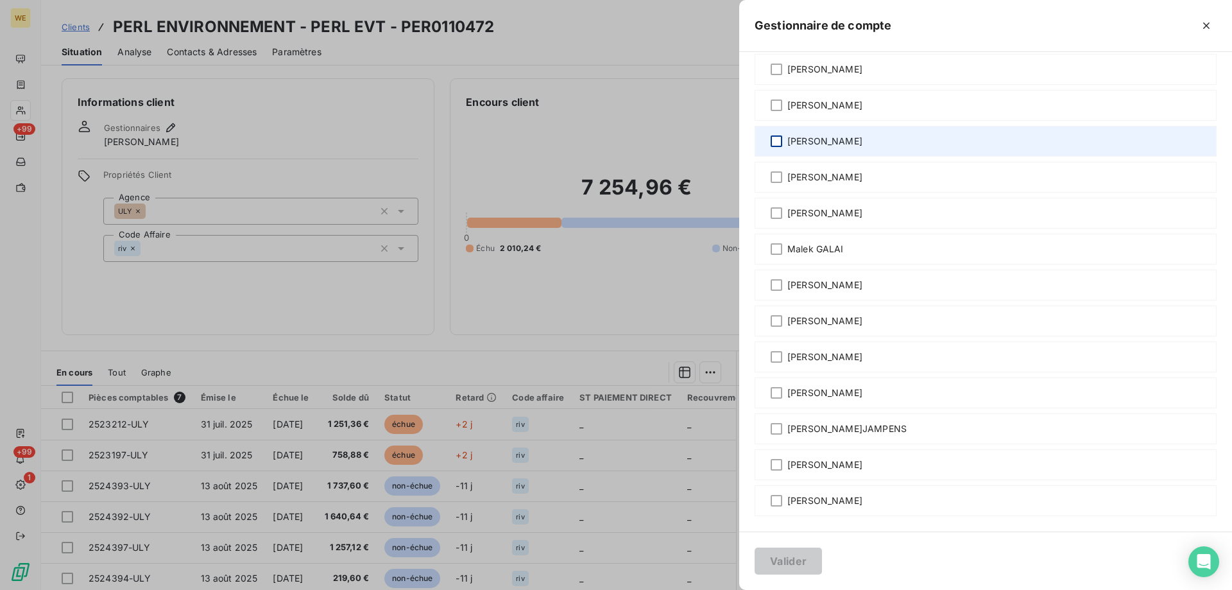
click at [778, 144] on div at bounding box center [777, 141] width 12 height 12
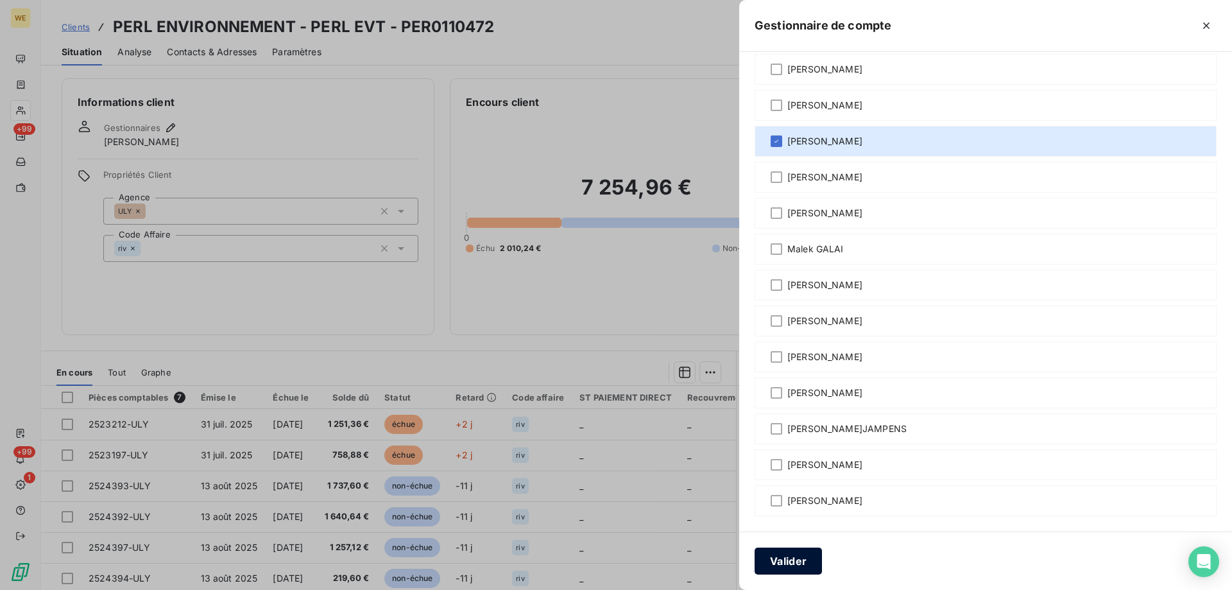
click at [798, 554] on button "Valider" at bounding box center [788, 560] width 67 height 27
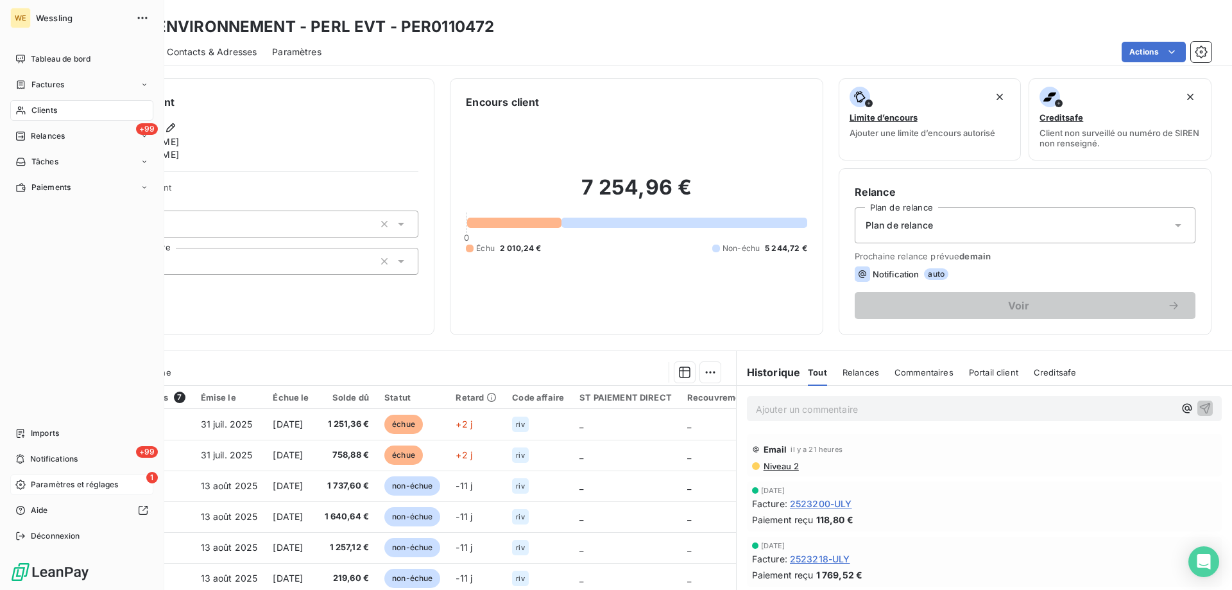
click at [47, 485] on span "Paramètres et réglages" at bounding box center [74, 485] width 87 height 12
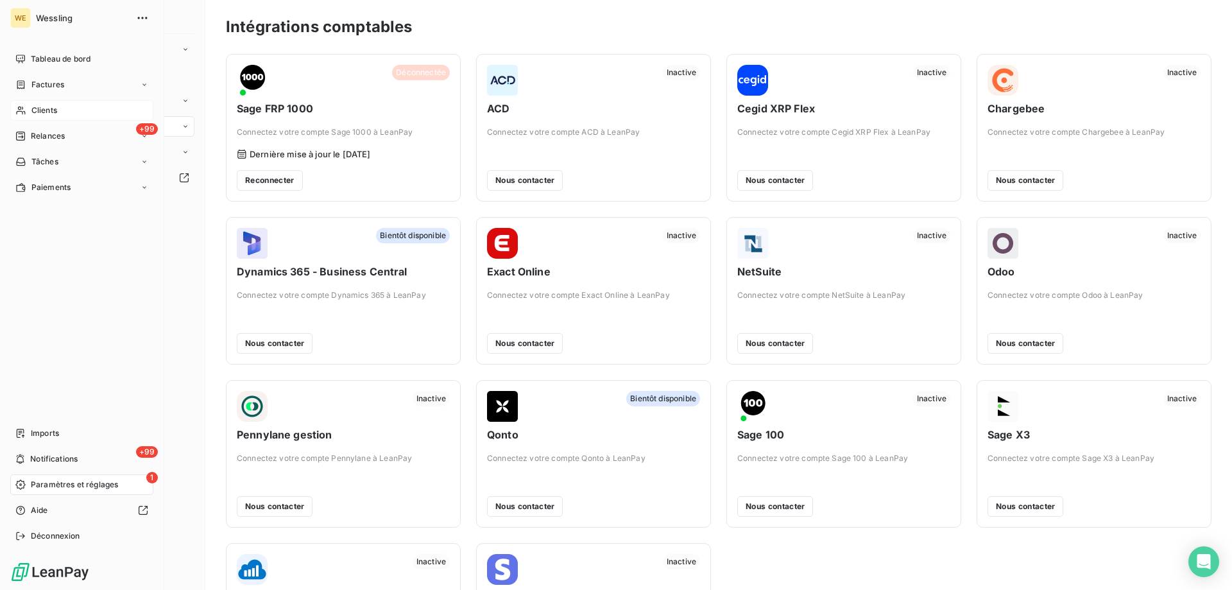
click at [71, 490] on div "1 Paramètres et réglages" at bounding box center [81, 484] width 143 height 21
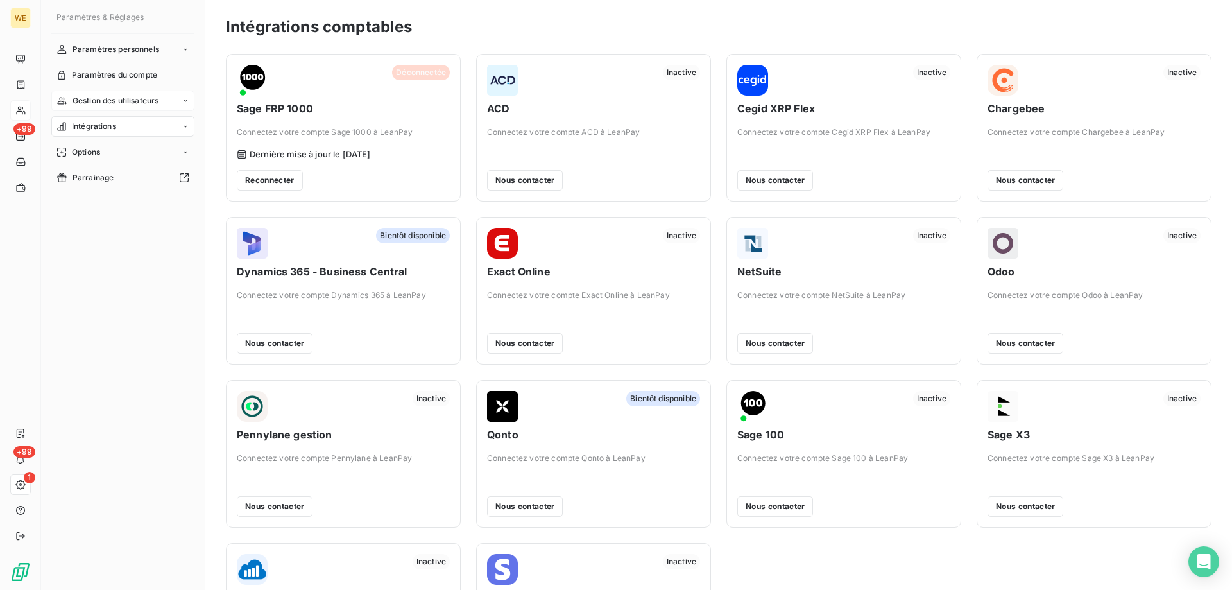
click at [118, 99] on span "Gestion des utilisateurs" at bounding box center [116, 101] width 87 height 12
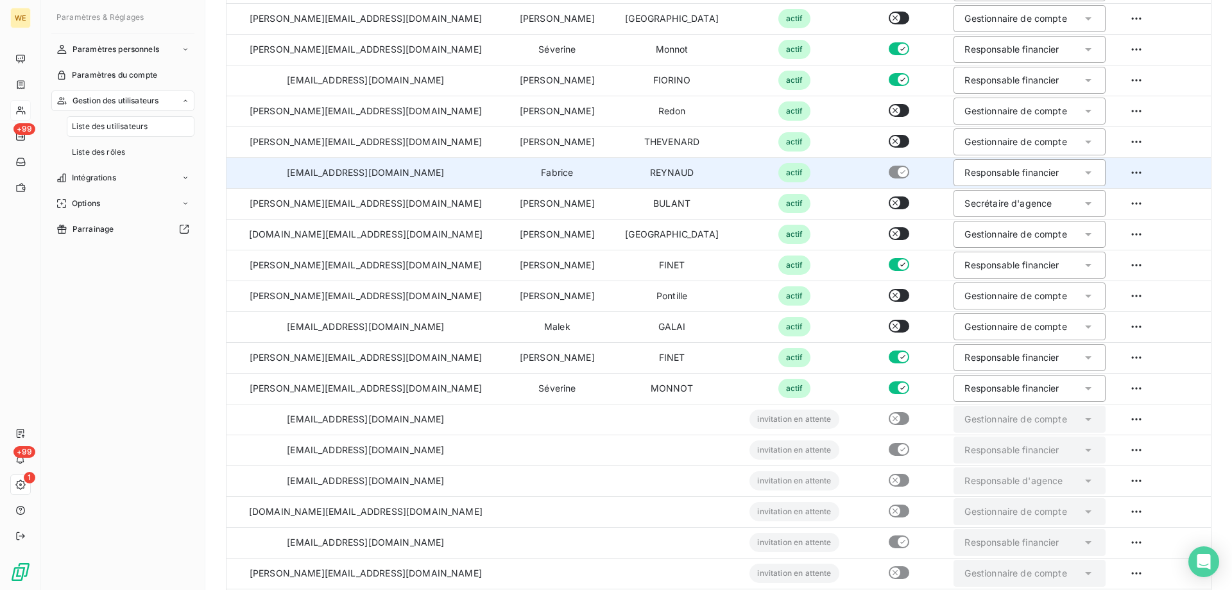
scroll to position [291, 0]
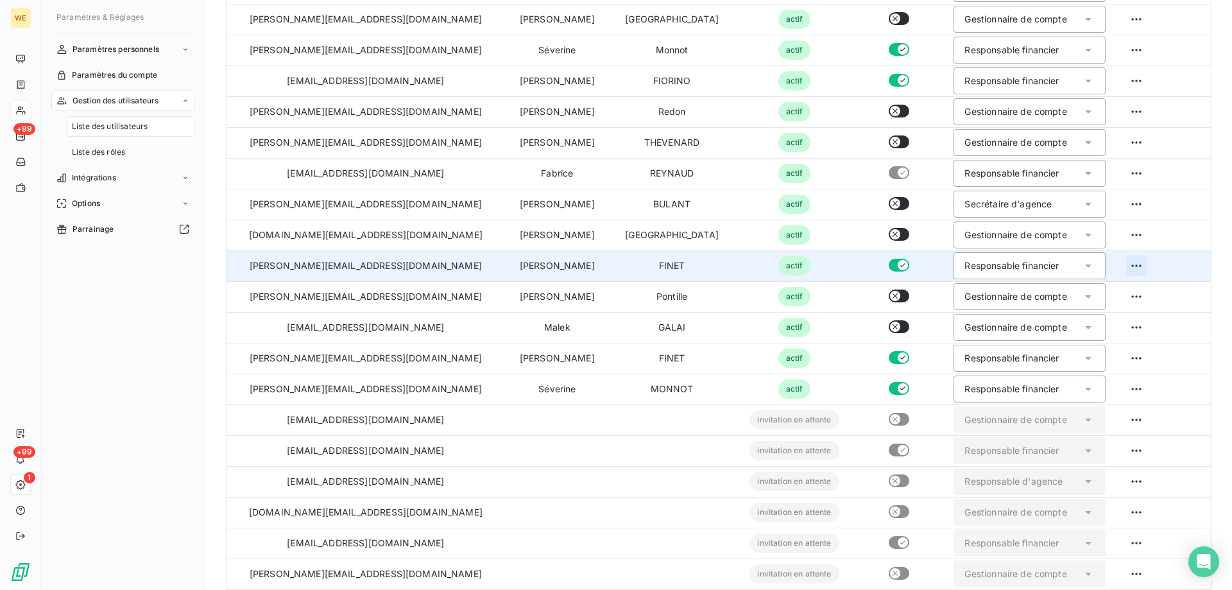
click at [1113, 263] on html "WE +99 +99 1 Paramètres & Réglages Paramètres personnels Paramètres du compte G…" at bounding box center [616, 295] width 1232 height 590
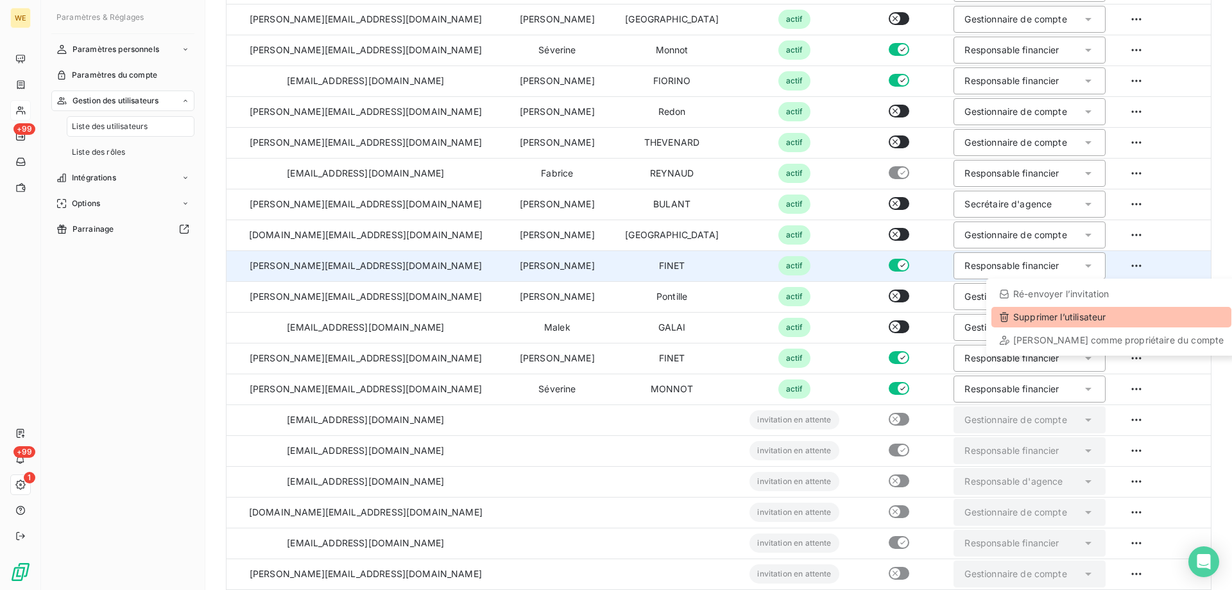
click at [1054, 320] on div "Supprimer l’utilisateur" at bounding box center [1111, 317] width 240 height 21
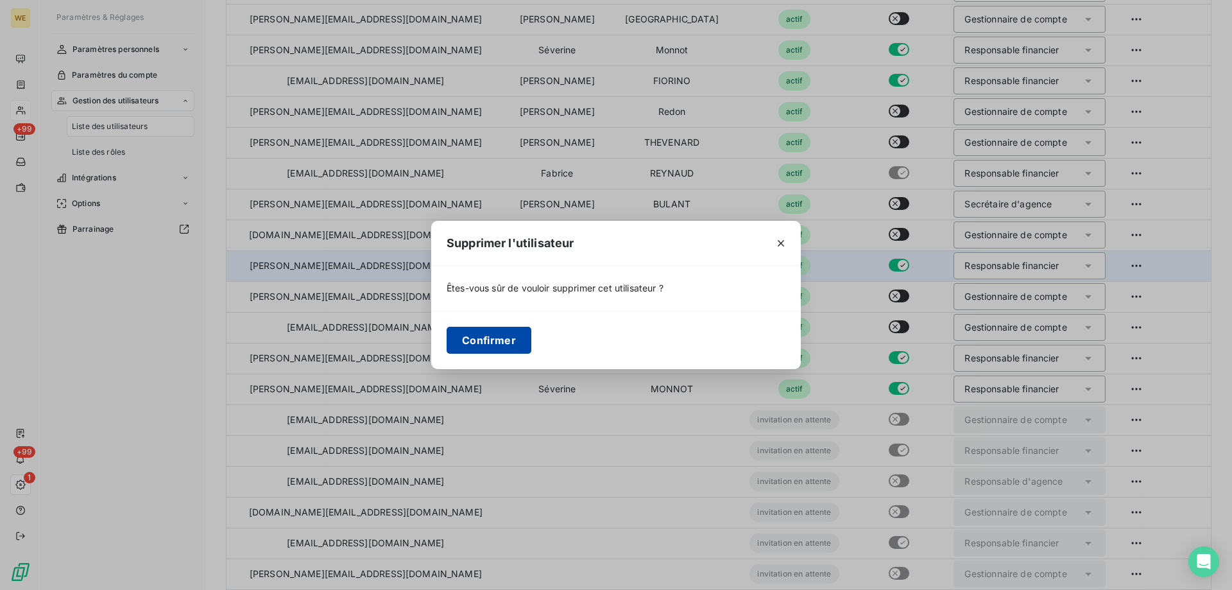
click at [513, 345] on button "Confirmer" at bounding box center [489, 340] width 85 height 27
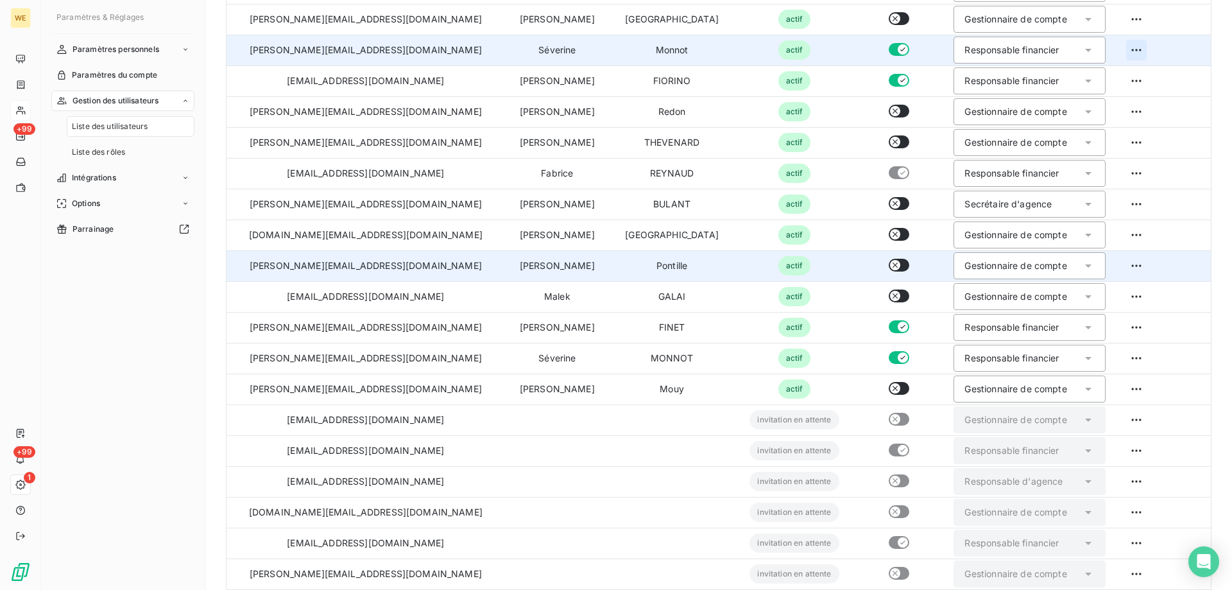
click at [1115, 51] on html "WE +99 +99 1 Paramètres & Réglages Paramètres personnels Paramètres du compte G…" at bounding box center [616, 295] width 1232 height 590
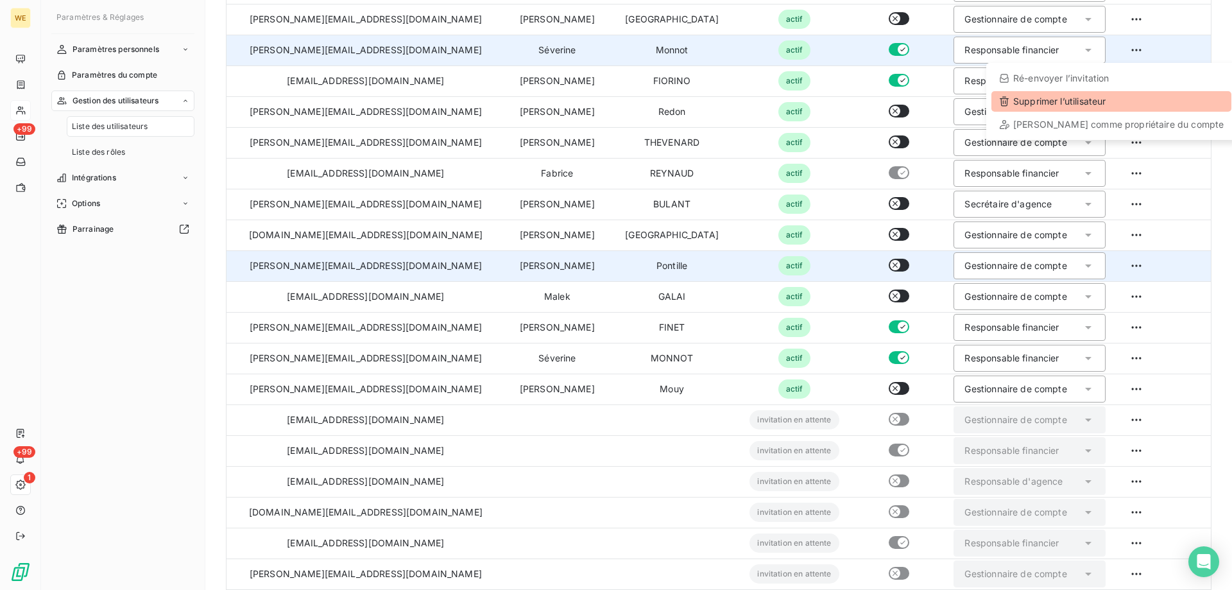
click at [1061, 107] on div "Supprimer l’utilisateur" at bounding box center [1111, 101] width 240 height 21
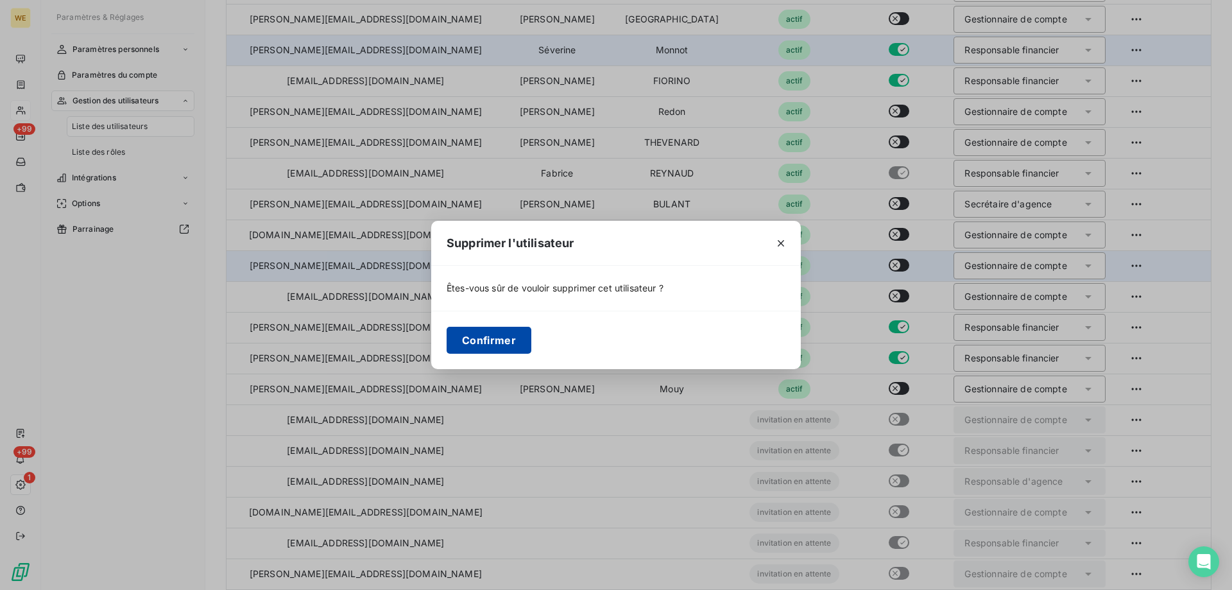
click at [500, 337] on button "Confirmer" at bounding box center [489, 340] width 85 height 27
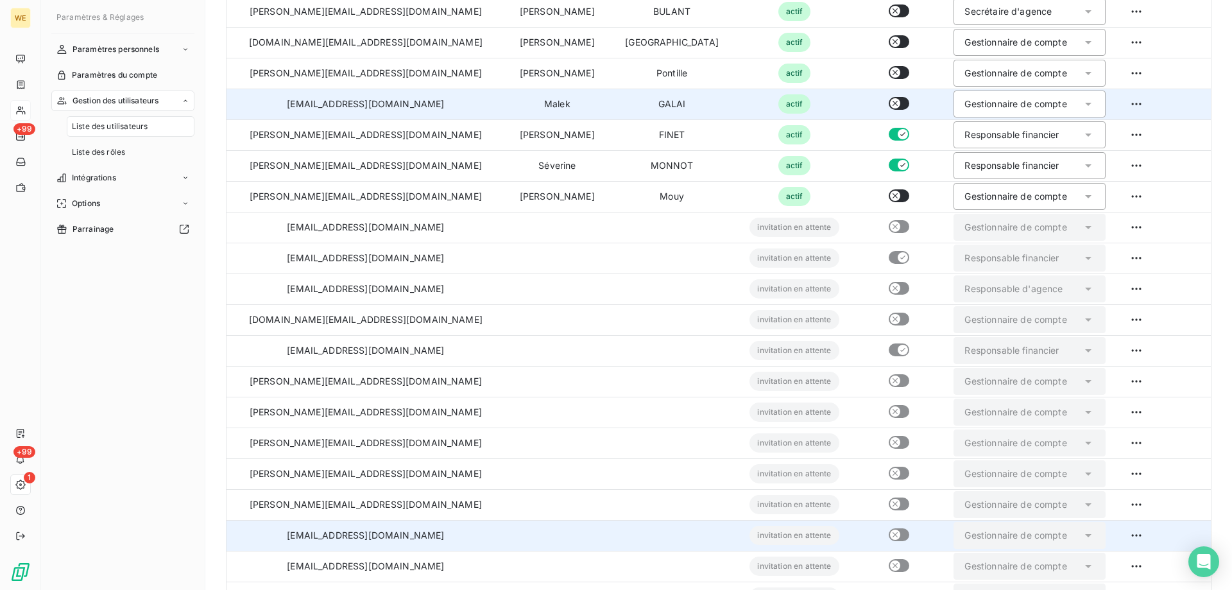
scroll to position [388, 0]
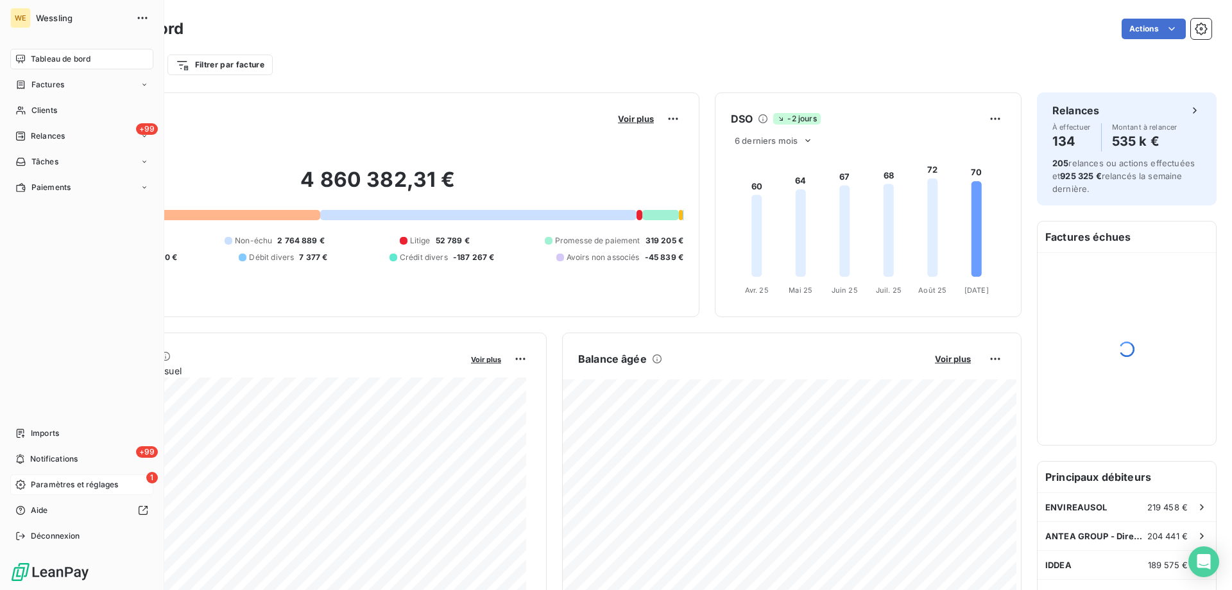
click at [54, 483] on span "Paramètres et réglages" at bounding box center [74, 485] width 87 height 12
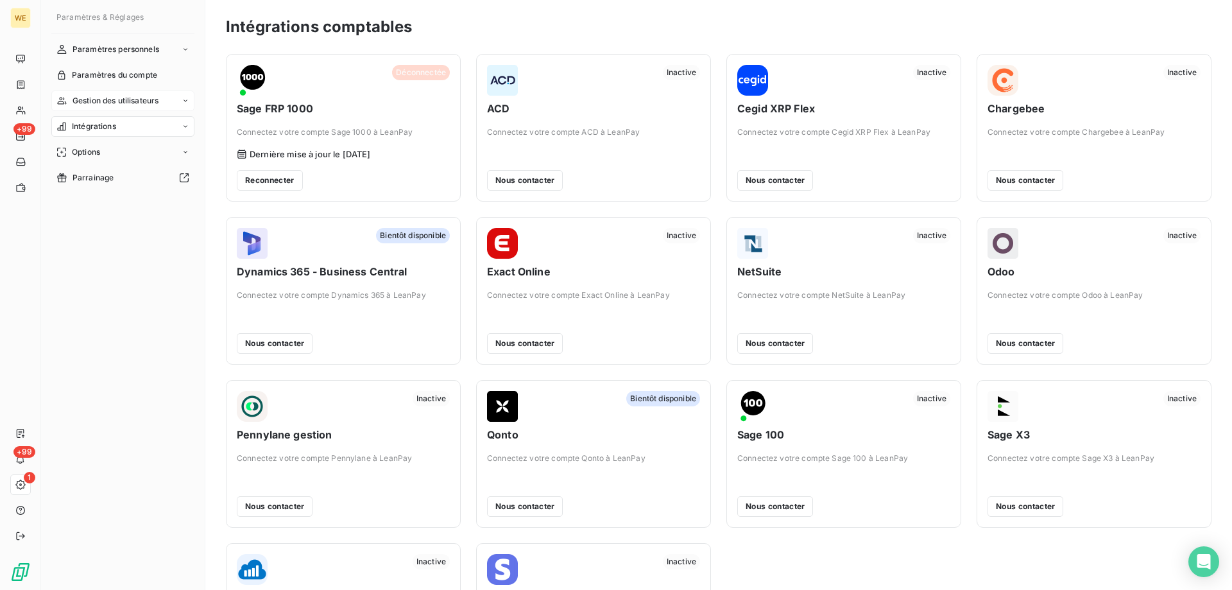
click at [90, 99] on span "Gestion des utilisateurs" at bounding box center [116, 101] width 87 height 12
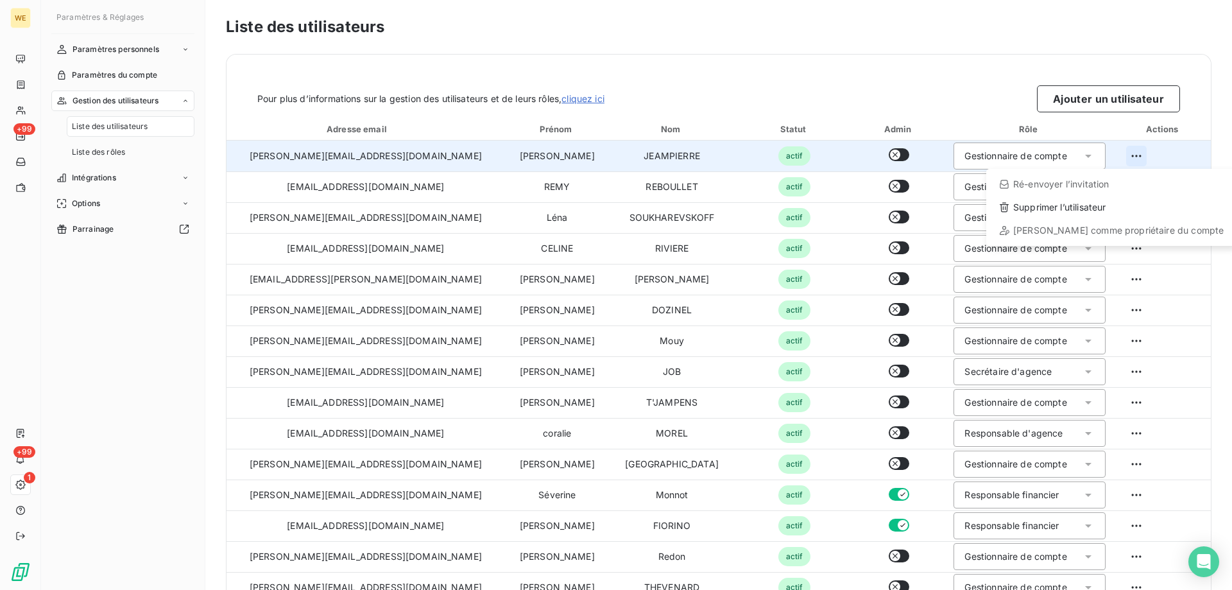
click at [1118, 155] on html "WE +99 +99 1 Paramètres & Réglages Paramètres personnels Paramètres du compte G…" at bounding box center [616, 295] width 1232 height 590
click at [1073, 209] on div "Supprimer l’utilisateur" at bounding box center [1111, 207] width 240 height 21
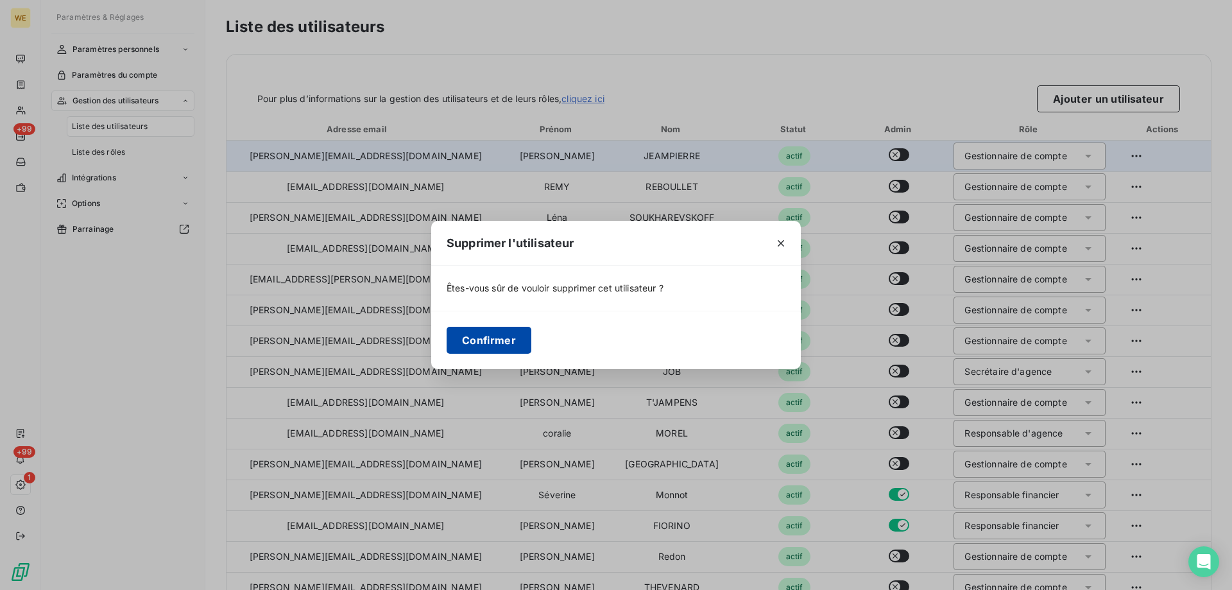
click at [489, 343] on button "Confirmer" at bounding box center [489, 340] width 85 height 27
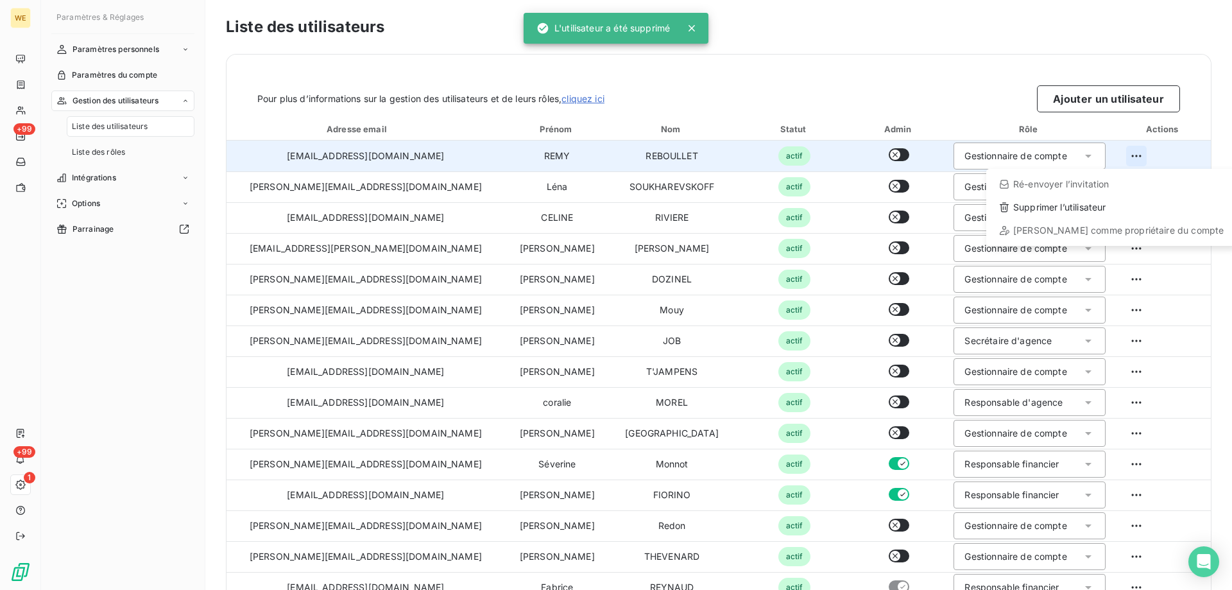
click at [1116, 161] on html "WE +99 +99 1 Paramètres & Réglages Paramètres personnels Paramètres du compte G…" at bounding box center [616, 295] width 1232 height 590
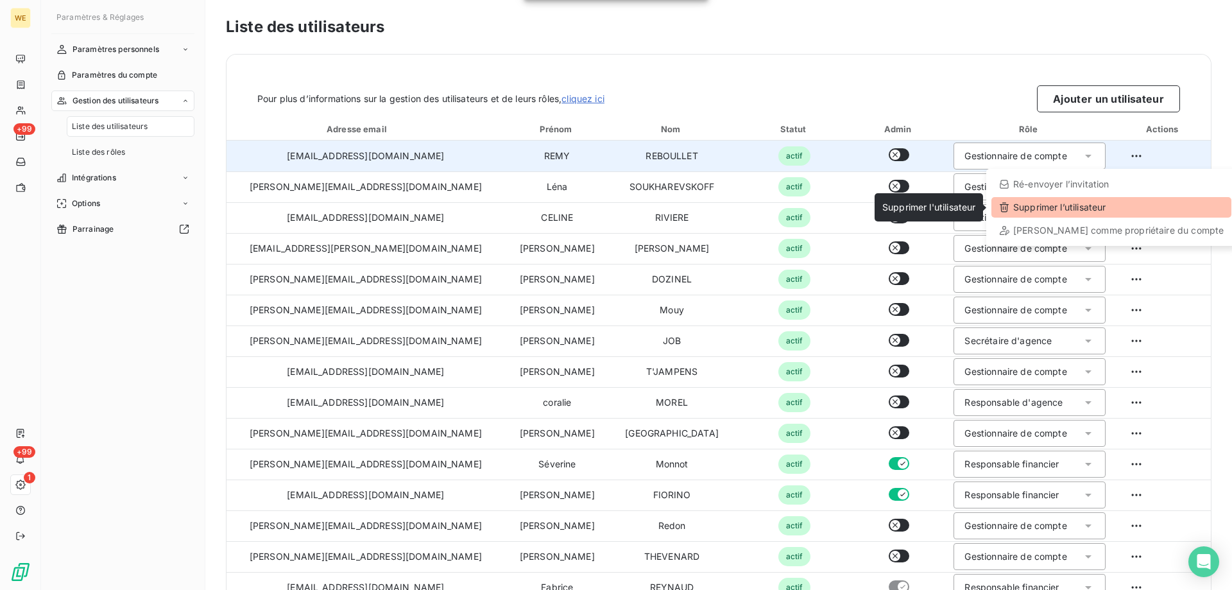
click at [1081, 207] on div "Supprimer l’utilisateur" at bounding box center [1111, 207] width 240 height 21
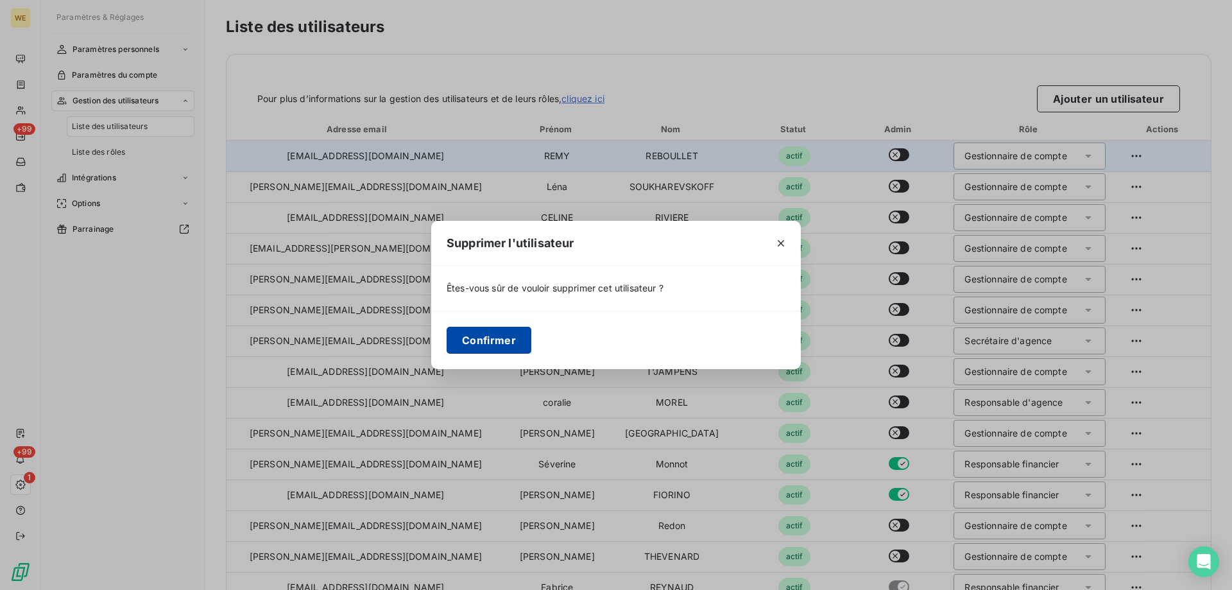
click at [493, 346] on button "Confirmer" at bounding box center [489, 340] width 85 height 27
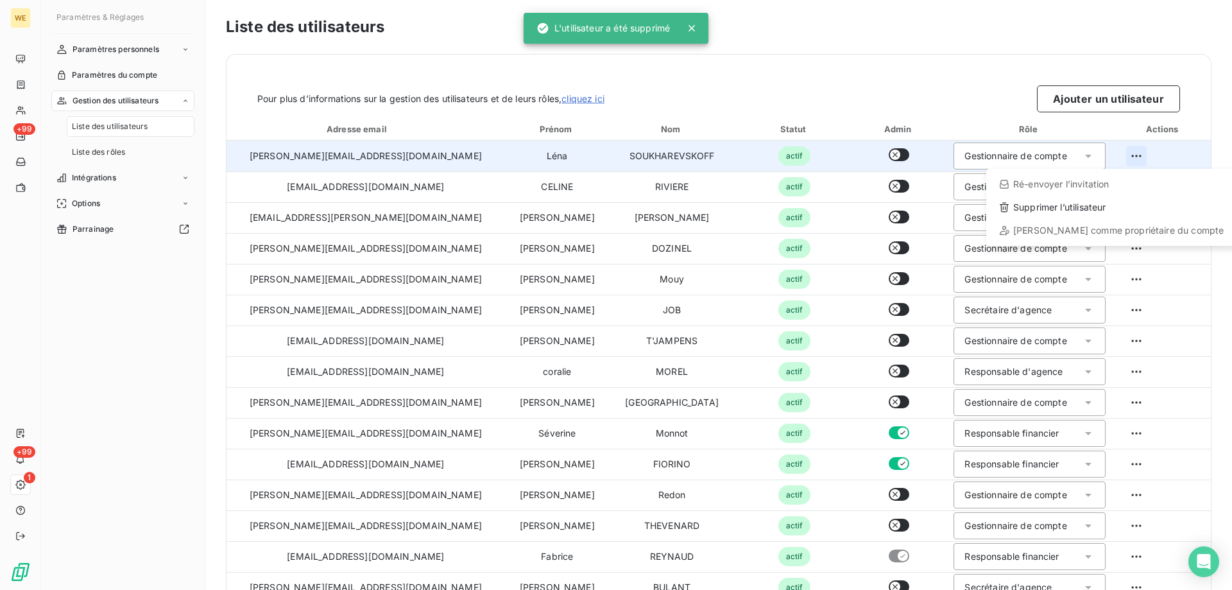
click at [1120, 158] on html "WE +99 +99 1 Paramètres & Réglages Paramètres personnels Paramètres du compte G…" at bounding box center [616, 295] width 1232 height 590
click at [1052, 207] on div "Supprimer l’utilisateur" at bounding box center [1111, 207] width 240 height 21
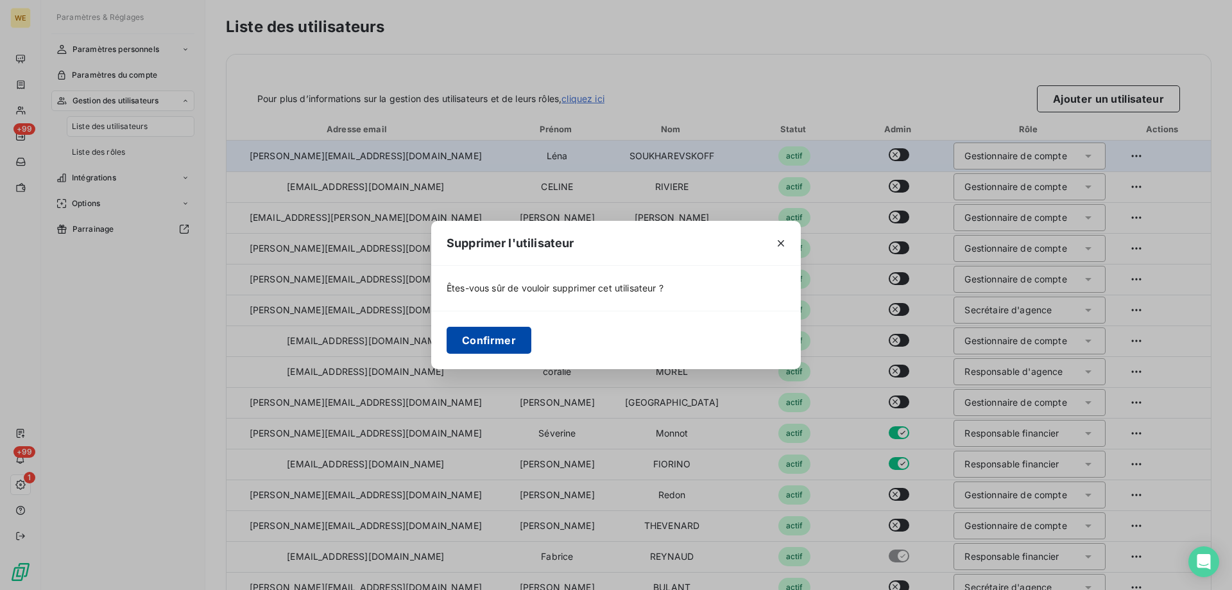
click at [485, 344] on button "Confirmer" at bounding box center [489, 340] width 85 height 27
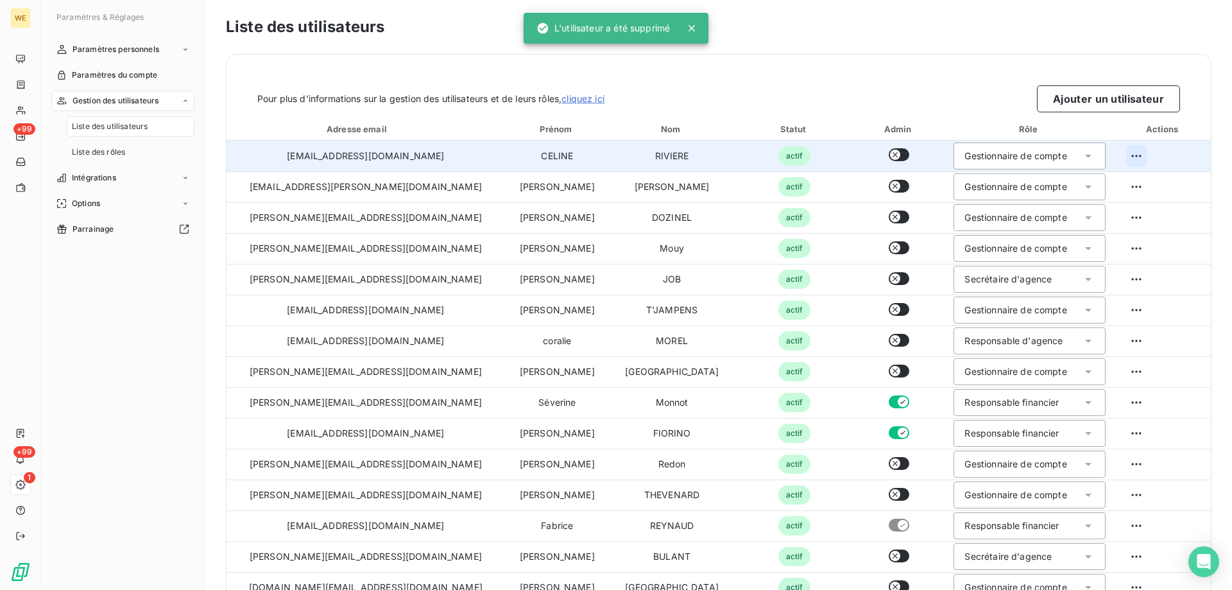
click at [1110, 160] on html "WE +99 +99 1 Paramètres & Réglages Paramètres personnels Paramètres du compte G…" at bounding box center [616, 295] width 1232 height 590
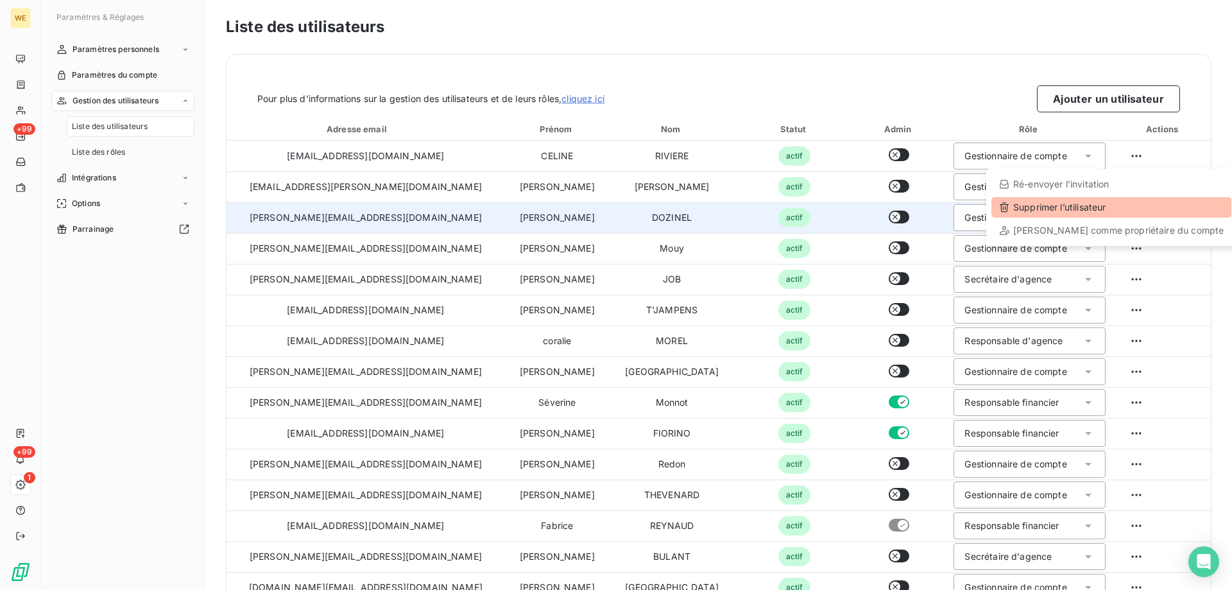
click at [1064, 211] on div "Supprimer l’utilisateur" at bounding box center [1111, 207] width 240 height 21
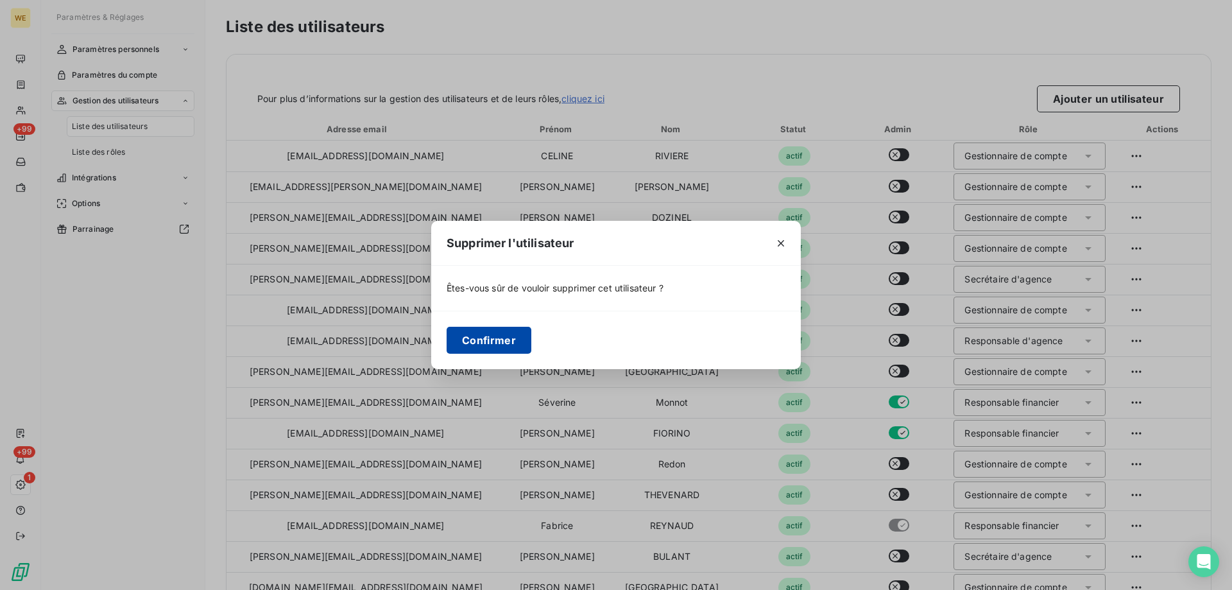
click at [484, 345] on button "Confirmer" at bounding box center [489, 340] width 85 height 27
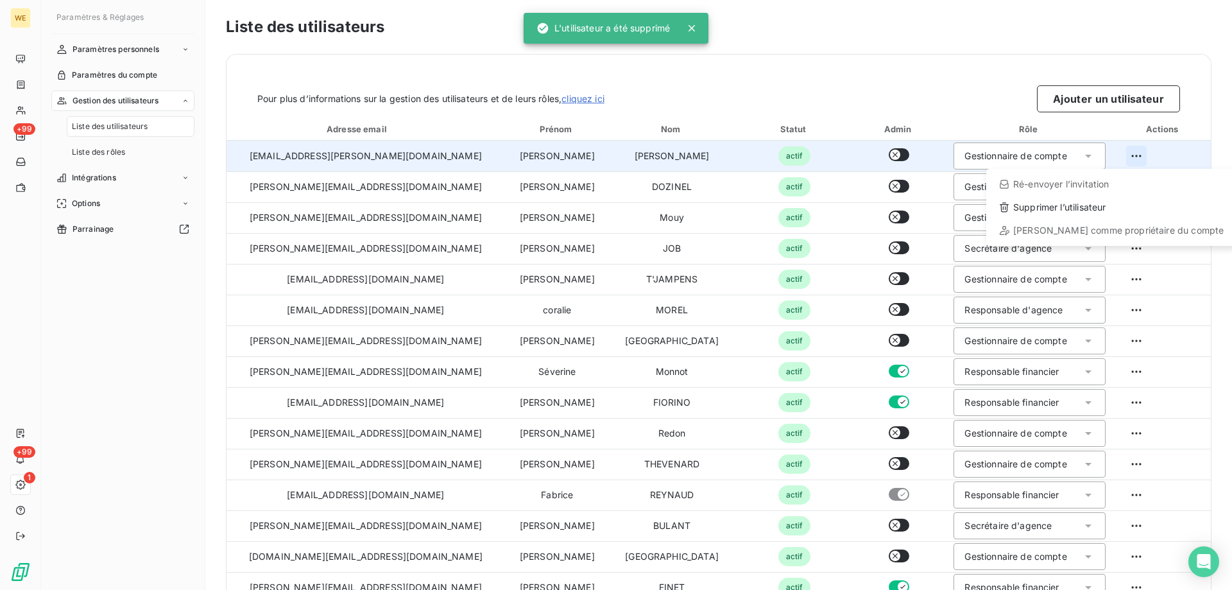
click at [1113, 160] on html "WE +99 +99 1 Paramètres & Réglages Paramètres personnels Paramètres du compte G…" at bounding box center [616, 295] width 1232 height 590
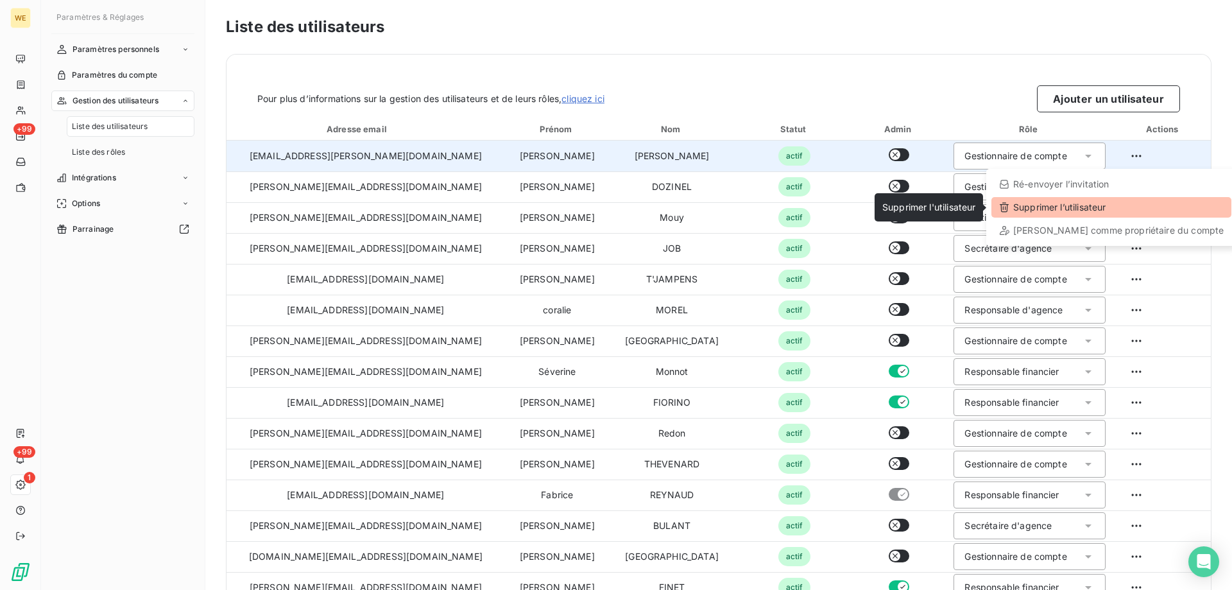
click at [1064, 207] on div "Supprimer l’utilisateur" at bounding box center [1111, 207] width 240 height 21
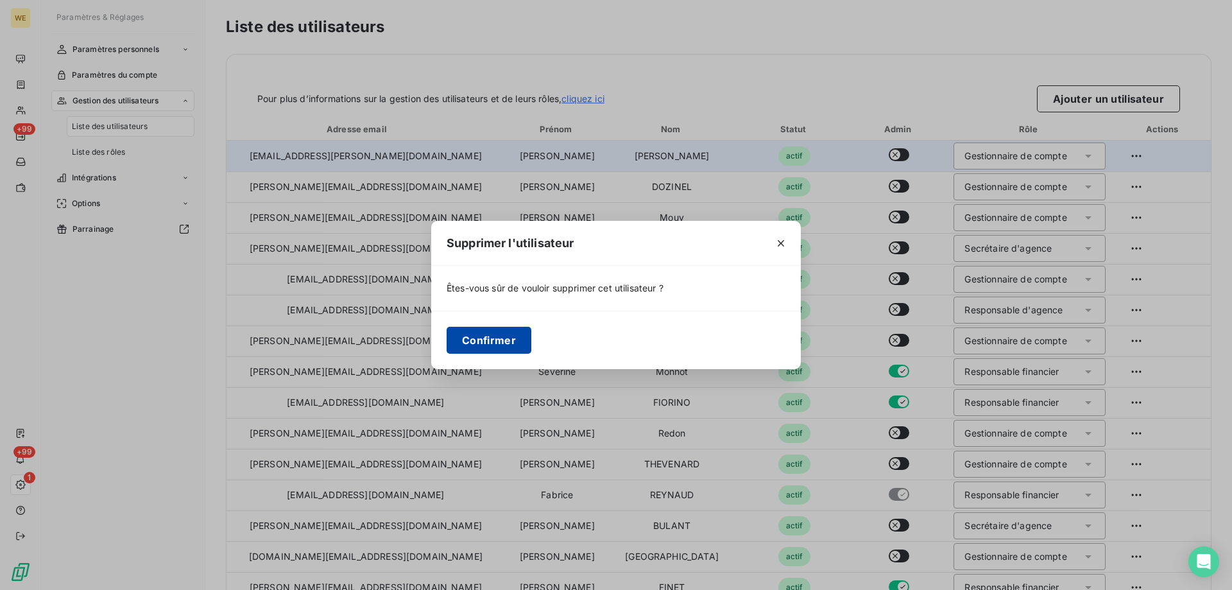
click at [502, 345] on button "Confirmer" at bounding box center [489, 340] width 85 height 27
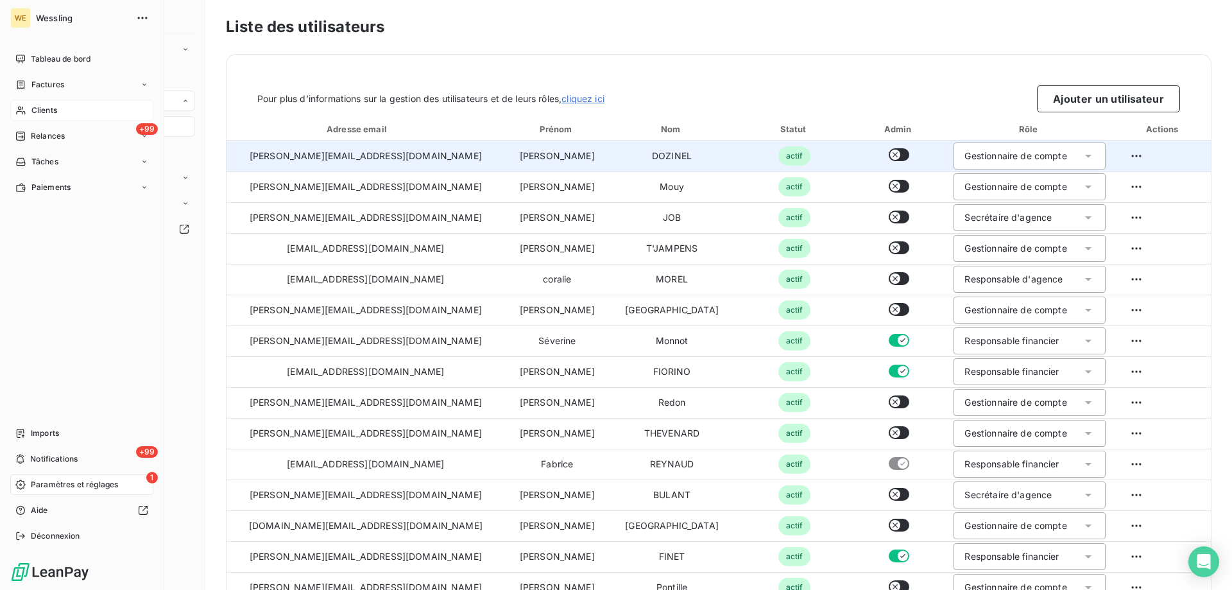
click at [44, 107] on span "Clients" at bounding box center [44, 111] width 26 height 12
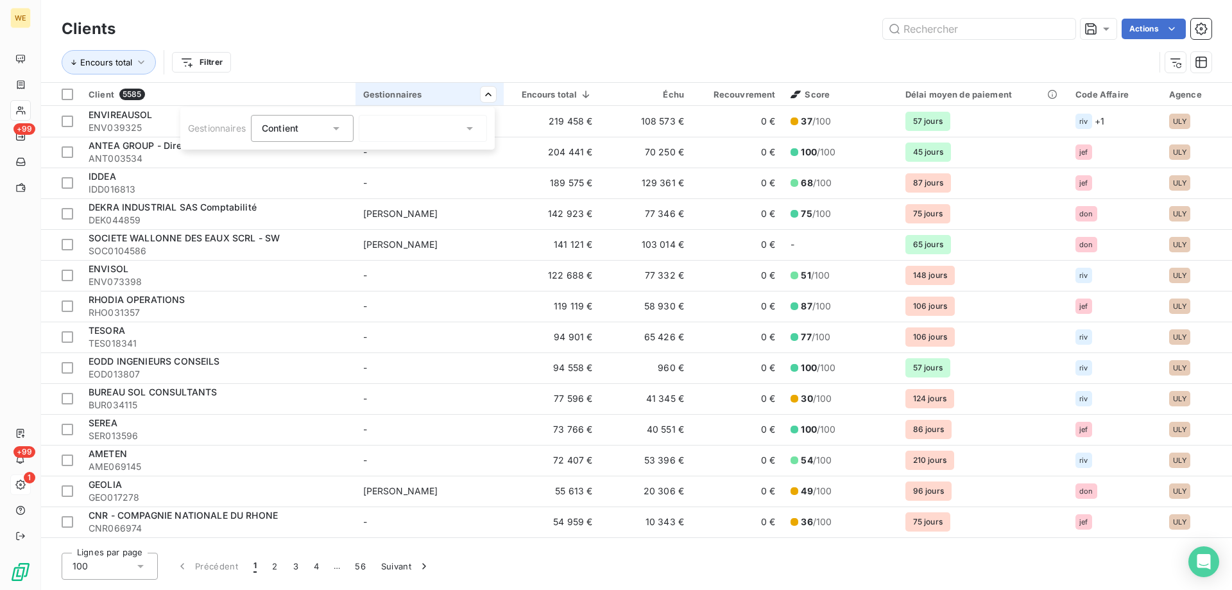
click at [474, 130] on icon at bounding box center [469, 128] width 13 height 13
click at [307, 13] on html "WE +99 +99 1 Clients Actions Encours total Filtrer Client 5585 Gestionnaires En…" at bounding box center [616, 295] width 1232 height 590
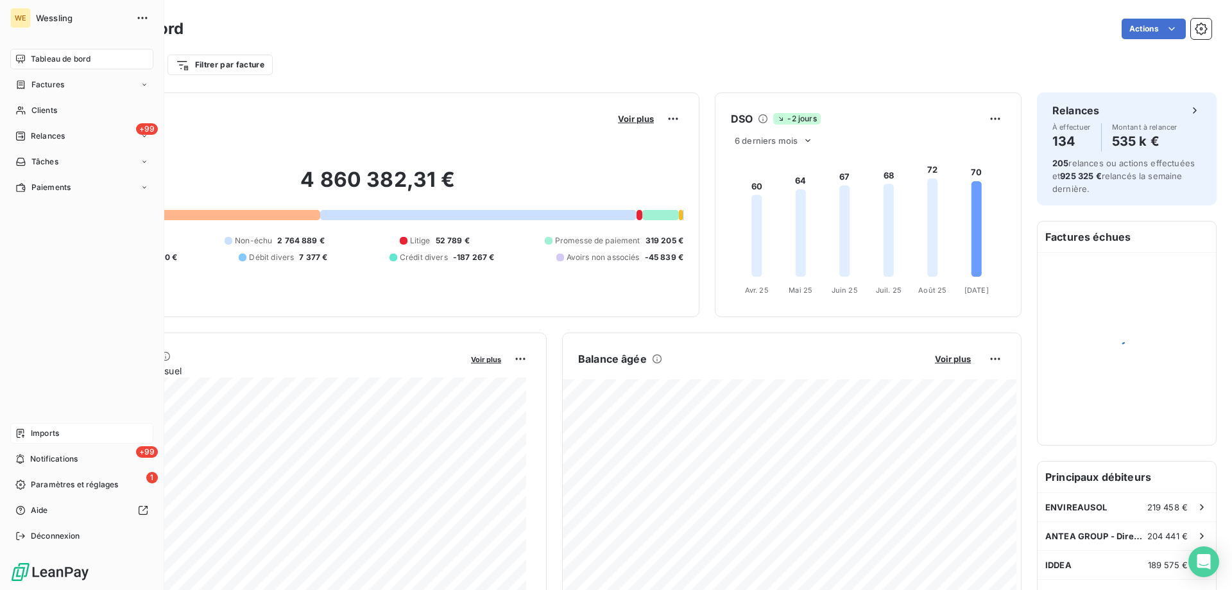
click at [47, 430] on span "Imports" at bounding box center [45, 433] width 28 height 12
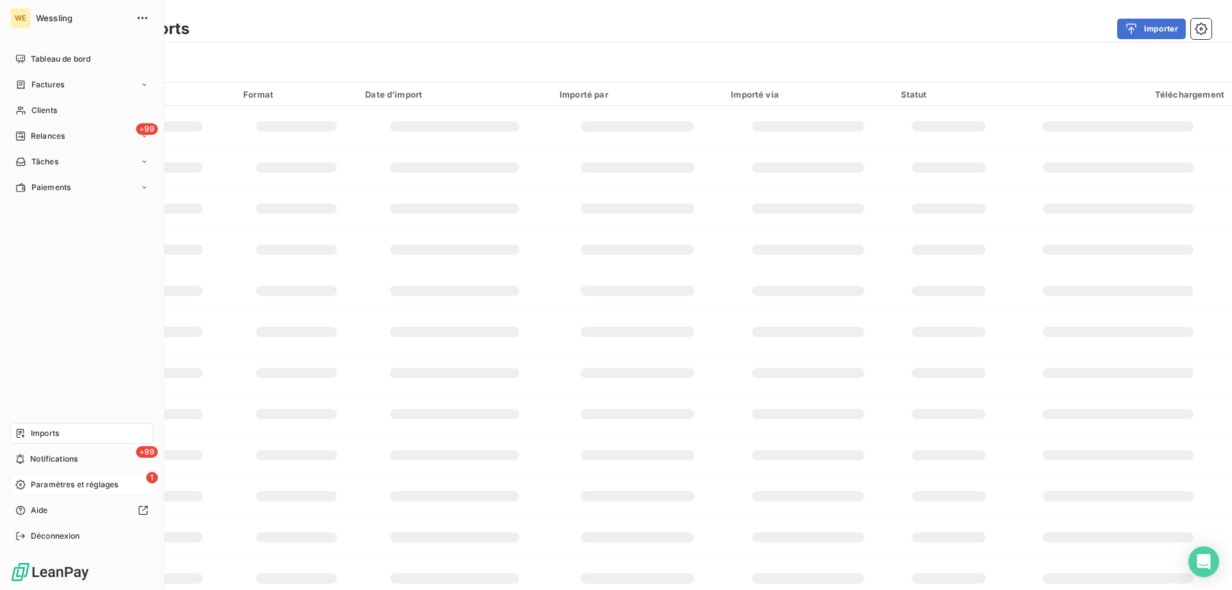
click at [53, 489] on span "Paramètres et réglages" at bounding box center [74, 485] width 87 height 12
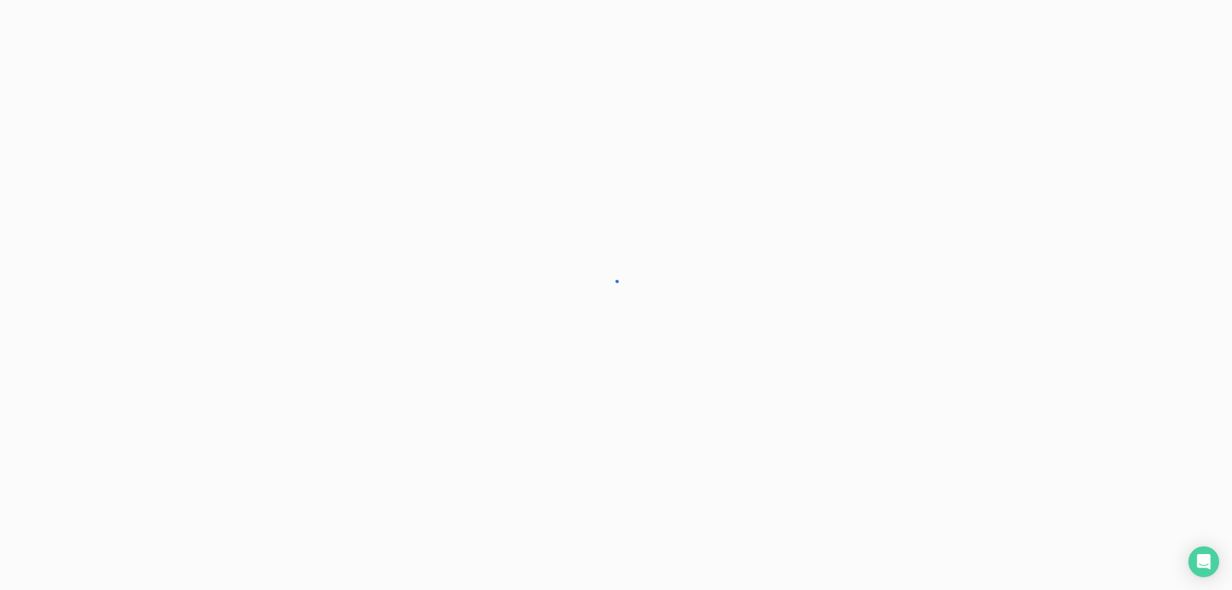
click at [53, 484] on div at bounding box center [616, 295] width 1232 height 590
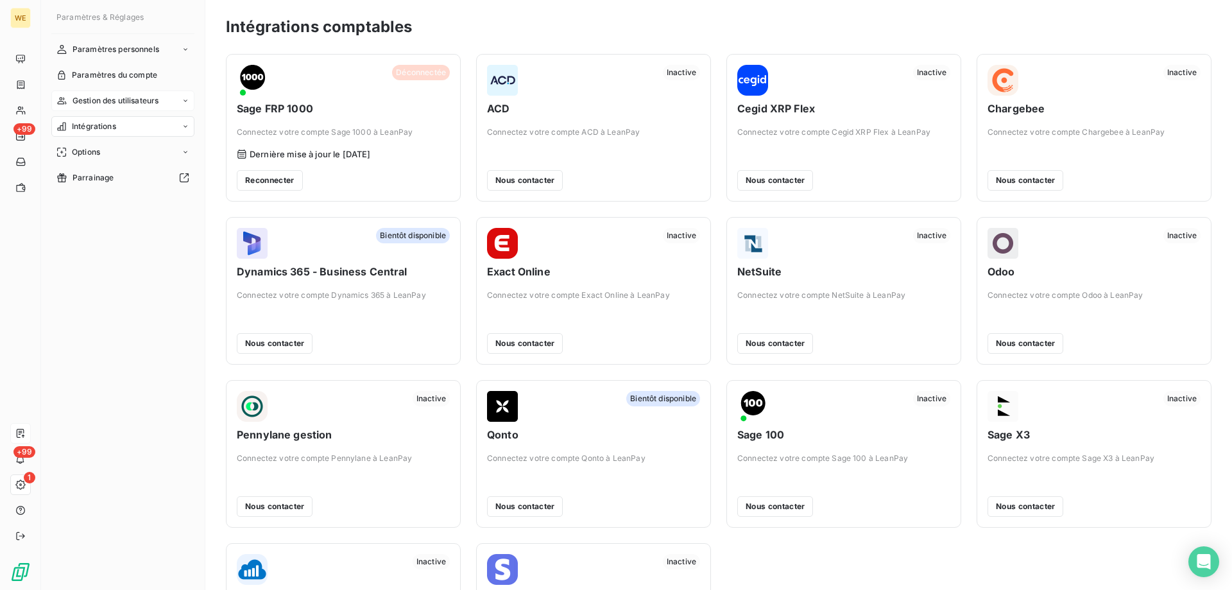
click at [147, 96] on span "Gestion des utilisateurs" at bounding box center [116, 101] width 87 height 12
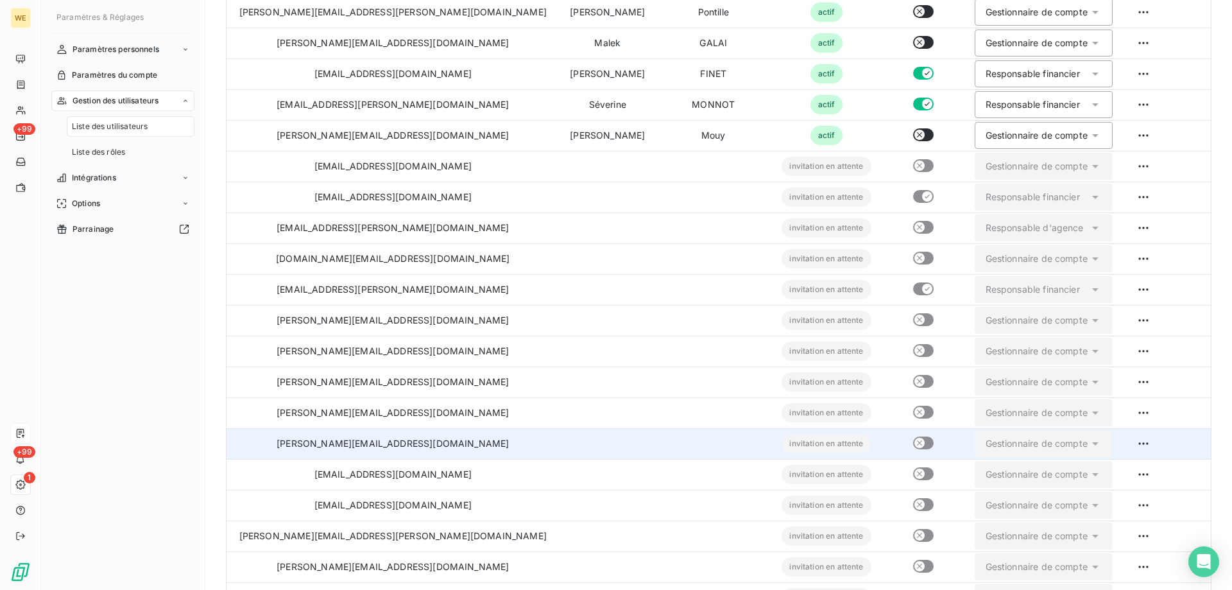
scroll to position [577, 0]
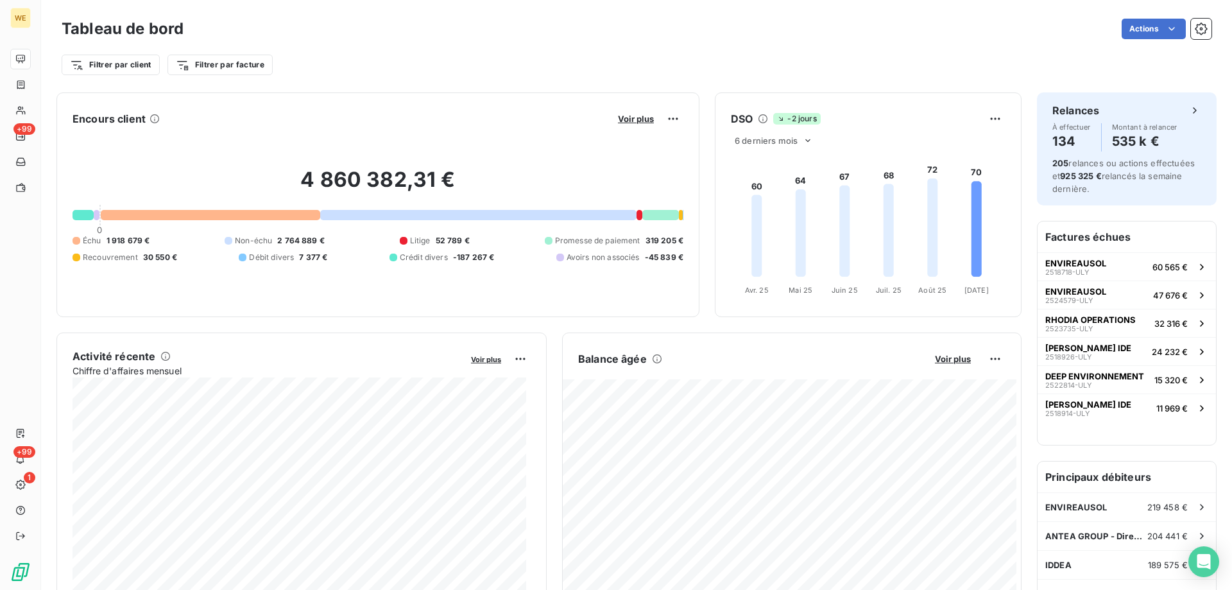
drag, startPoint x: 1154, startPoint y: 1, endPoint x: 843, endPoint y: 33, distance: 312.3
click at [843, 33] on div "Actions" at bounding box center [705, 29] width 1012 height 21
